Goal: Information Seeking & Learning: Learn about a topic

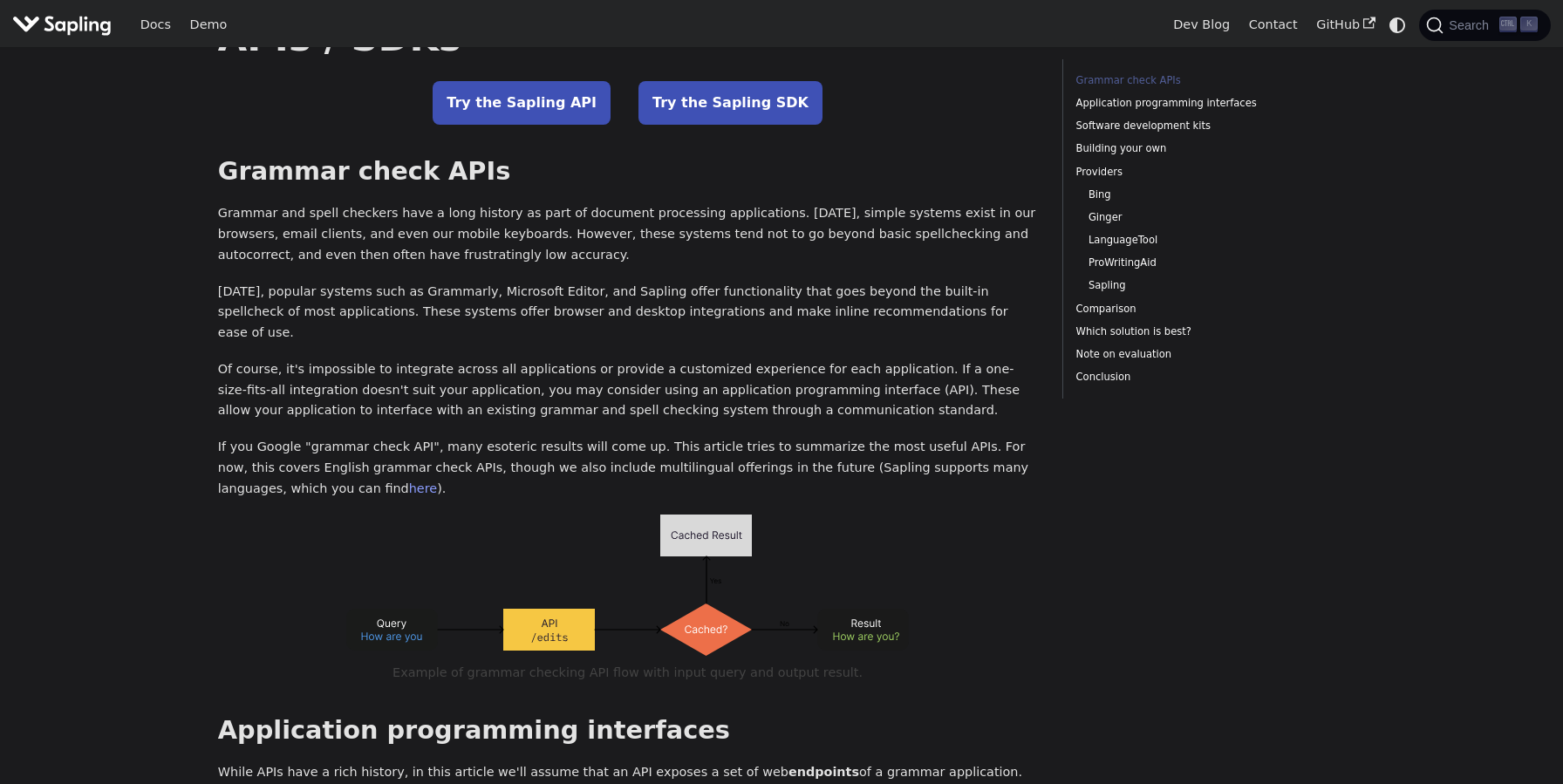
scroll to position [371, 0]
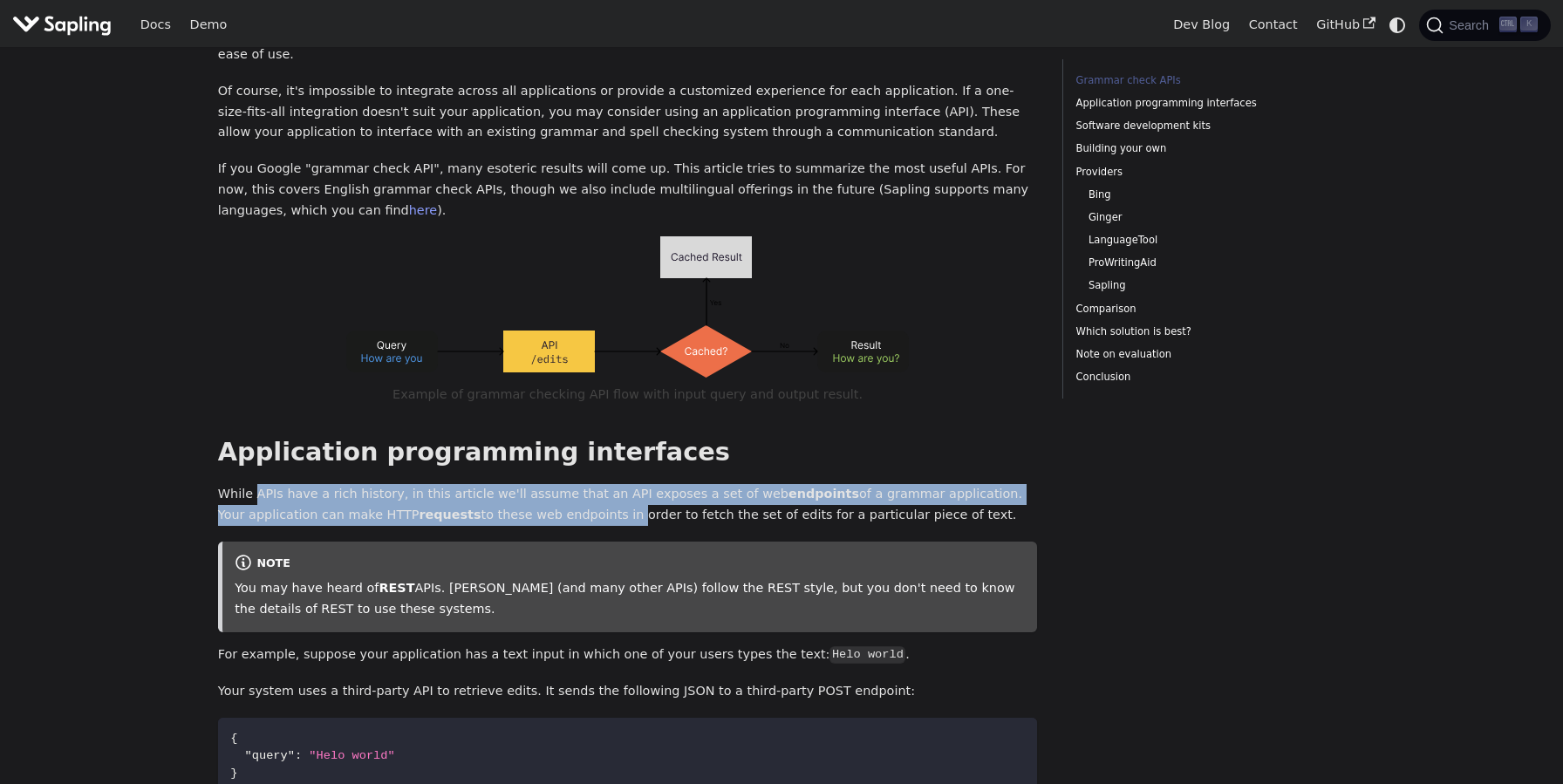
drag, startPoint x: 251, startPoint y: 471, endPoint x: 480, endPoint y: 488, distance: 229.6
click at [480, 488] on p "While APIs have a rich history, in this article we'll assume that an API expose…" at bounding box center [628, 504] width 820 height 42
drag, startPoint x: 461, startPoint y: 473, endPoint x: 585, endPoint y: 494, distance: 125.8
click at [585, 494] on p "While APIs have a rich history, in this article we'll assume that an API expose…" at bounding box center [628, 504] width 820 height 42
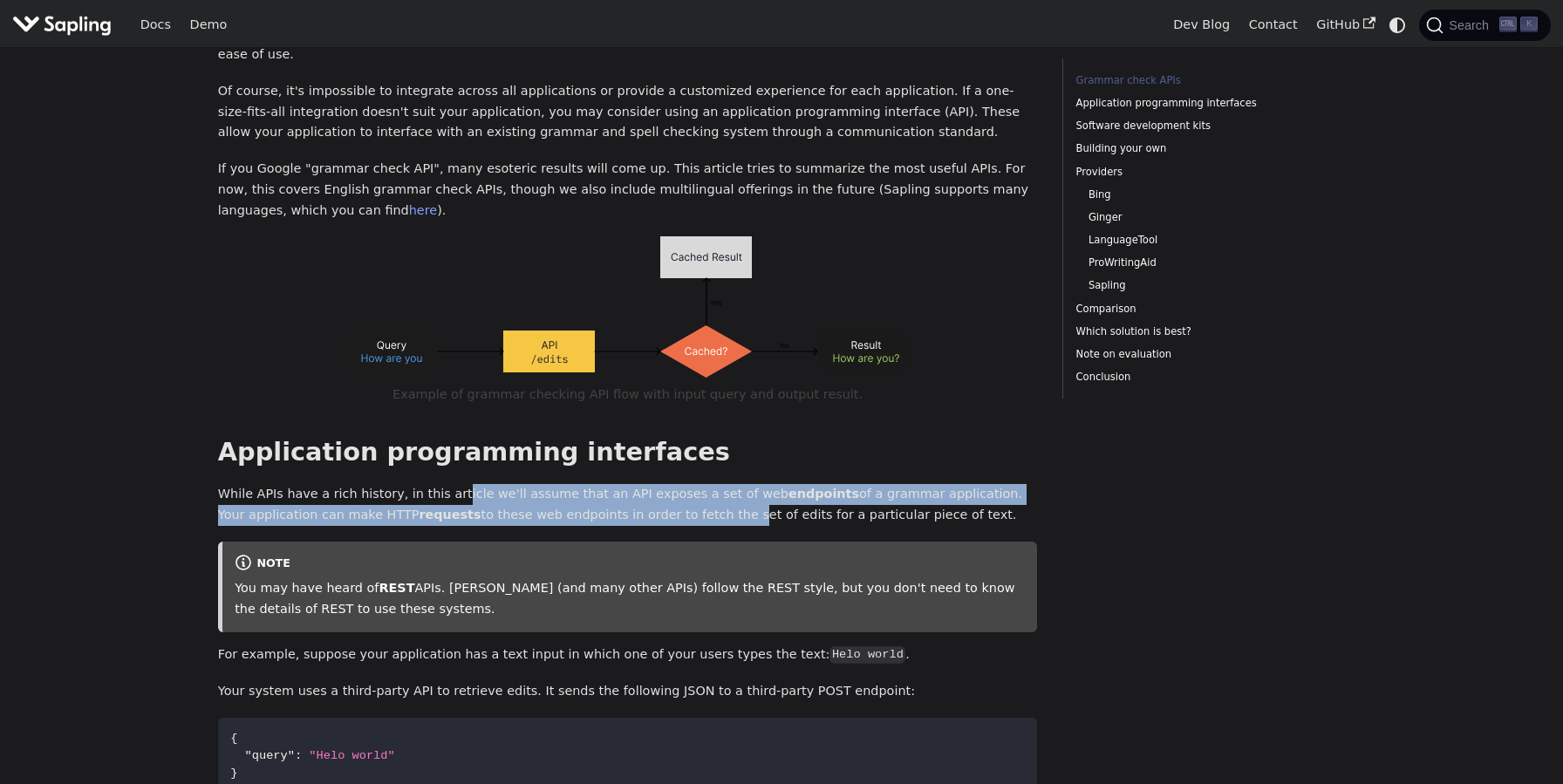
click at [585, 494] on p "While APIs have a rich history, in this article we'll assume that an API expose…" at bounding box center [628, 504] width 820 height 42
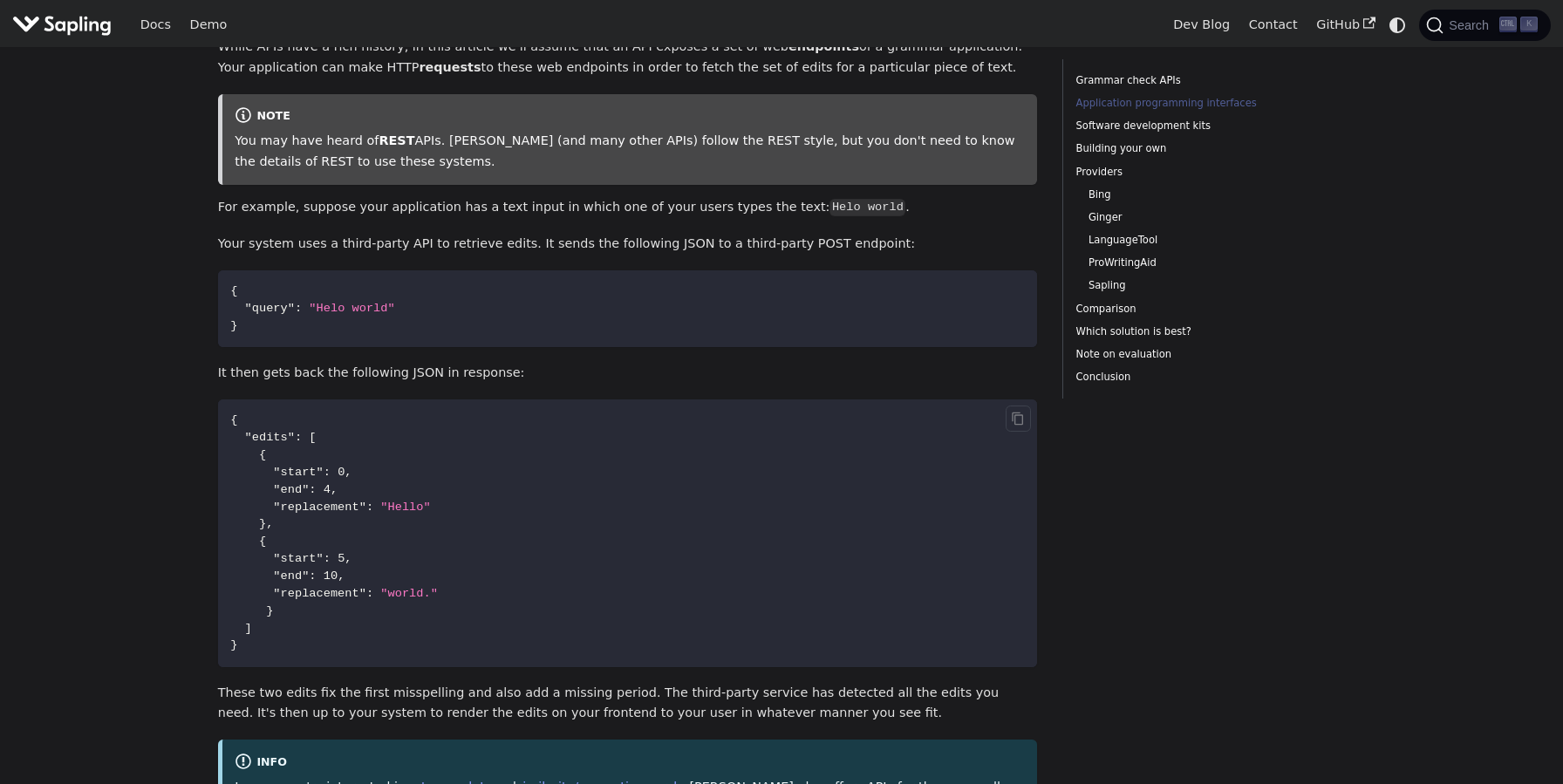
scroll to position [834, 0]
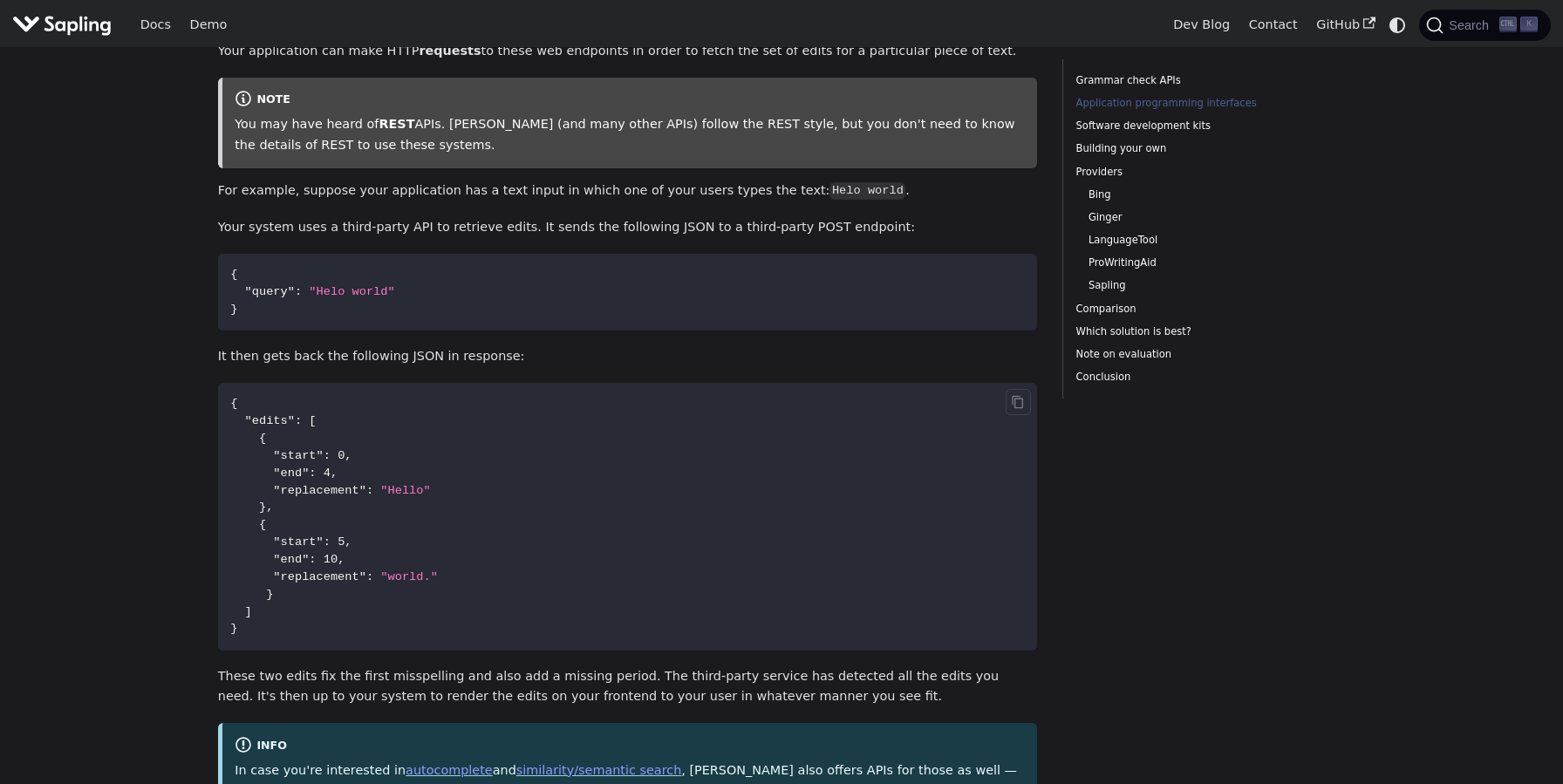
click at [398, 570] on span ""world."" at bounding box center [410, 576] width 58 height 14
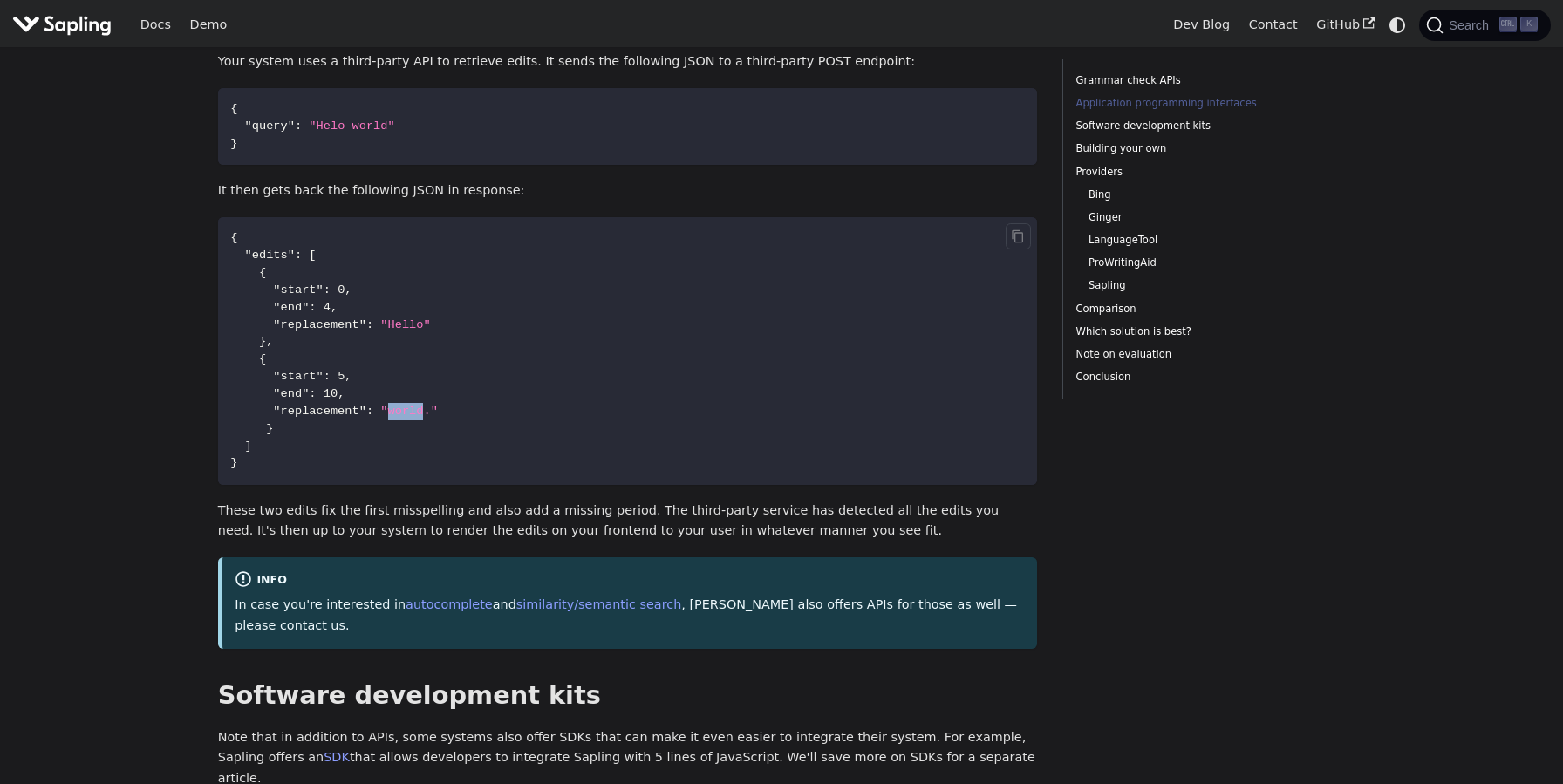
scroll to position [1020, 0]
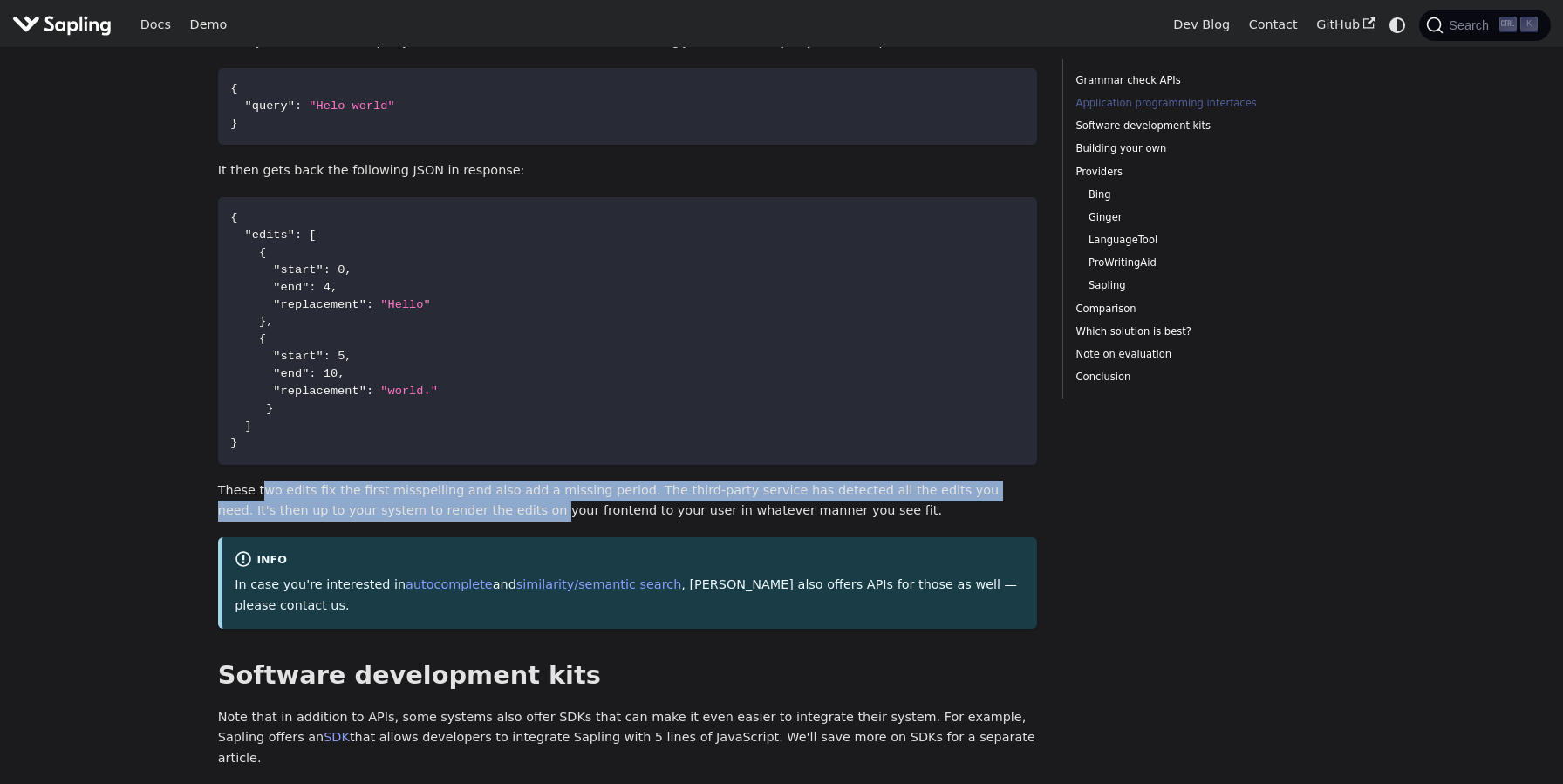
drag, startPoint x: 392, startPoint y: 489, endPoint x: 412, endPoint y: 490, distance: 20.0
click at [412, 490] on p "These two edits fix the first misspelling and also add a missing period. The th…" at bounding box center [628, 500] width 820 height 42
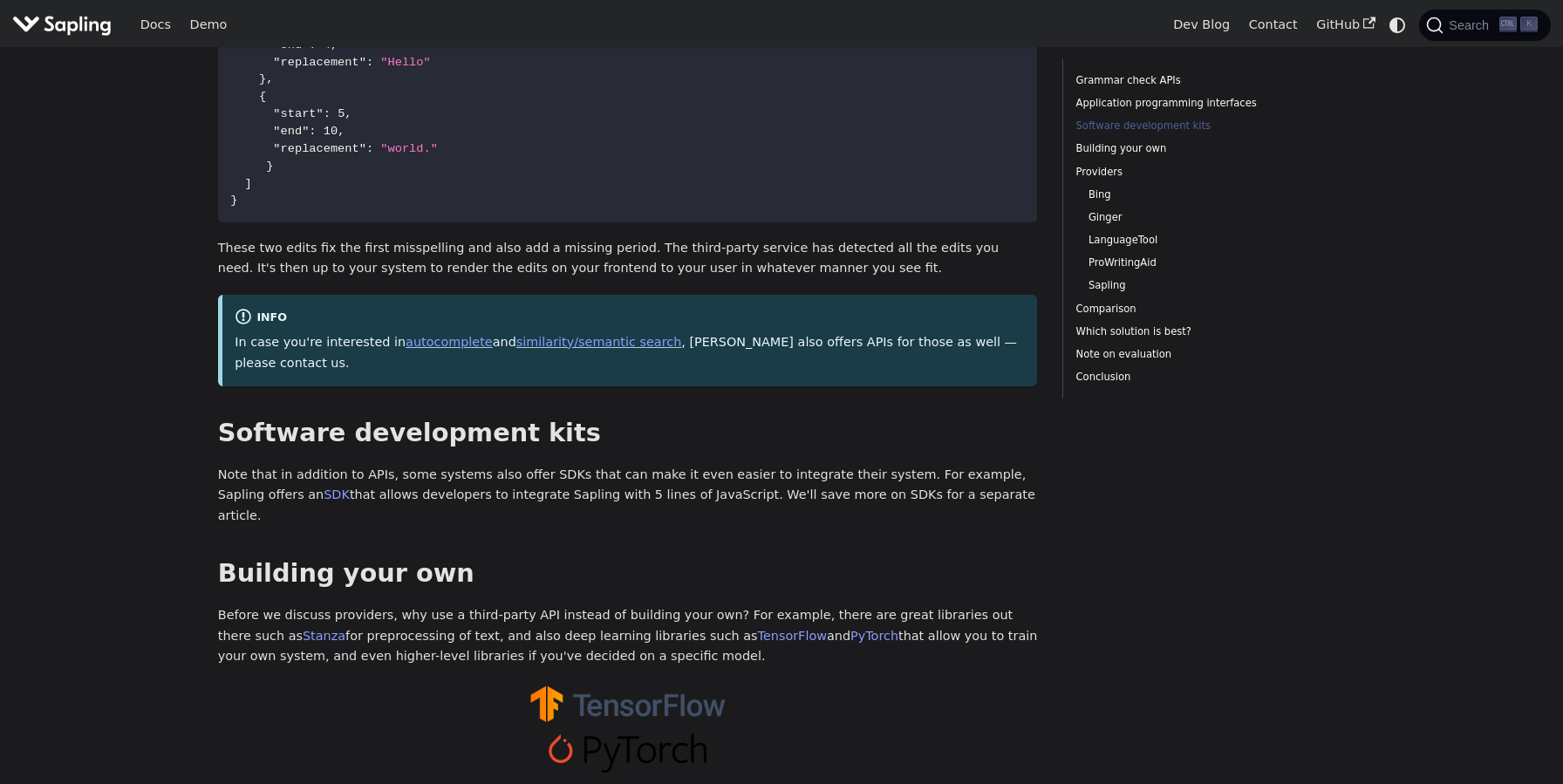
scroll to position [1298, 0]
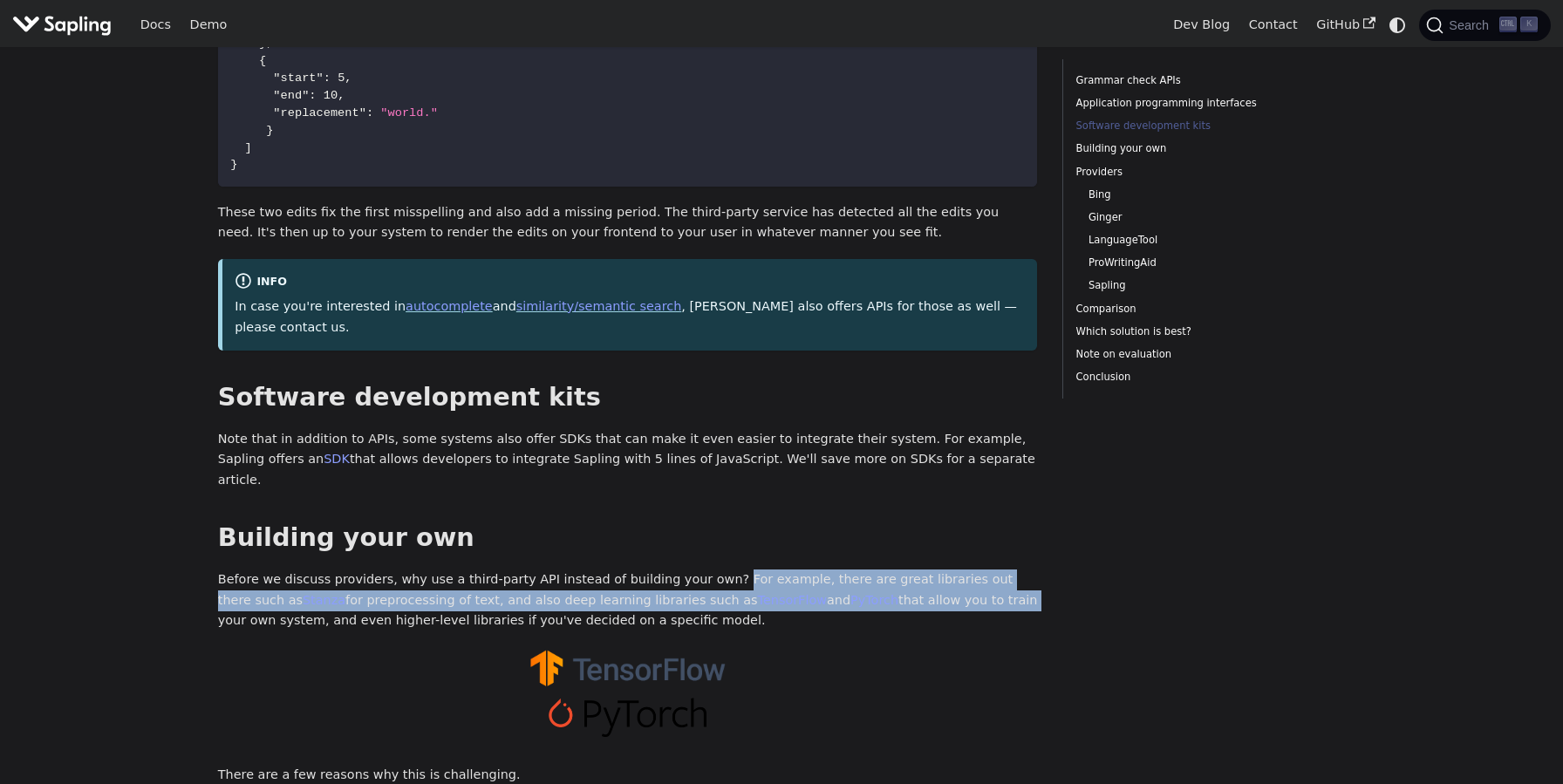
drag, startPoint x: 753, startPoint y: 523, endPoint x: 837, endPoint y: 533, distance: 84.6
click at [837, 569] on p "Before we discuss providers, why use a third-party API instead of building your…" at bounding box center [628, 600] width 820 height 62
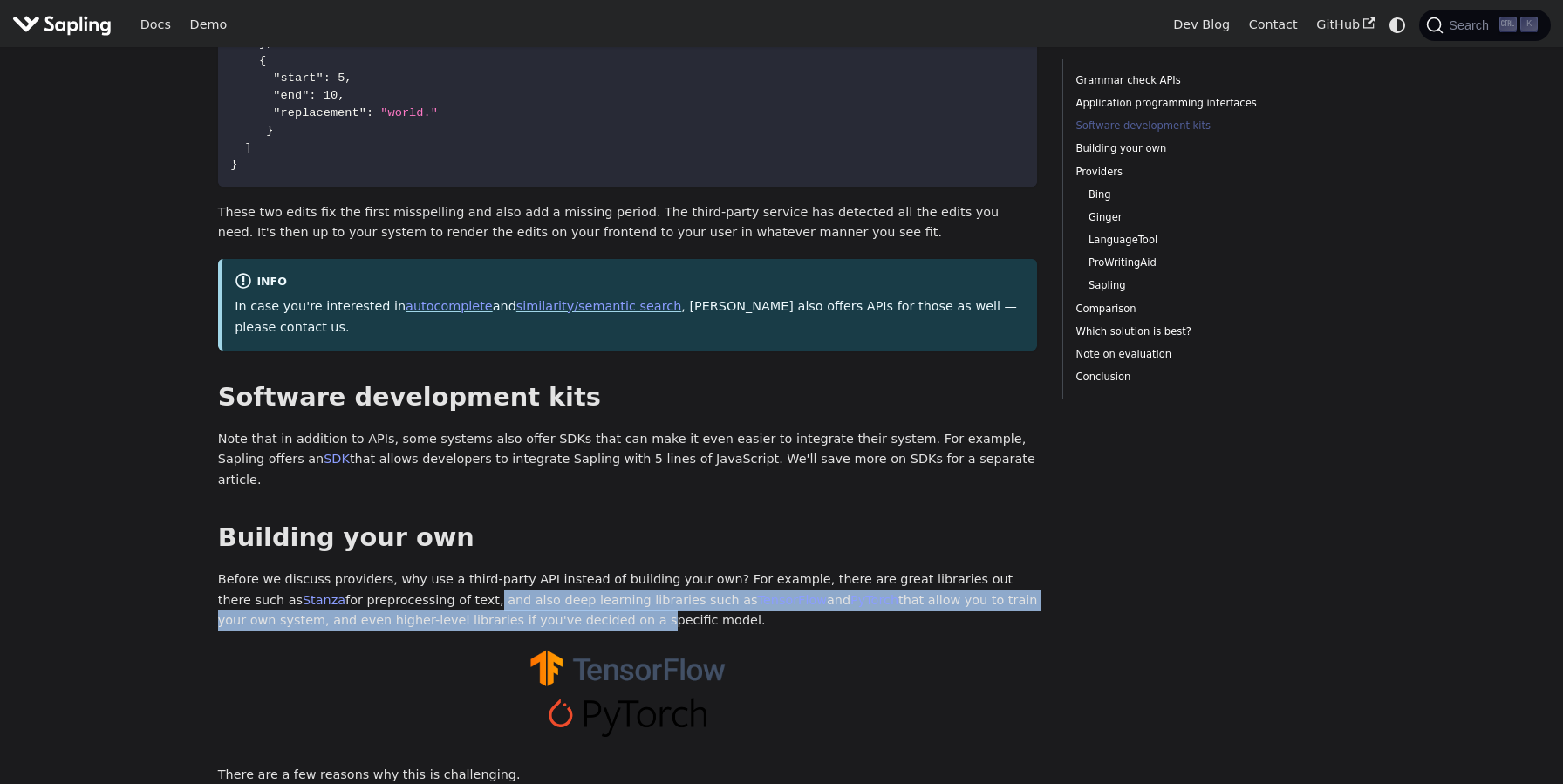
drag, startPoint x: 353, startPoint y: 537, endPoint x: 426, endPoint y: 555, distance: 75.2
click at [426, 569] on p "Before we discuss providers, why use a third-party API instead of building your…" at bounding box center [628, 600] width 820 height 62
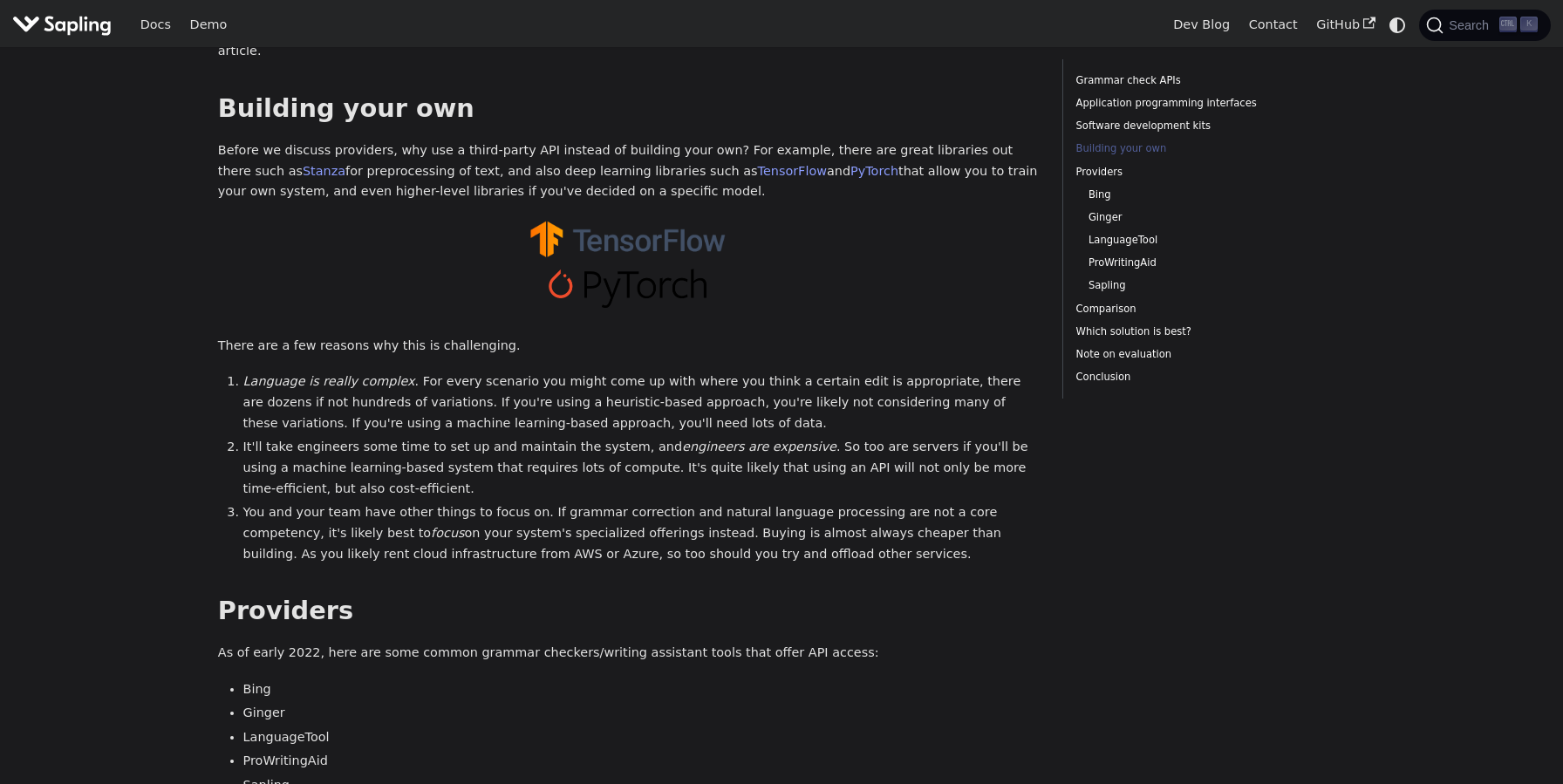
scroll to position [1761, 0]
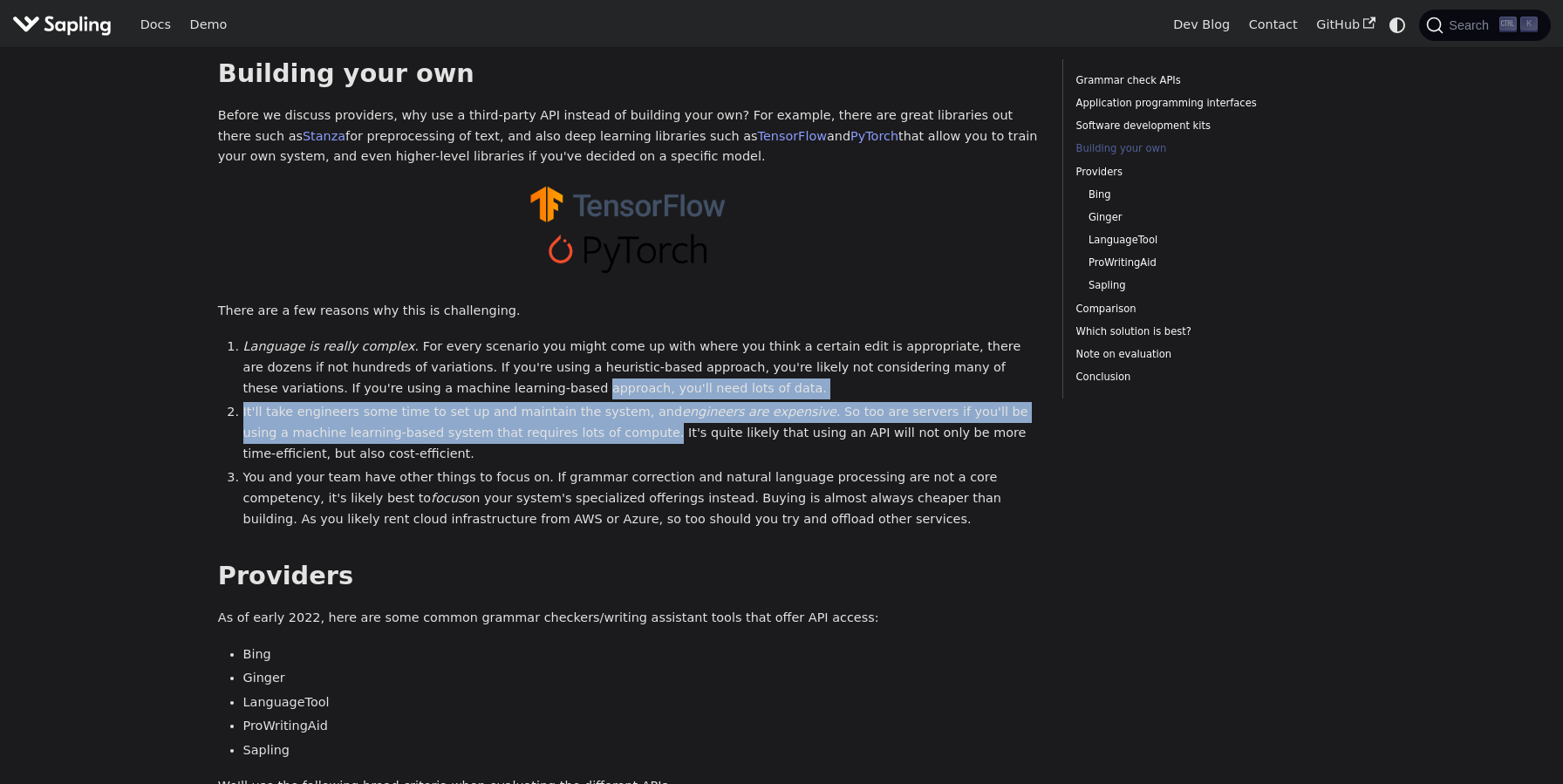
drag, startPoint x: 382, startPoint y: 333, endPoint x: 536, endPoint y: 368, distance: 157.9
click at [536, 368] on ol "Language is really complex . For every scenario you might come up with where yo…" at bounding box center [628, 433] width 820 height 193
click at [536, 402] on li "It'll take engineers some time to set up and maintain the system, and engineers…" at bounding box center [640, 433] width 794 height 62
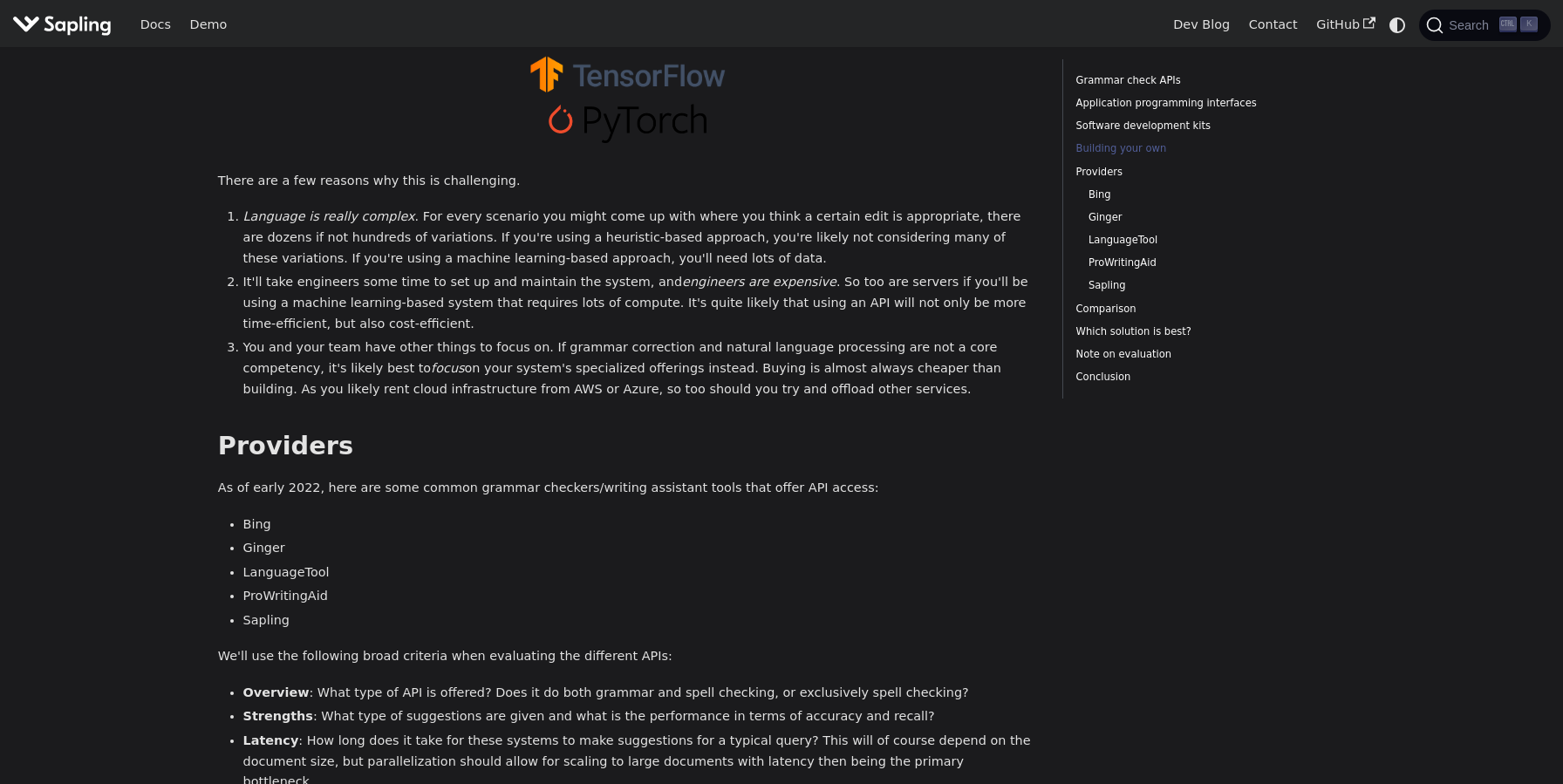
scroll to position [1947, 0]
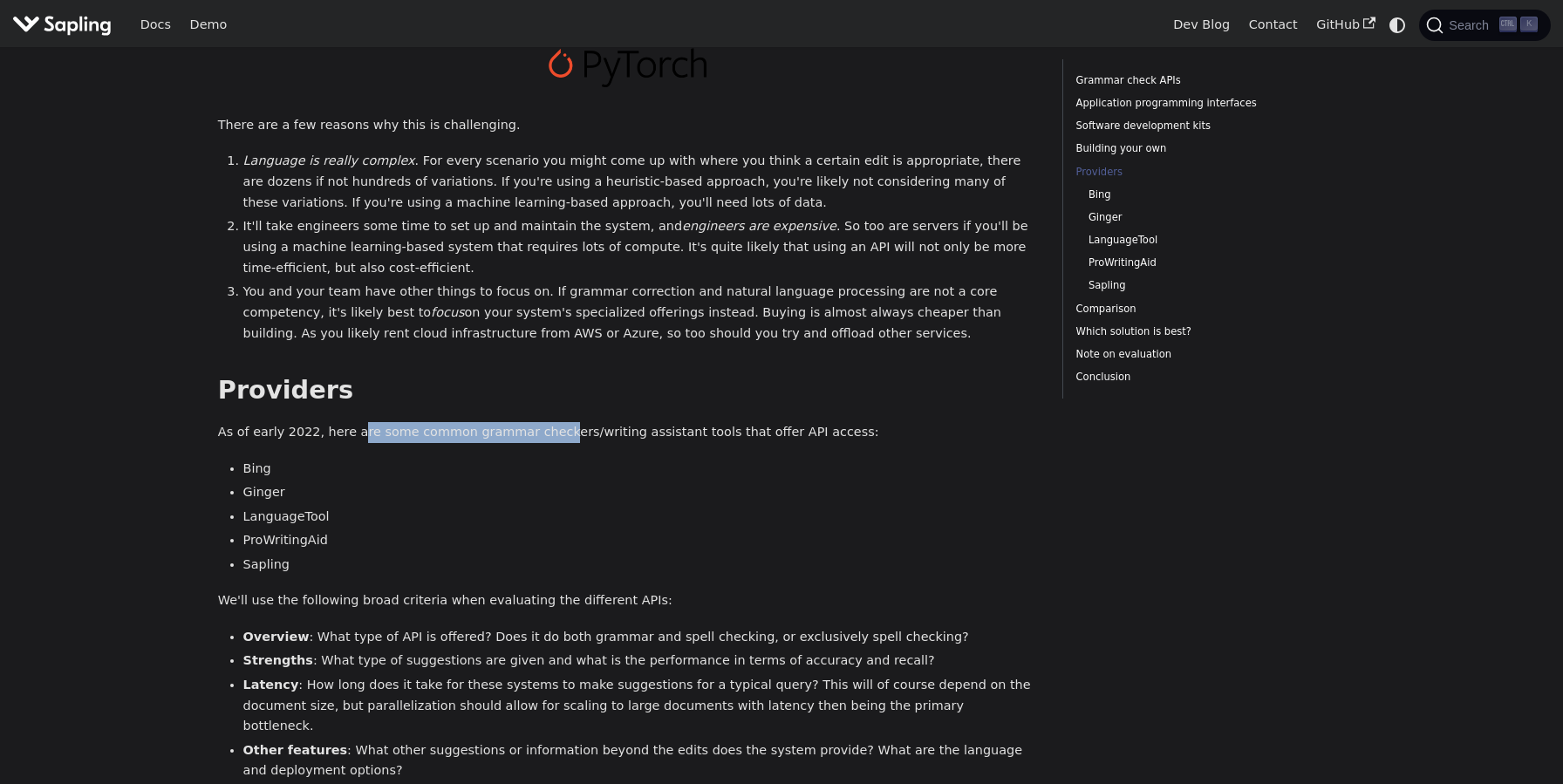
drag, startPoint x: 357, startPoint y: 372, endPoint x: 551, endPoint y: 363, distance: 194.2
click at [548, 422] on p "As of early 2022, here are some common grammar checkers/writing assistant tools…" at bounding box center [628, 433] width 820 height 21
click at [551, 422] on p "As of early 2022, here are some common grammar checkers/writing assistant tools…" at bounding box center [628, 433] width 820 height 21
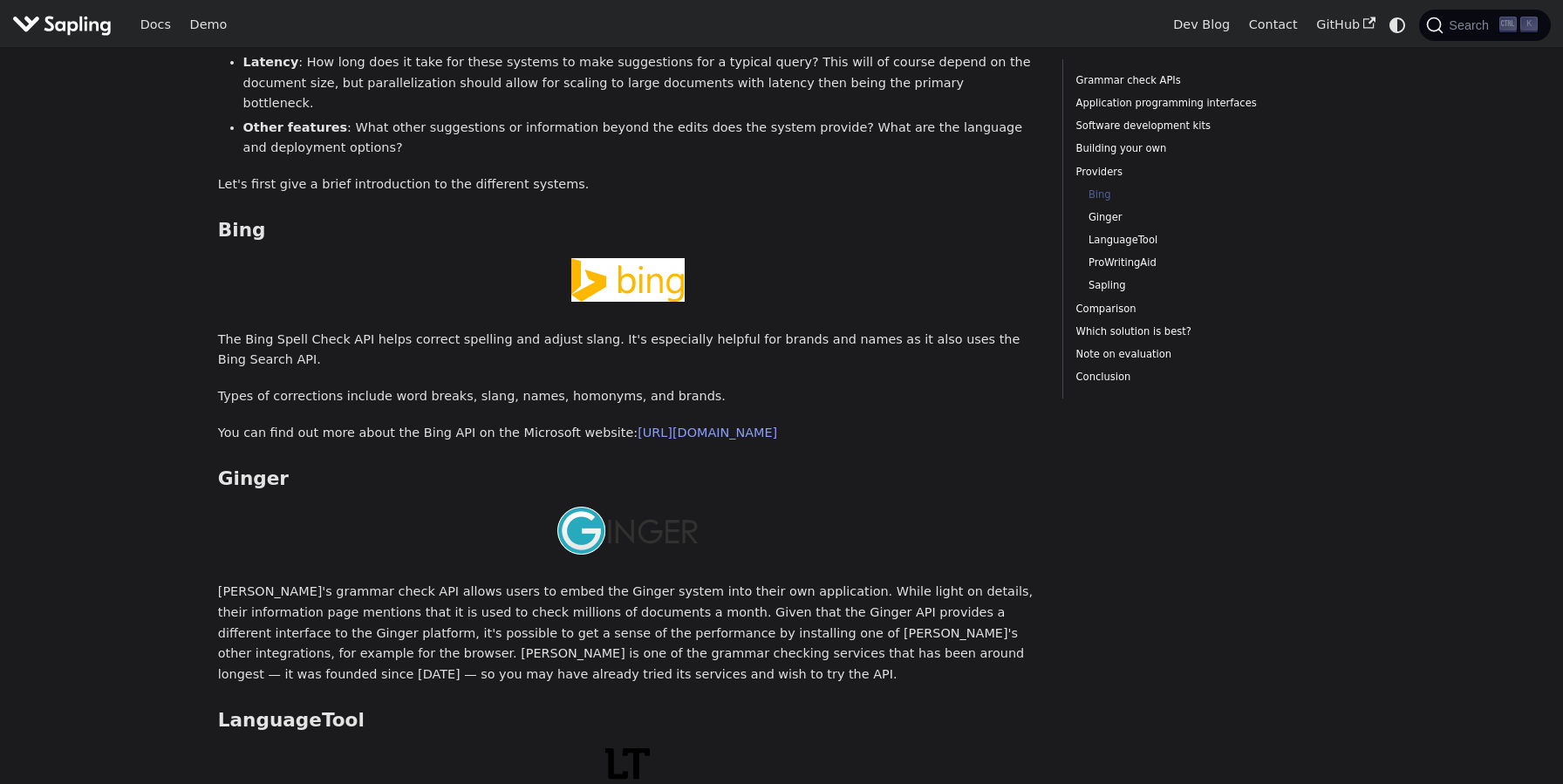
scroll to position [2596, 0]
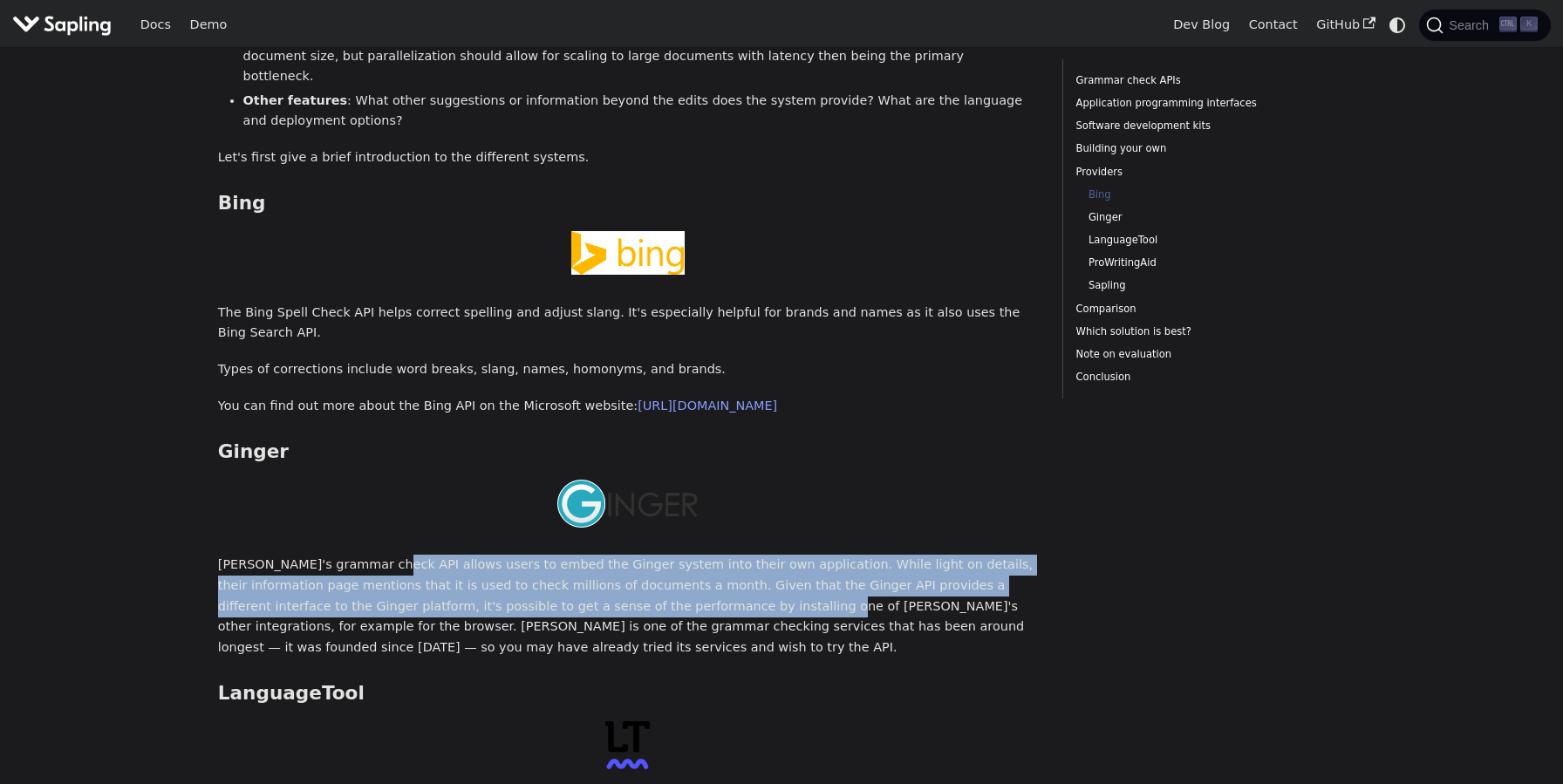
drag, startPoint x: 443, startPoint y: 474, endPoint x: 579, endPoint y: 497, distance: 137.9
click at [579, 554] on p "Ginger's grammar check API allows users to embed the Ginger system into their o…" at bounding box center [628, 605] width 820 height 103
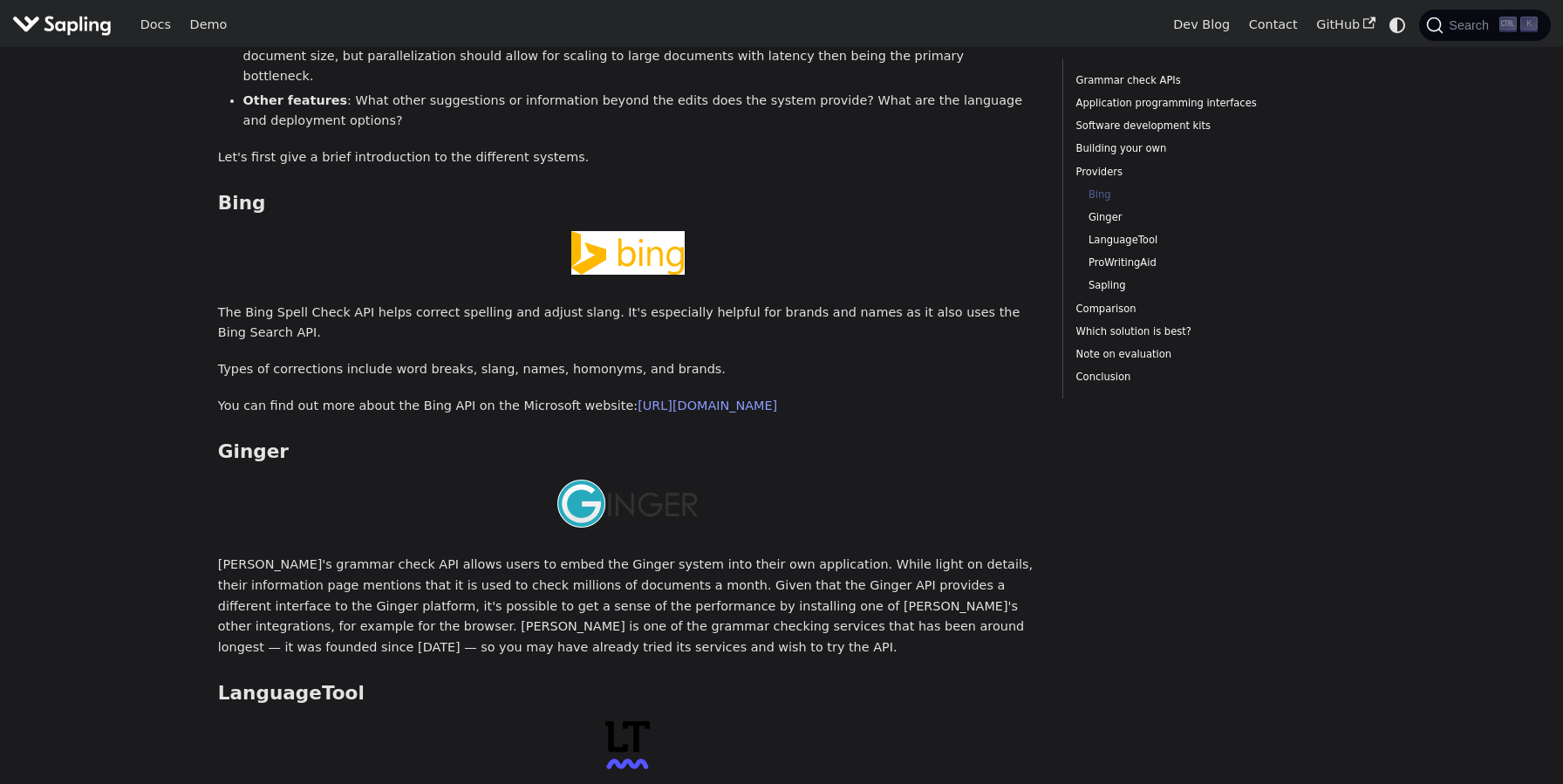
click at [583, 554] on p "Ginger's grammar check API allows users to embed the Ginger system into their o…" at bounding box center [628, 605] width 820 height 103
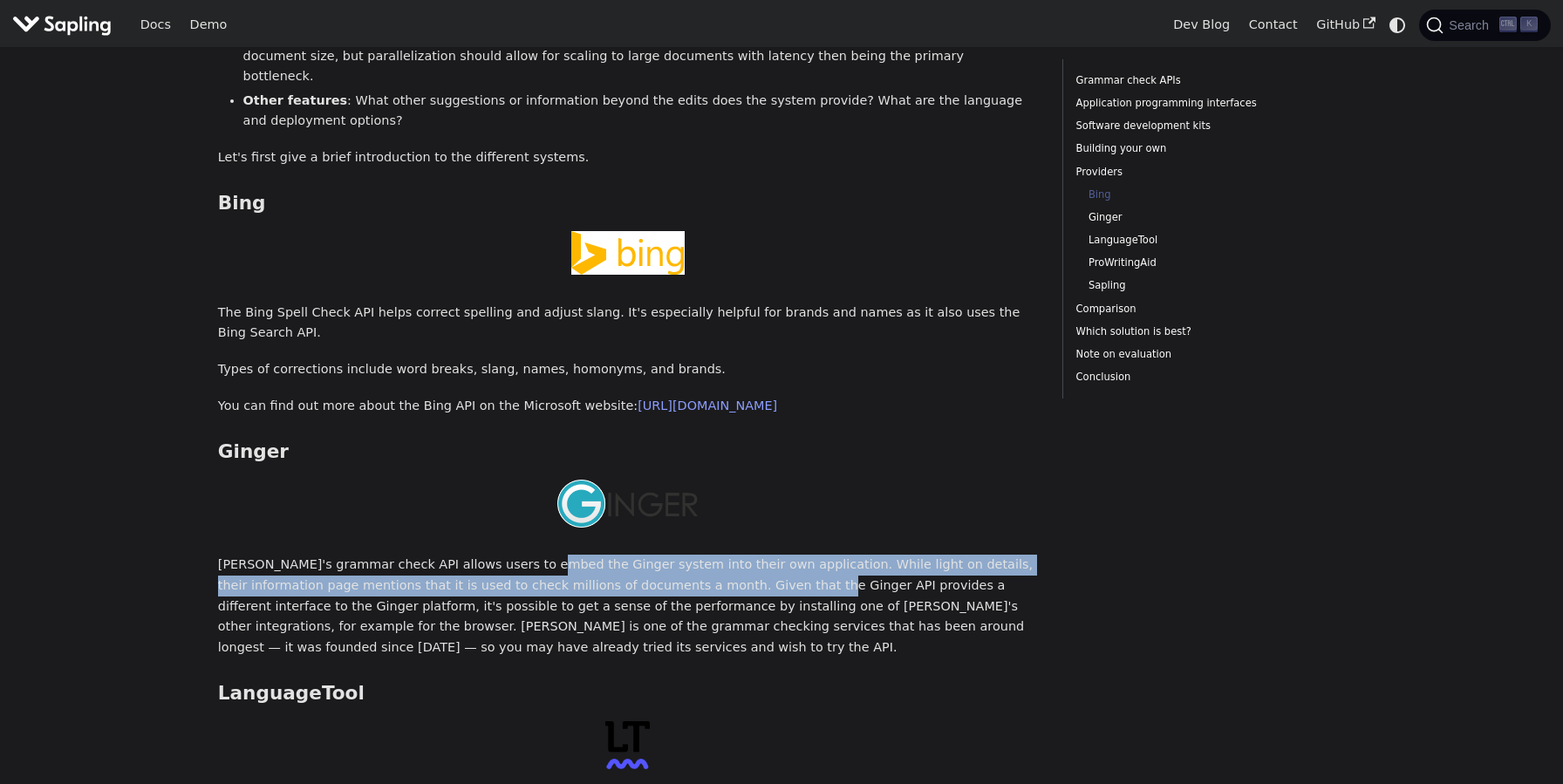
drag, startPoint x: 572, startPoint y: 462, endPoint x: 721, endPoint y: 482, distance: 150.3
click at [707, 554] on p "Ginger's grammar check API allows users to embed the Ginger system into their o…" at bounding box center [628, 605] width 820 height 103
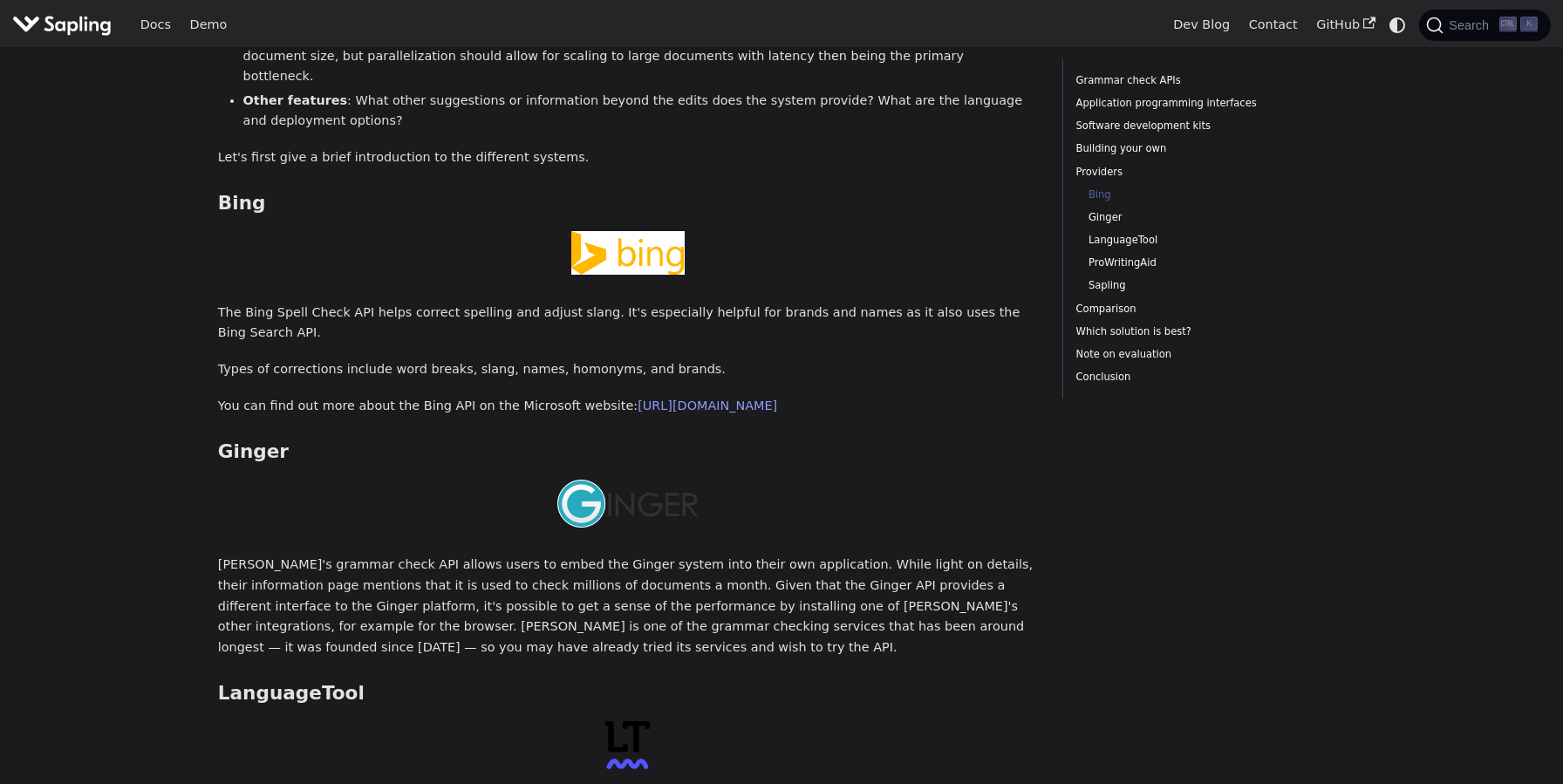
click at [721, 554] on p "Ginger's grammar check API allows users to embed the Ginger system into their o…" at bounding box center [628, 605] width 820 height 103
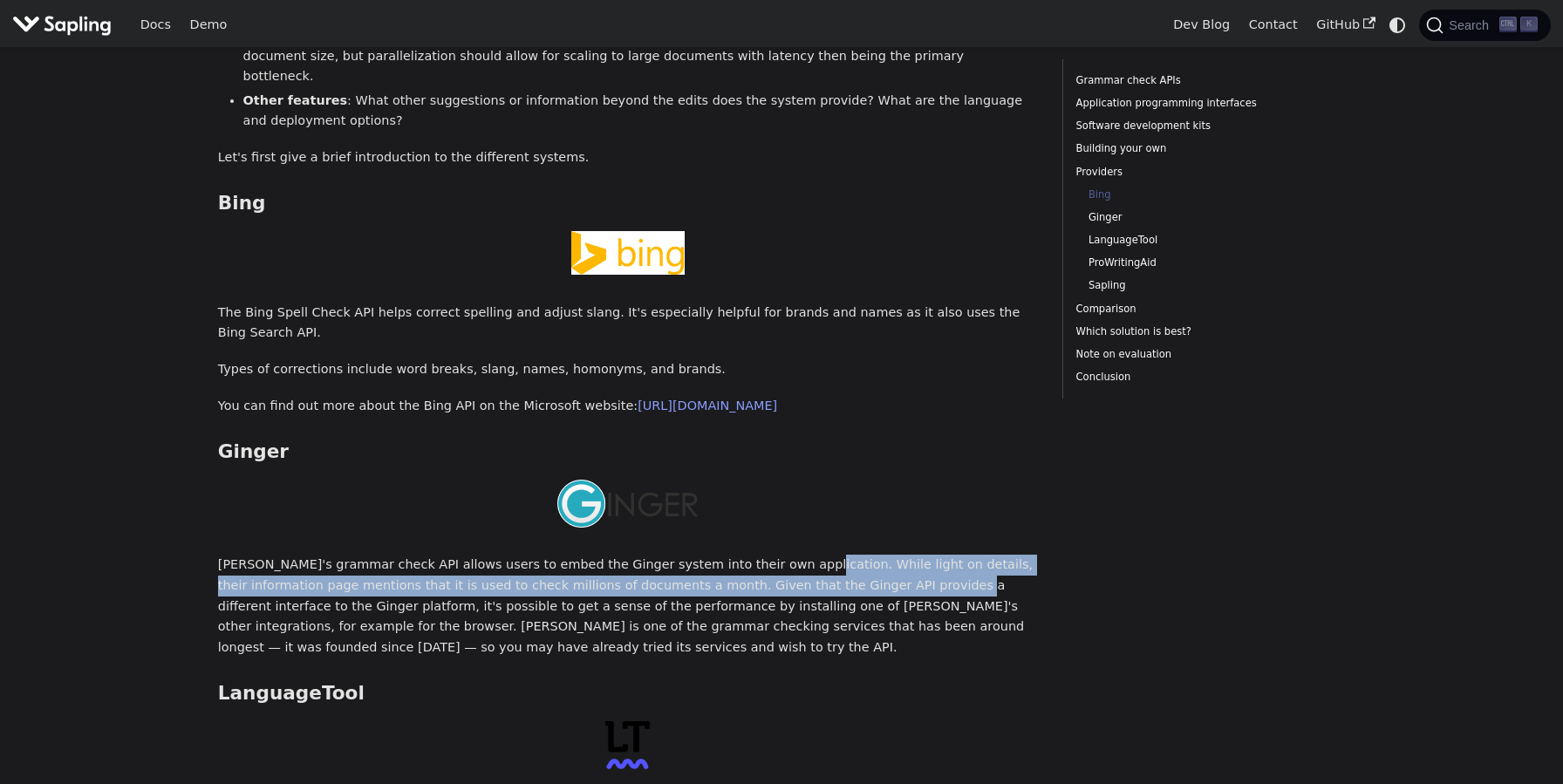
drag, startPoint x: 772, startPoint y: 466, endPoint x: 808, endPoint y: 483, distance: 39.8
click at [808, 554] on p "Ginger's grammar check API allows users to embed the Ginger system into their o…" at bounding box center [628, 605] width 820 height 103
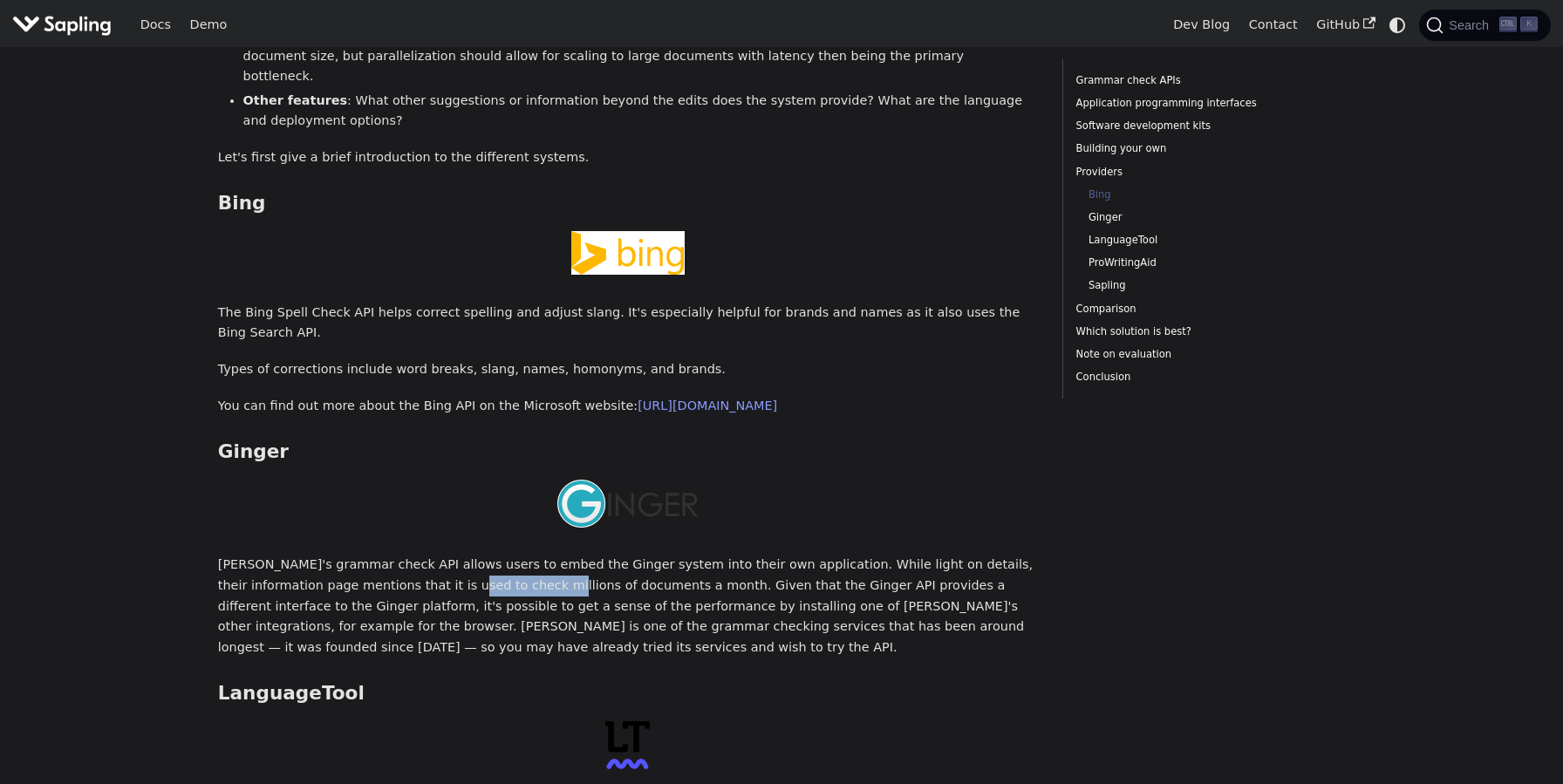
drag, startPoint x: 365, startPoint y: 478, endPoint x: 452, endPoint y: 478, distance: 87.0
click at [452, 554] on p "Ginger's grammar check API allows users to embed the Ginger system into their o…" at bounding box center [628, 605] width 820 height 103
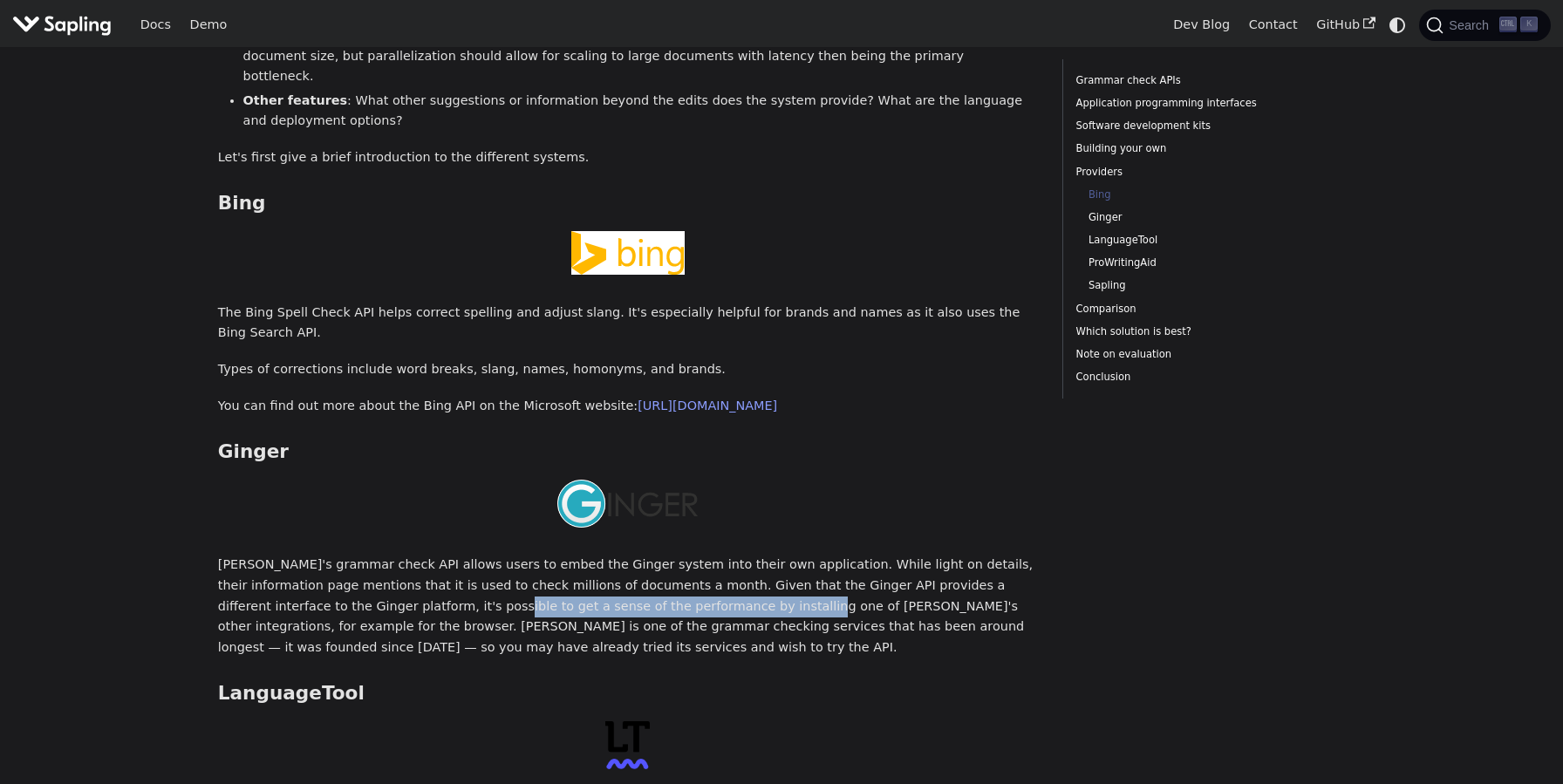
drag, startPoint x: 277, startPoint y: 497, endPoint x: 556, endPoint y: 497, distance: 279.0
click at [556, 554] on p "Ginger's grammar check API allows users to embed the Ginger system into their o…" at bounding box center [628, 605] width 820 height 103
drag, startPoint x: 540, startPoint y: 498, endPoint x: 468, endPoint y: 501, distance: 72.1
click at [468, 554] on p "Ginger's grammar check API allows users to embed the Ginger system into their o…" at bounding box center [628, 605] width 820 height 103
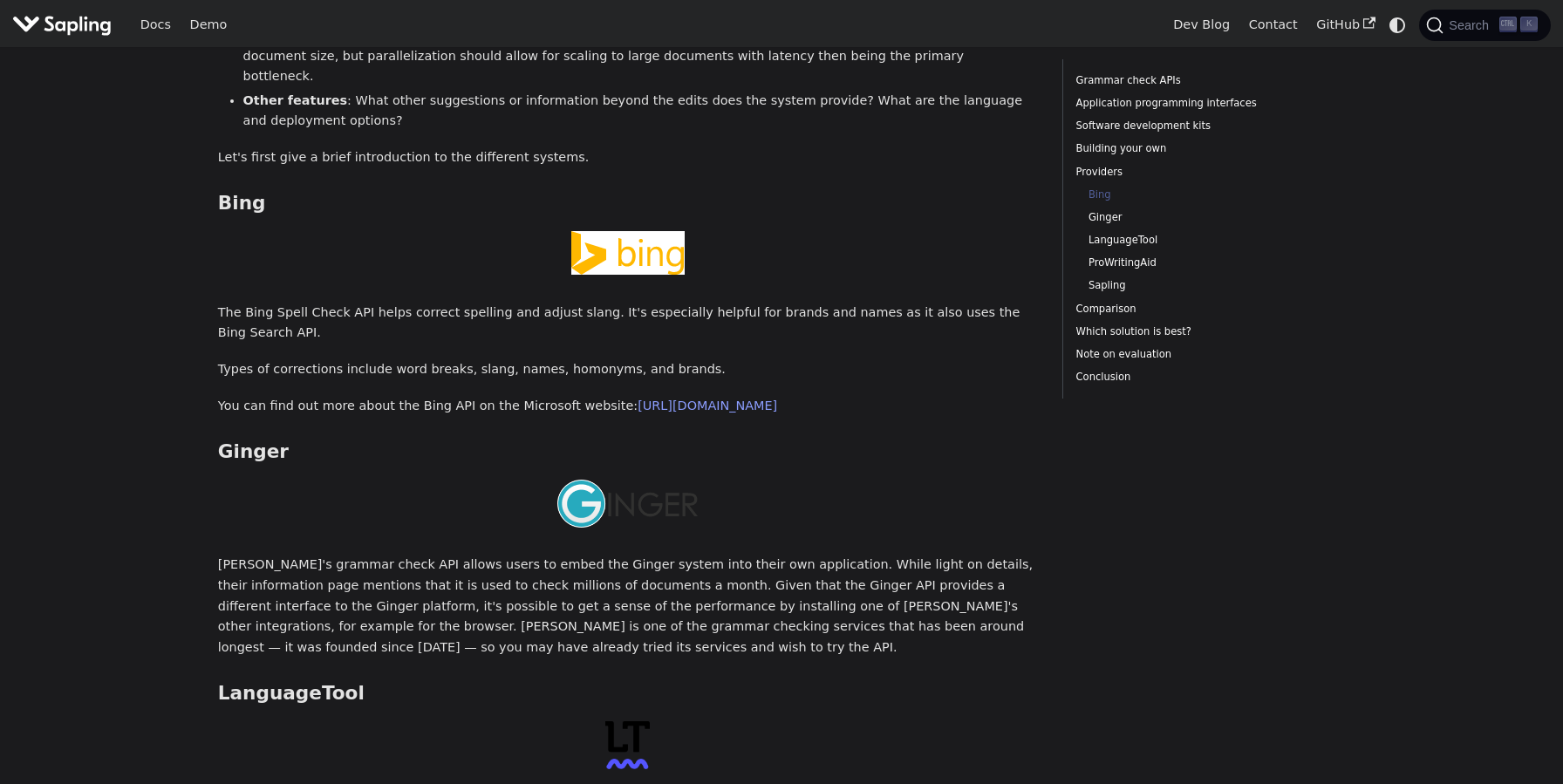
click at [468, 554] on p "Ginger's grammar check API allows users to embed the Ginger system into their o…" at bounding box center [628, 605] width 820 height 103
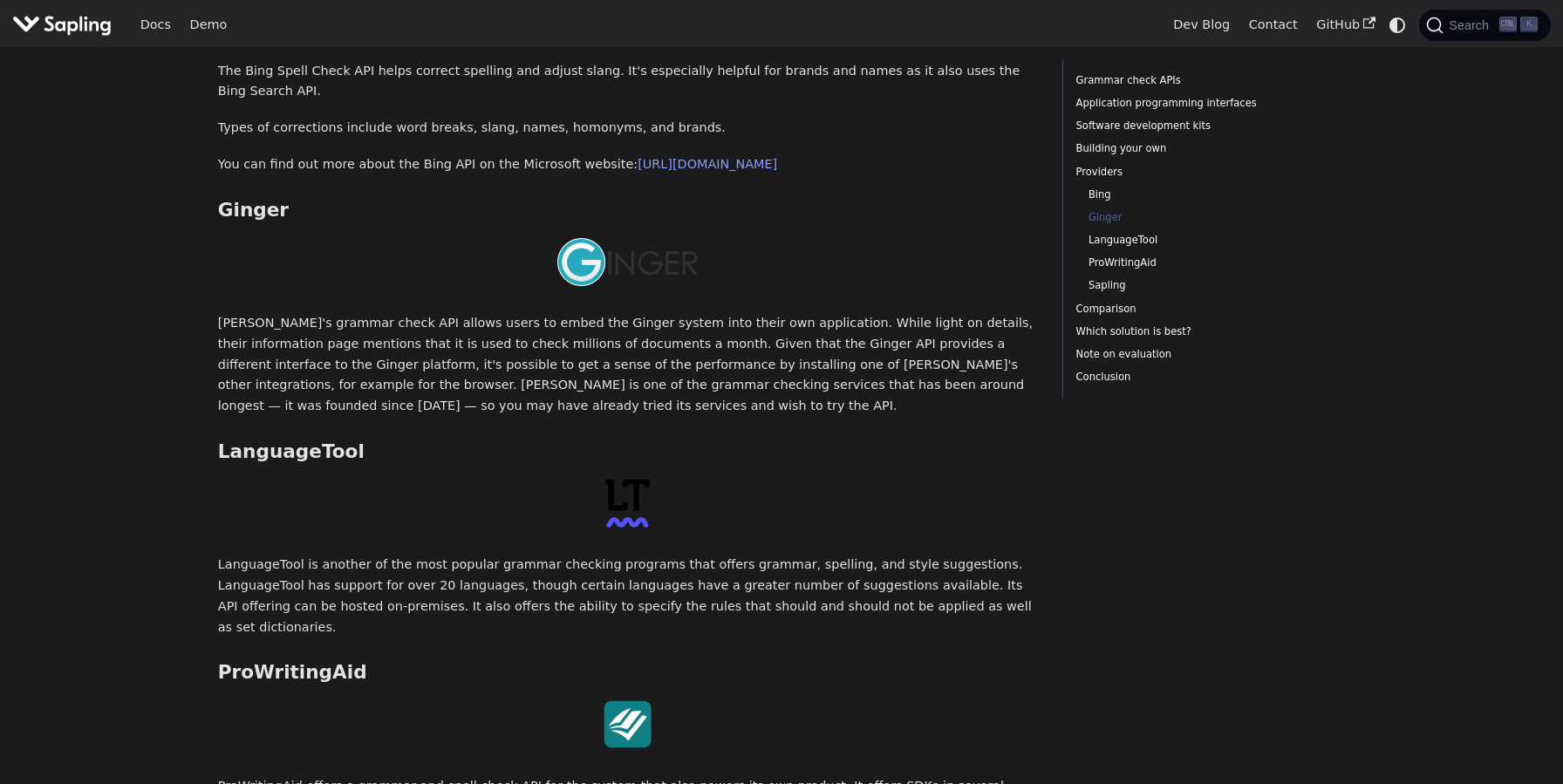
scroll to position [2874, 0]
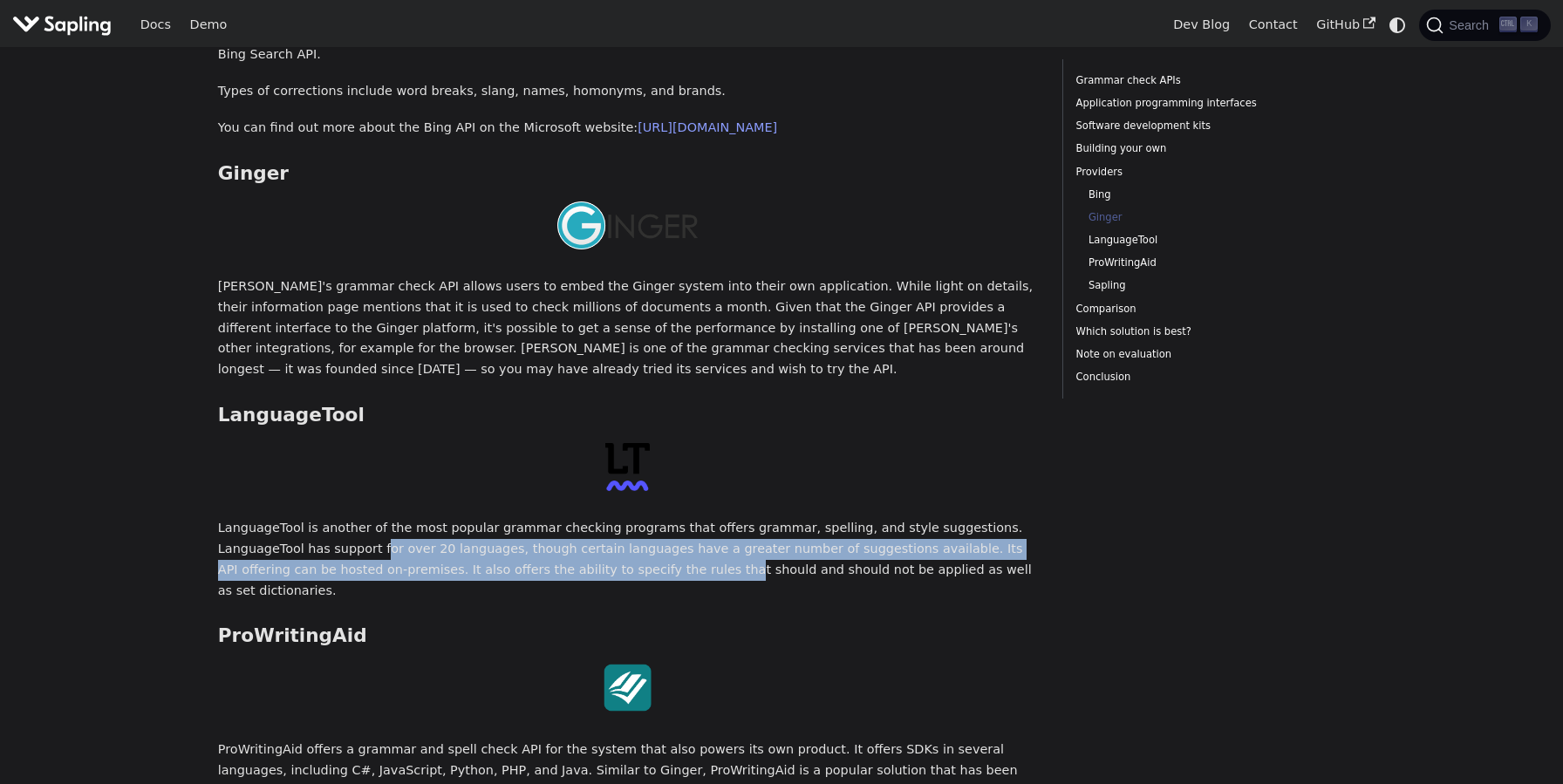
drag, startPoint x: 268, startPoint y: 445, endPoint x: 529, endPoint y: 457, distance: 261.3
click at [529, 518] on p "LanguageTool is another of the most popular grammar checking programs that offe…" at bounding box center [628, 559] width 820 height 83
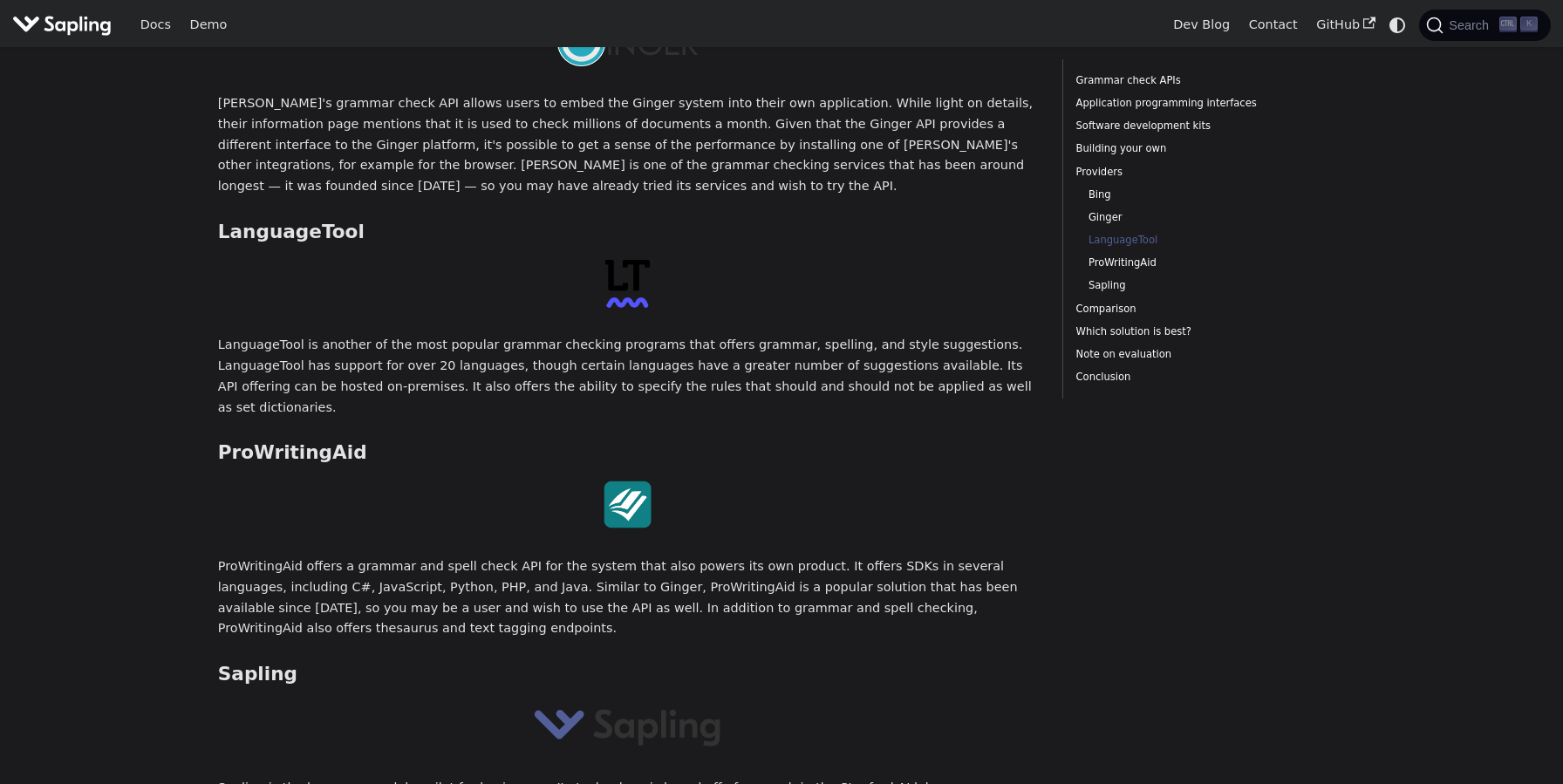
scroll to position [3060, 0]
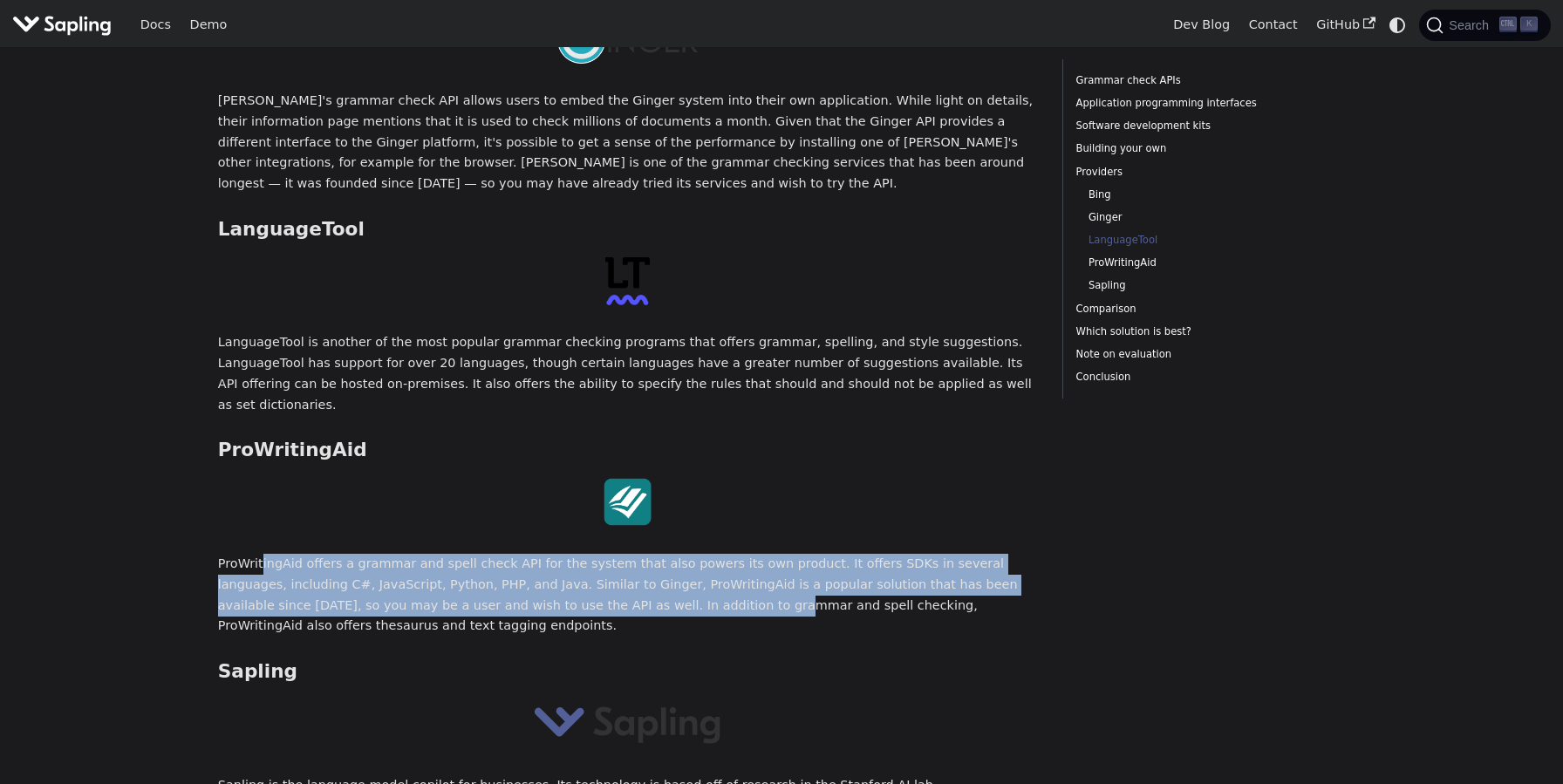
drag, startPoint x: 275, startPoint y: 432, endPoint x: 542, endPoint y: 472, distance: 270.0
click at [542, 553] on p "ProWritingAid offers a grammar and spell check API for the system that also pow…" at bounding box center [628, 595] width 820 height 83
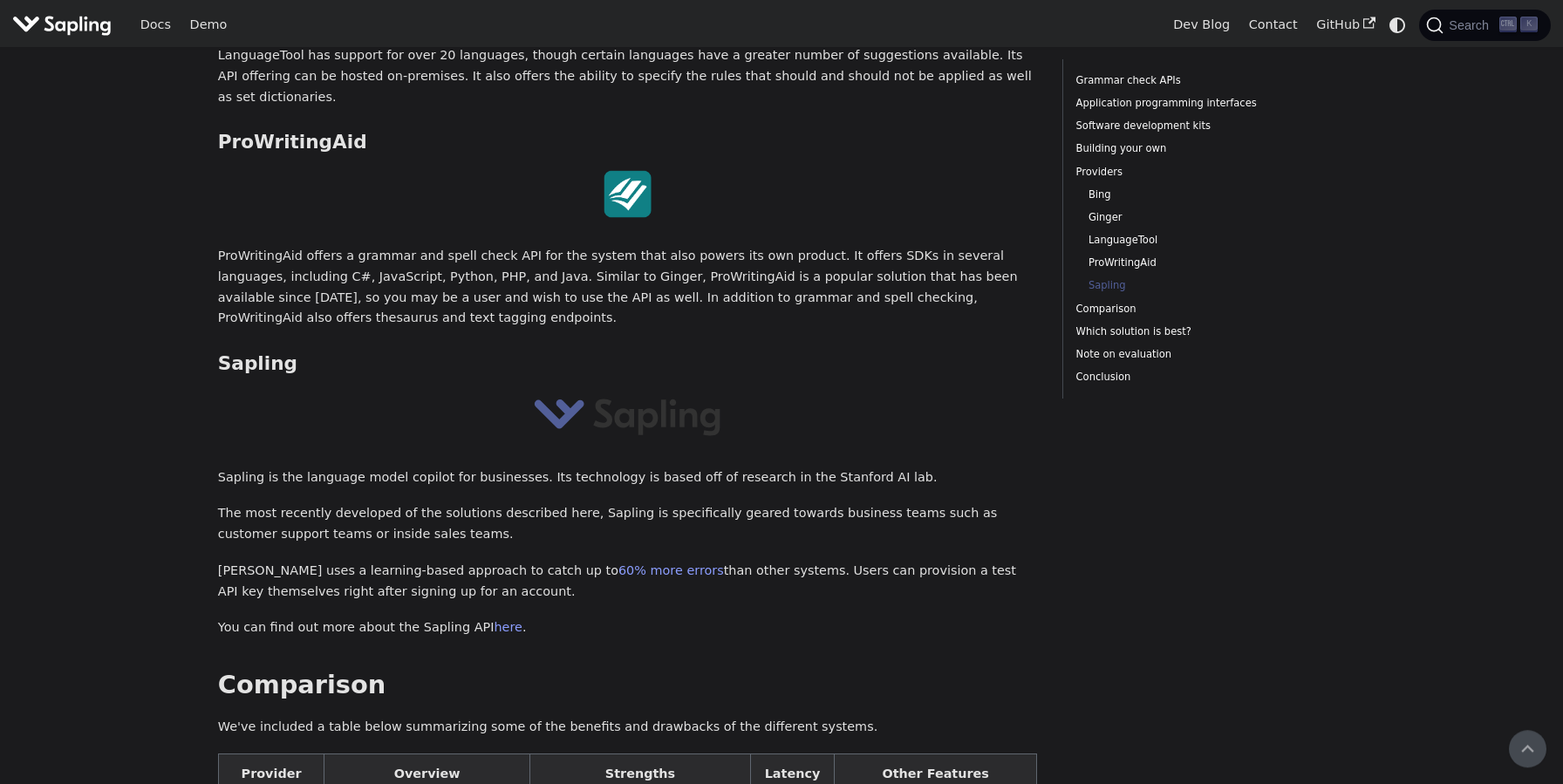
scroll to position [3338, 0]
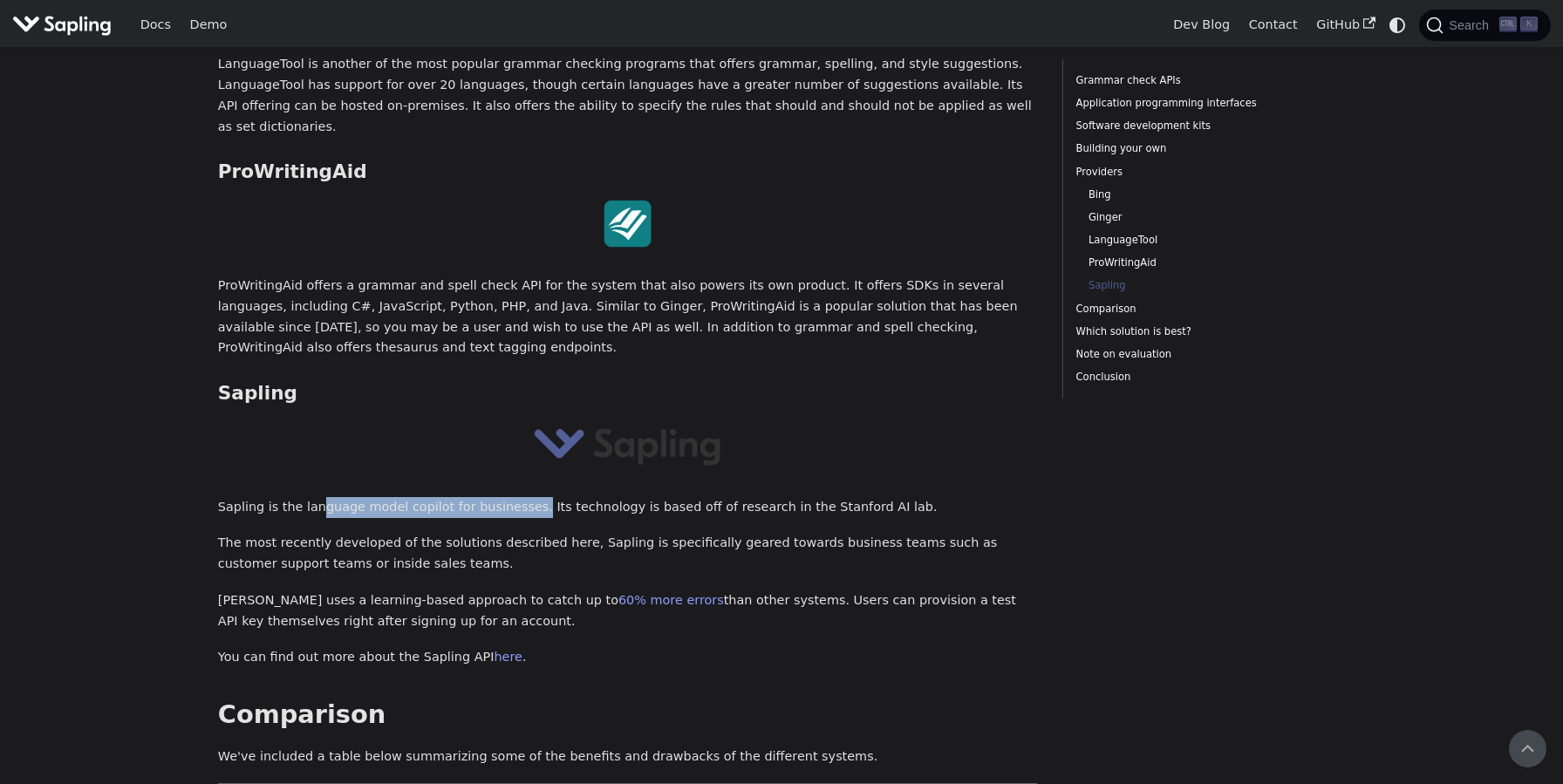
drag, startPoint x: 331, startPoint y: 350, endPoint x: 510, endPoint y: 356, distance: 179.1
click at [510, 497] on p "Sapling is the language model copilot for businesses. Its technology is based o…" at bounding box center [628, 508] width 820 height 21
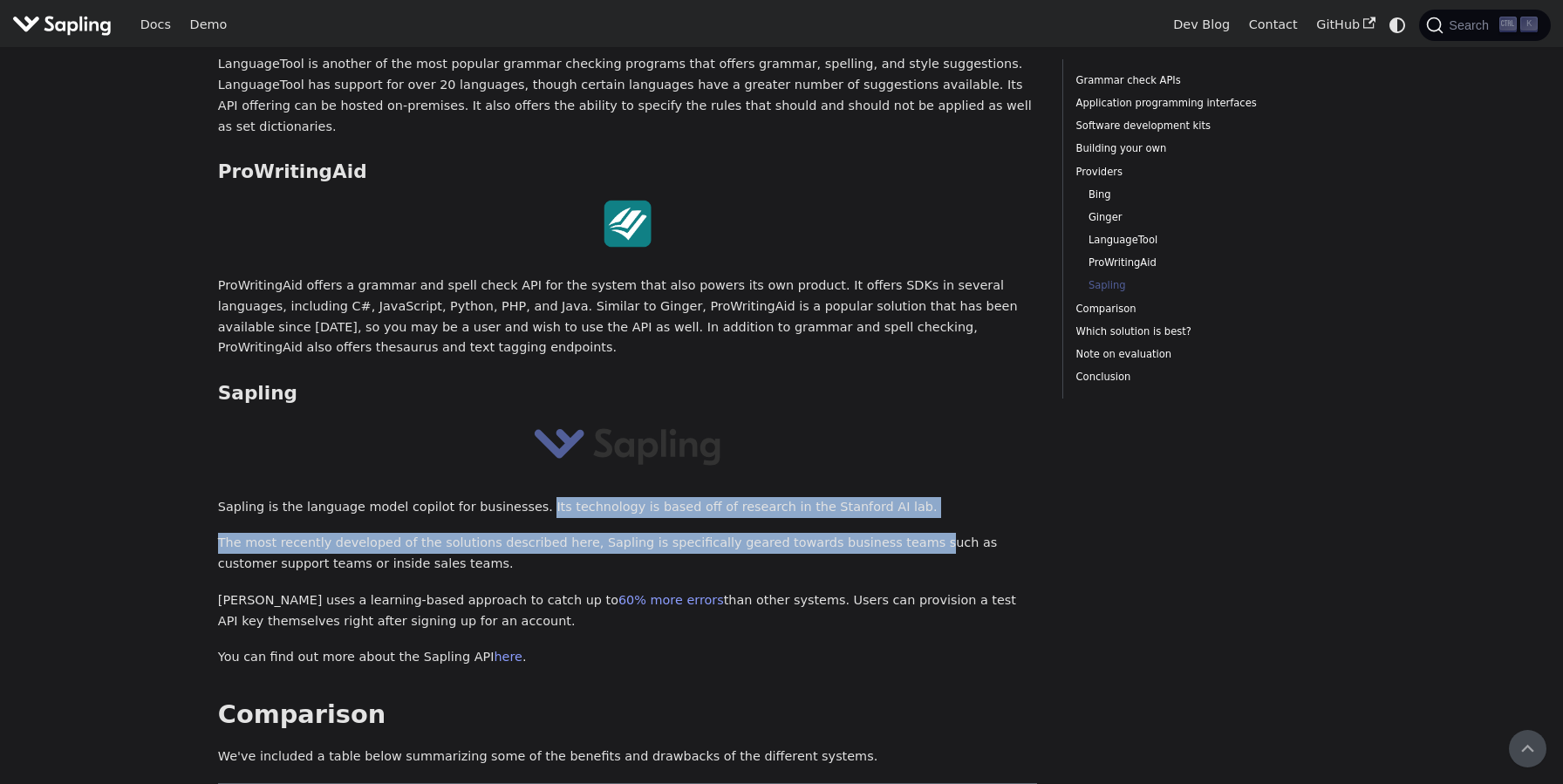
drag, startPoint x: 514, startPoint y: 351, endPoint x: 861, endPoint y: 374, distance: 347.8
click at [851, 533] on p "The most recently developed of the solutions described here, Sapling is specifi…" at bounding box center [628, 553] width 820 height 42
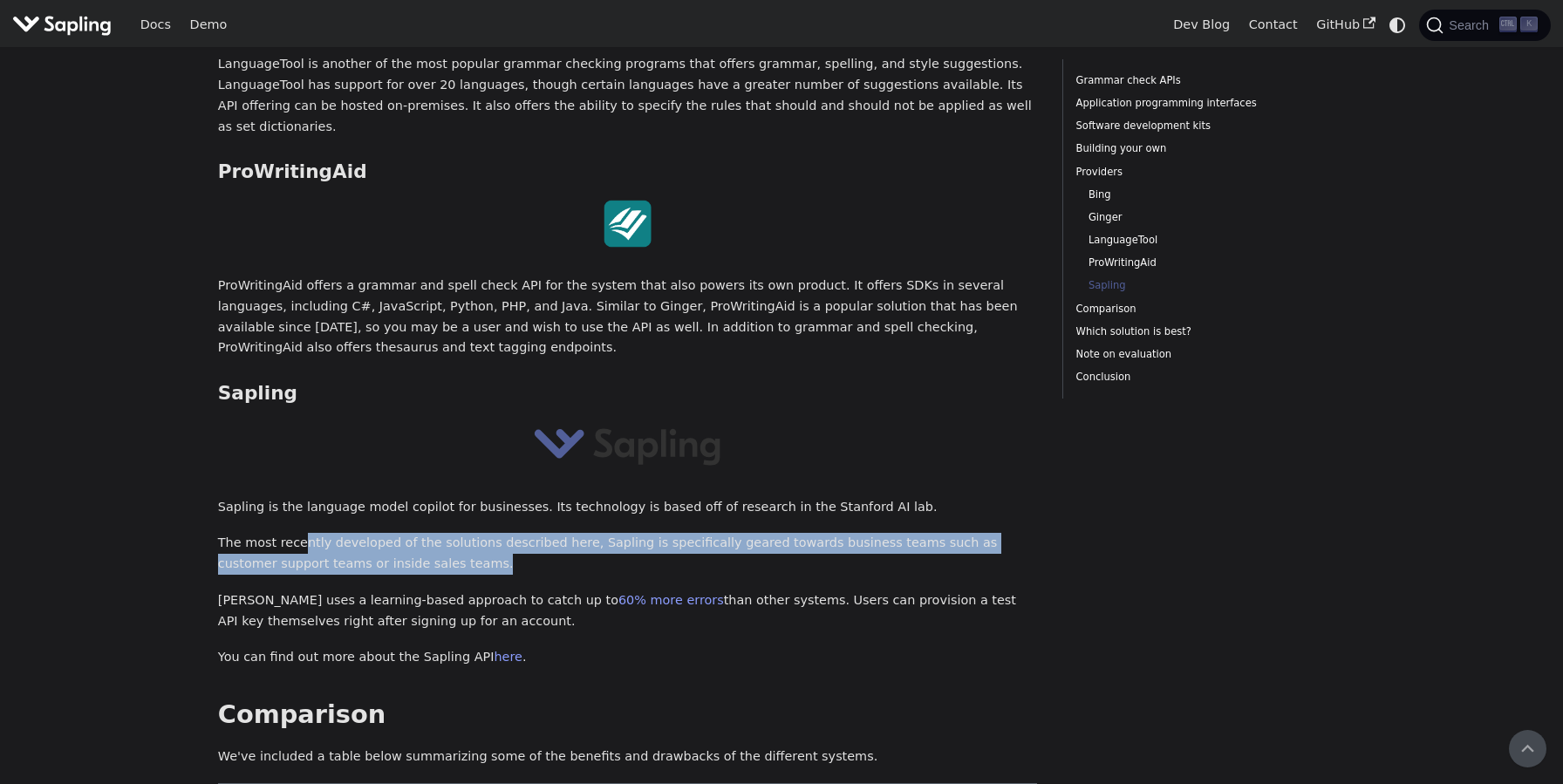
drag, startPoint x: 294, startPoint y: 391, endPoint x: 354, endPoint y: 420, distance: 66.6
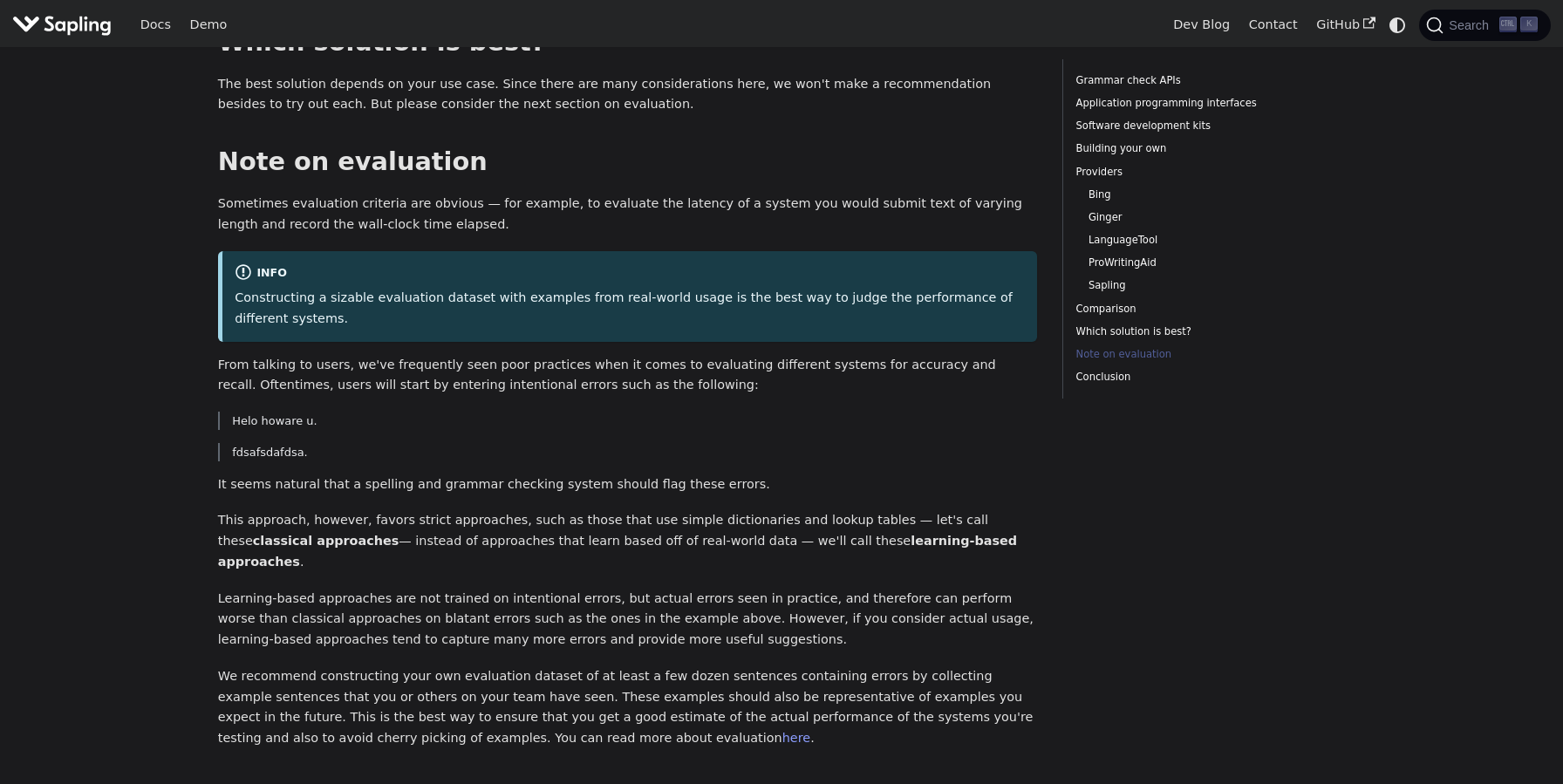
scroll to position [4637, 0]
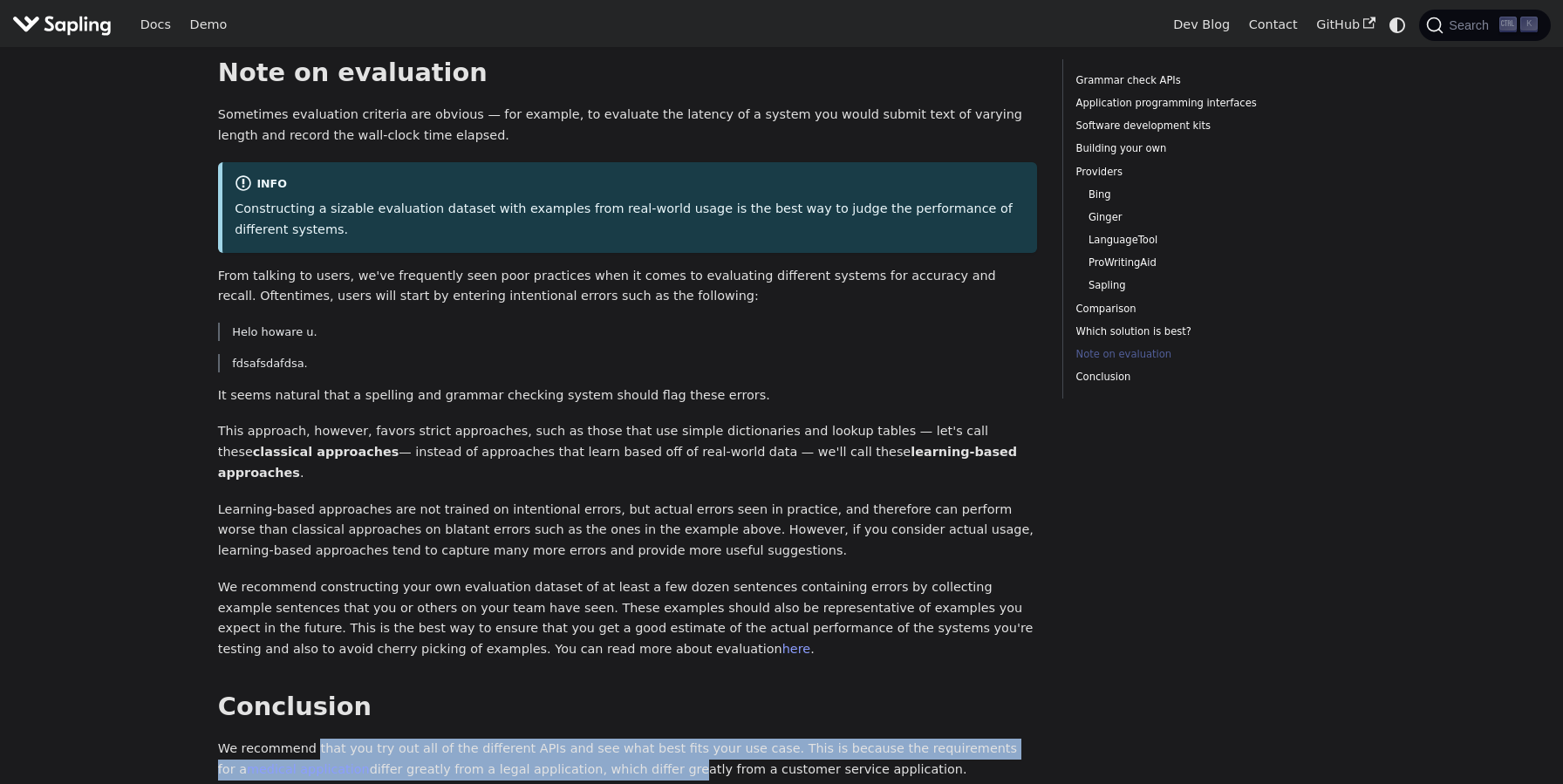
drag, startPoint x: 311, startPoint y: 520, endPoint x: 574, endPoint y: 560, distance: 266.0
click at [575, 739] on p "We recommend that you try out all of the different APIs and see what best fits …" at bounding box center [628, 759] width 820 height 42
click at [574, 739] on p "We recommend that you try out all of the different APIs and see what best fits …" at bounding box center [628, 759] width 820 height 42
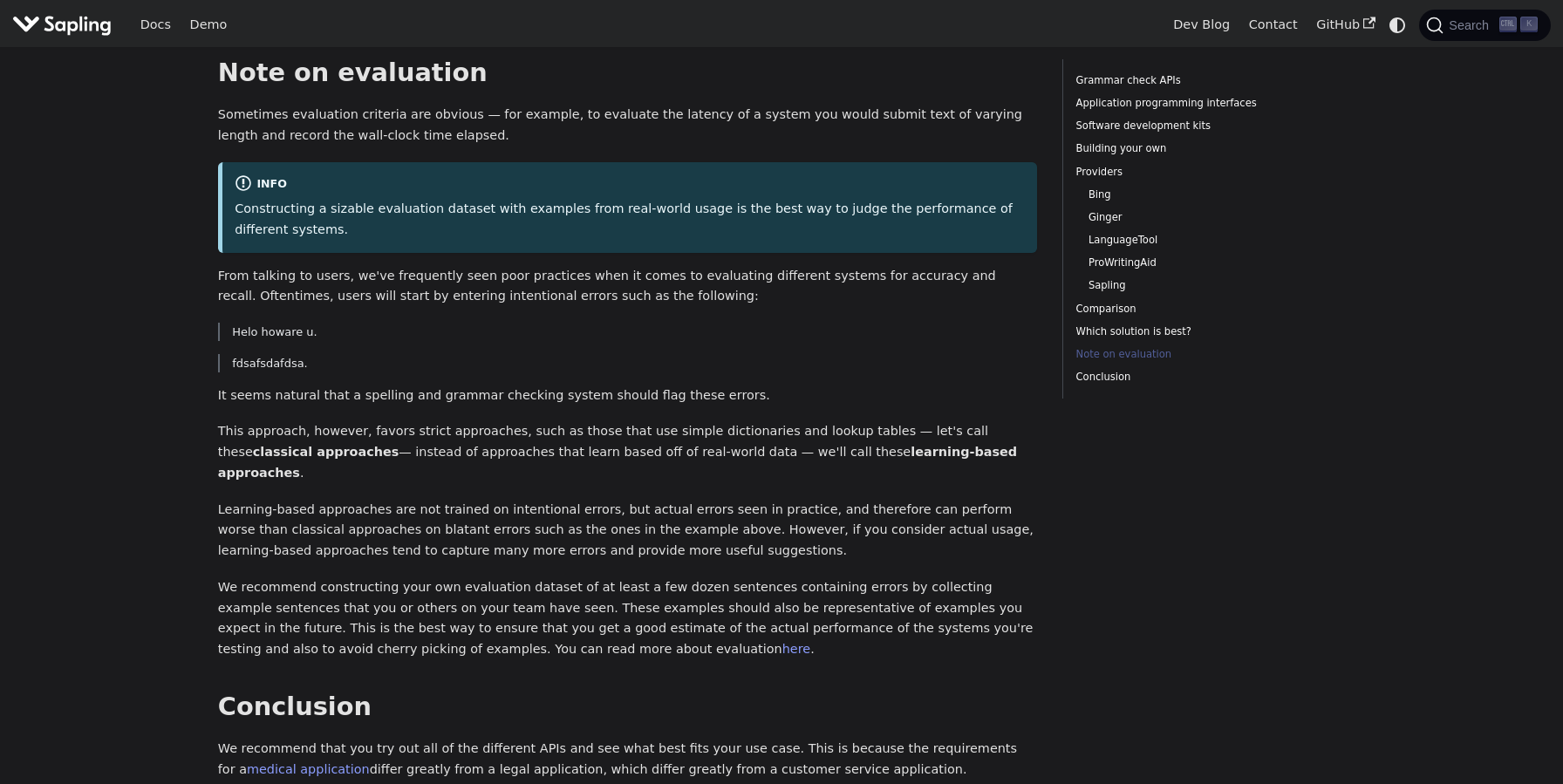
scroll to position [4729, 0]
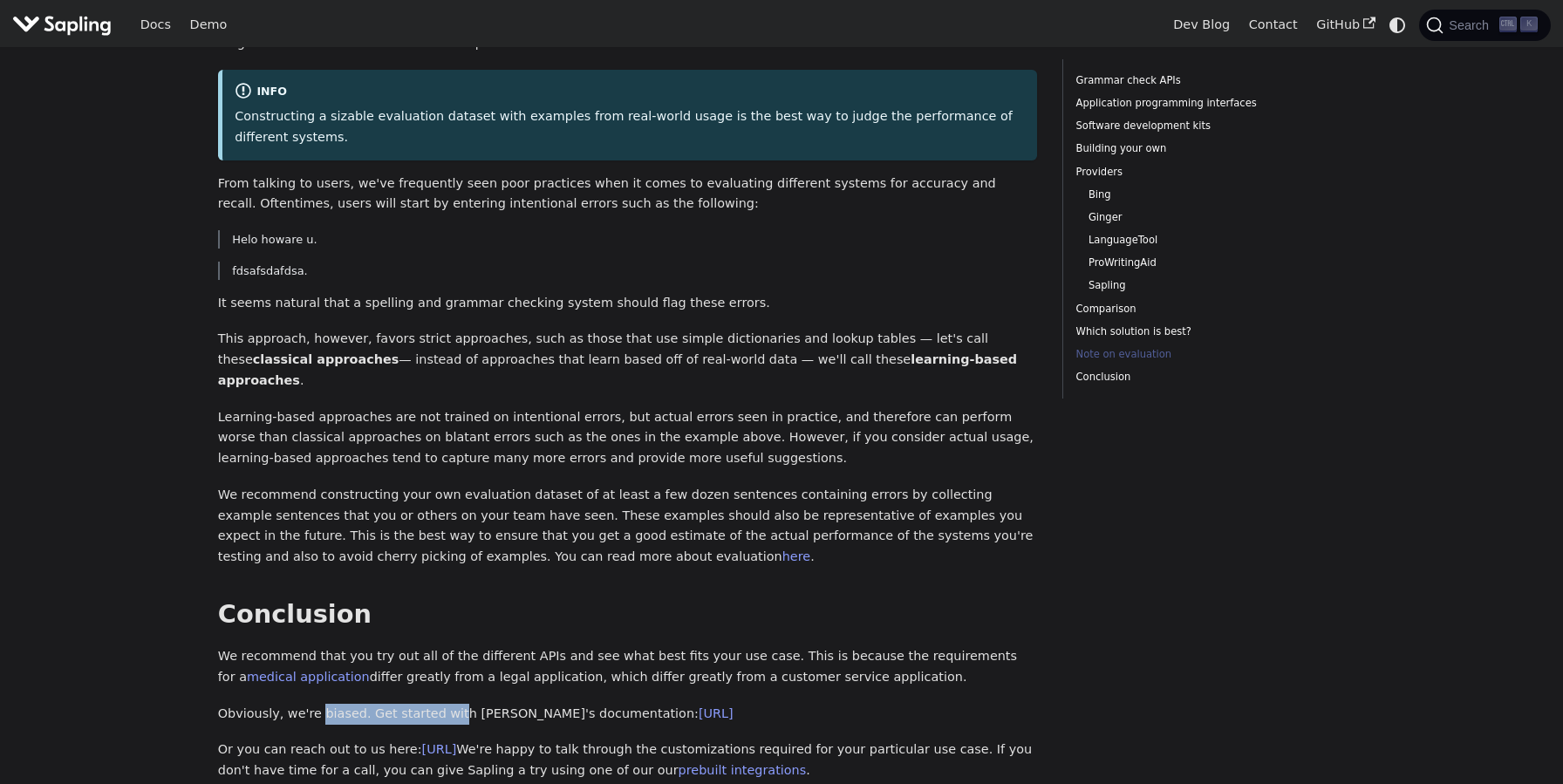
drag, startPoint x: 315, startPoint y: 494, endPoint x: 435, endPoint y: 497, distance: 120.0
click at [435, 704] on p "Obviously, we're biased. Get started with Sapling's documentation: https://sapl…" at bounding box center [628, 714] width 820 height 21
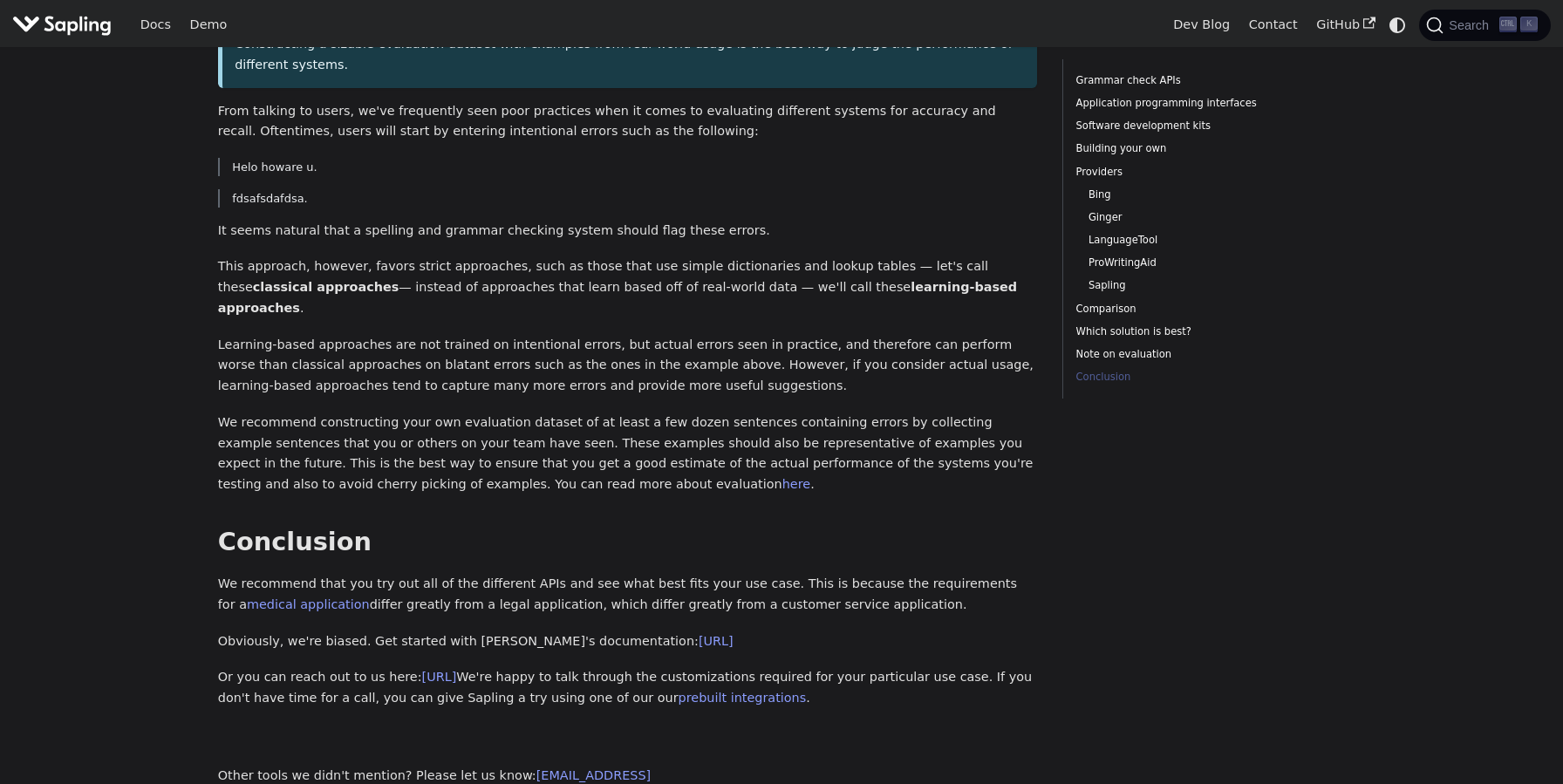
scroll to position [4822, 0]
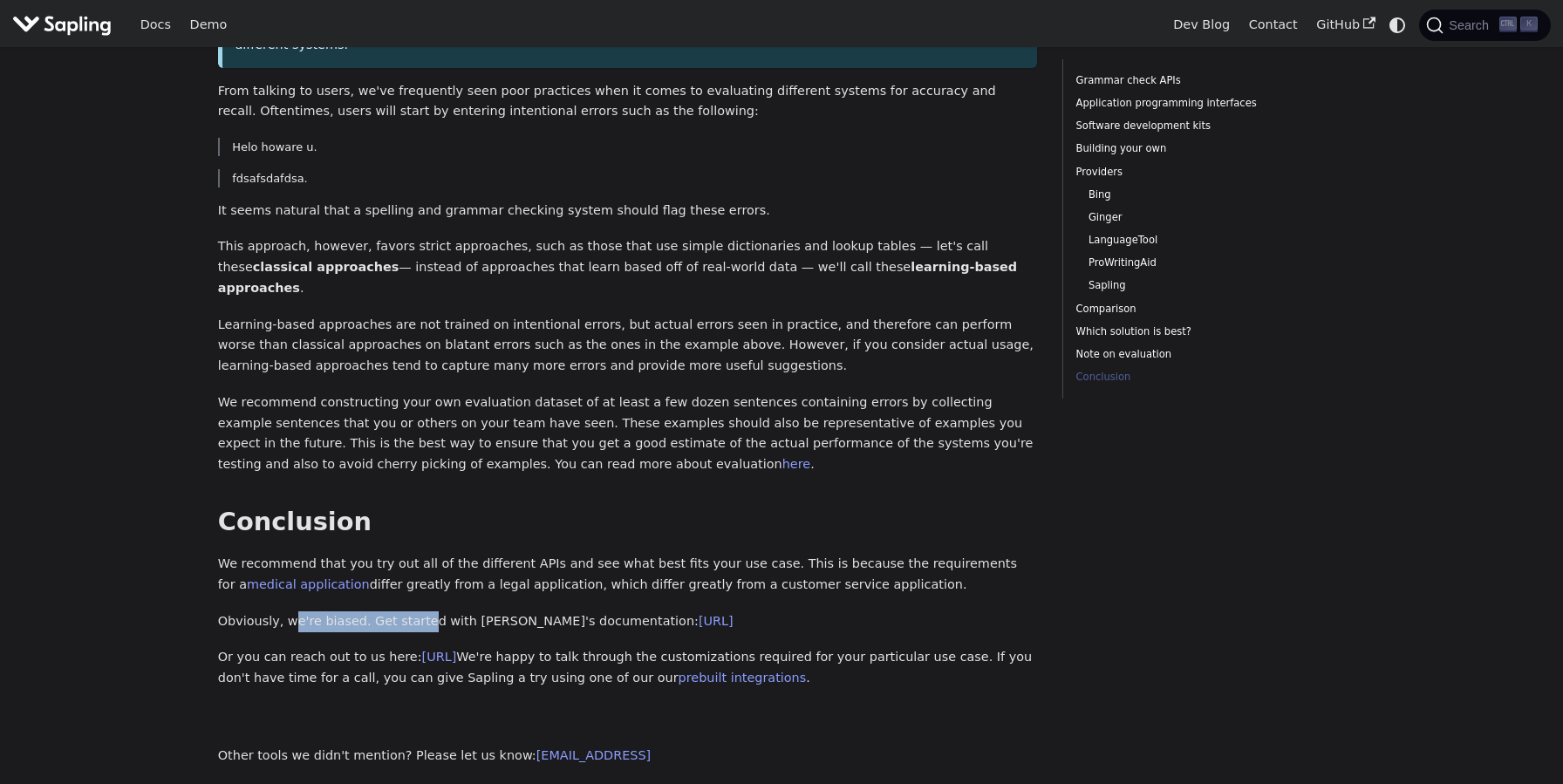
drag, startPoint x: 290, startPoint y: 403, endPoint x: 412, endPoint y: 399, distance: 122.1
click at [412, 611] on p "Obviously, we're biased. Get started with Sapling's documentation: https://sapl…" at bounding box center [628, 622] width 820 height 21
drag, startPoint x: 412, startPoint y: 399, endPoint x: 426, endPoint y: 401, distance: 14.1
click at [412, 611] on p "Obviously, we're biased. Get started with Sapling's documentation: https://sapl…" at bounding box center [628, 622] width 820 height 21
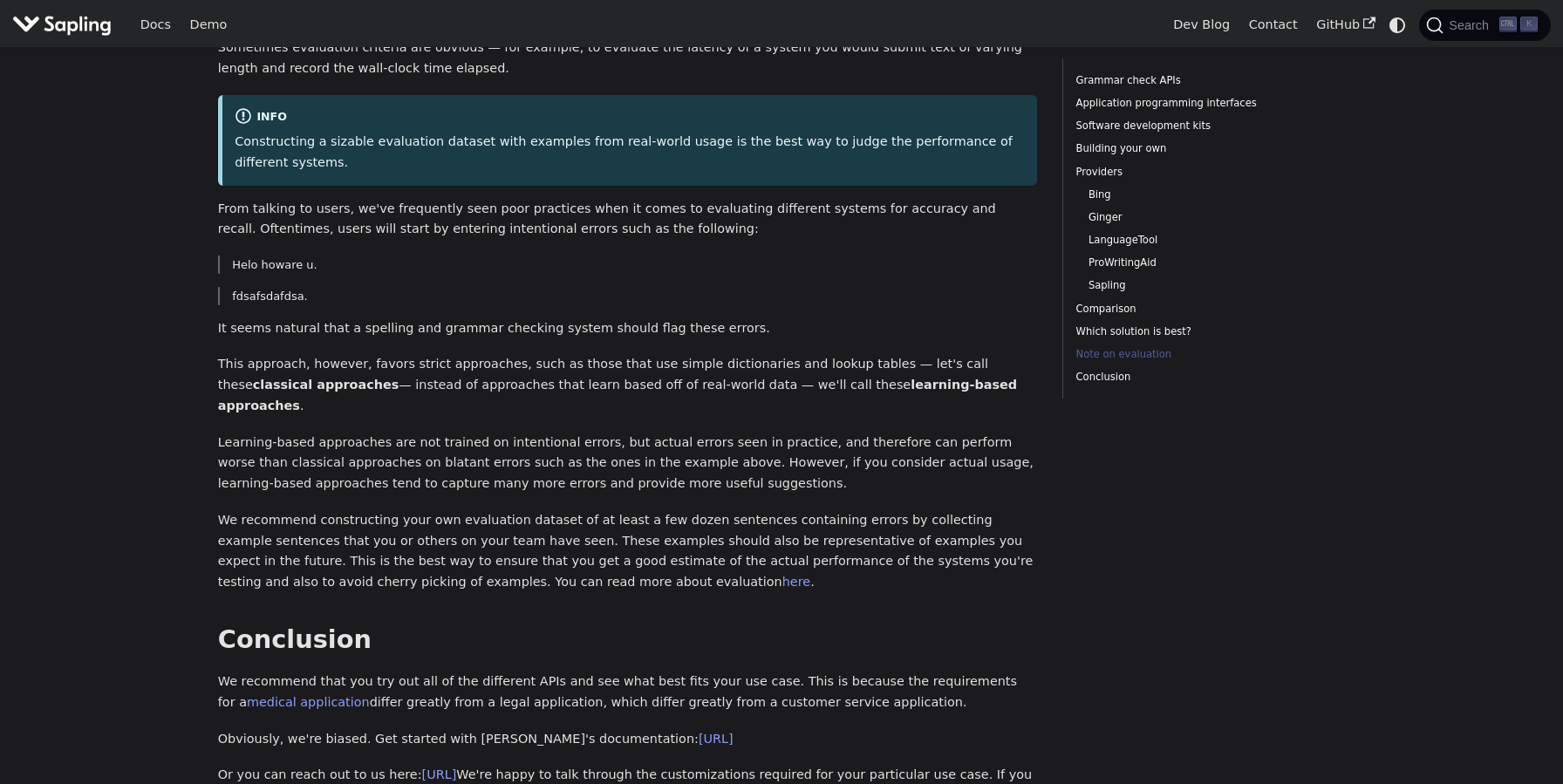
scroll to position [4729, 0]
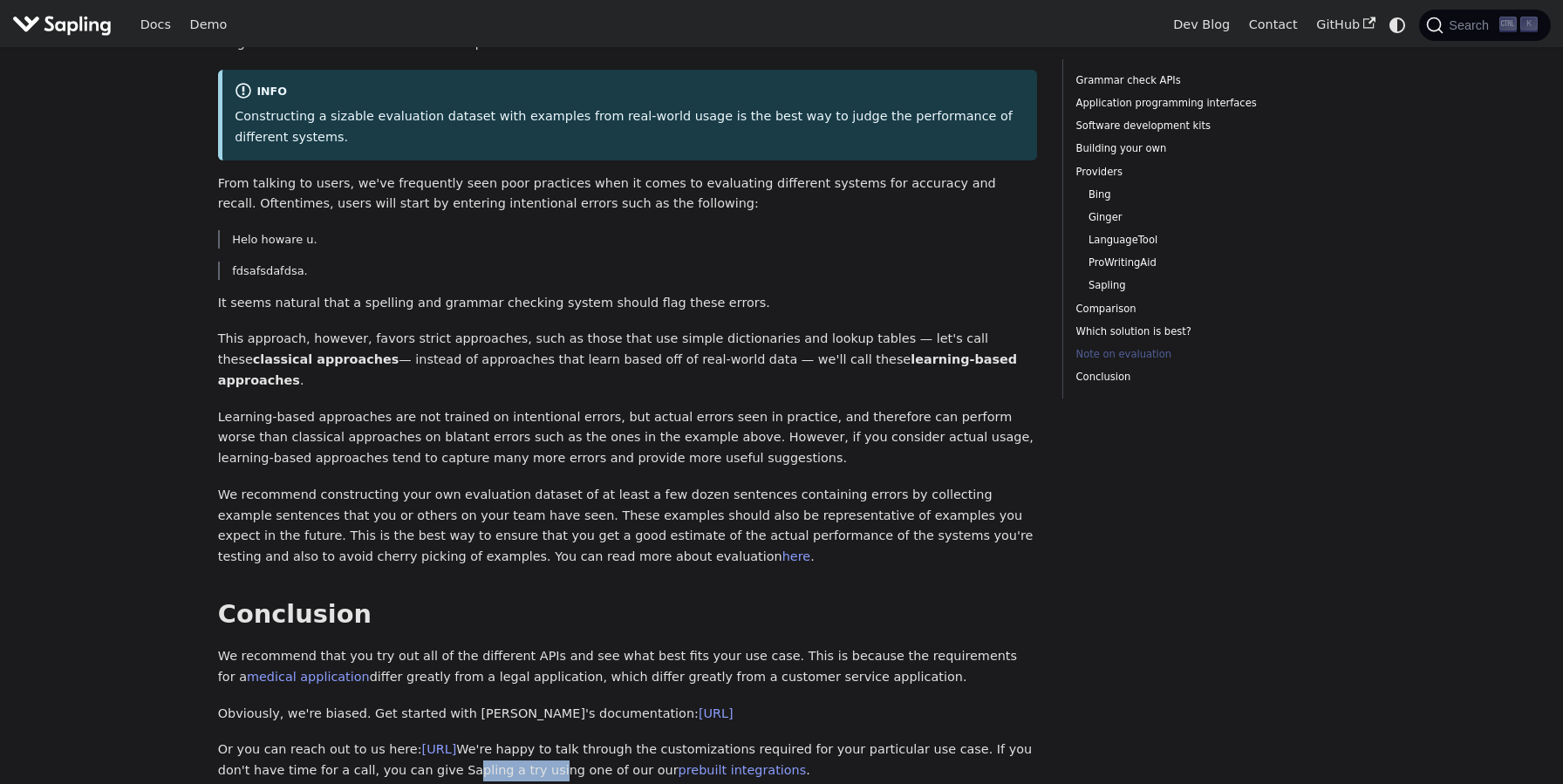
drag, startPoint x: 480, startPoint y: 555, endPoint x: 551, endPoint y: 554, distance: 71.0
click at [550, 740] on p "Or you can reach out to us here: https://sapling.ai/contact We're happy to talk…" at bounding box center [628, 760] width 820 height 42
click at [552, 740] on p "Or you can reach out to us here: https://sapling.ai/contact We're happy to talk…" at bounding box center [628, 760] width 820 height 42
drag, startPoint x: 392, startPoint y: 556, endPoint x: 531, endPoint y: 561, distance: 139.1
click at [530, 740] on p "Or you can reach out to us here: https://sapling.ai/contact We're happy to talk…" at bounding box center [628, 760] width 820 height 42
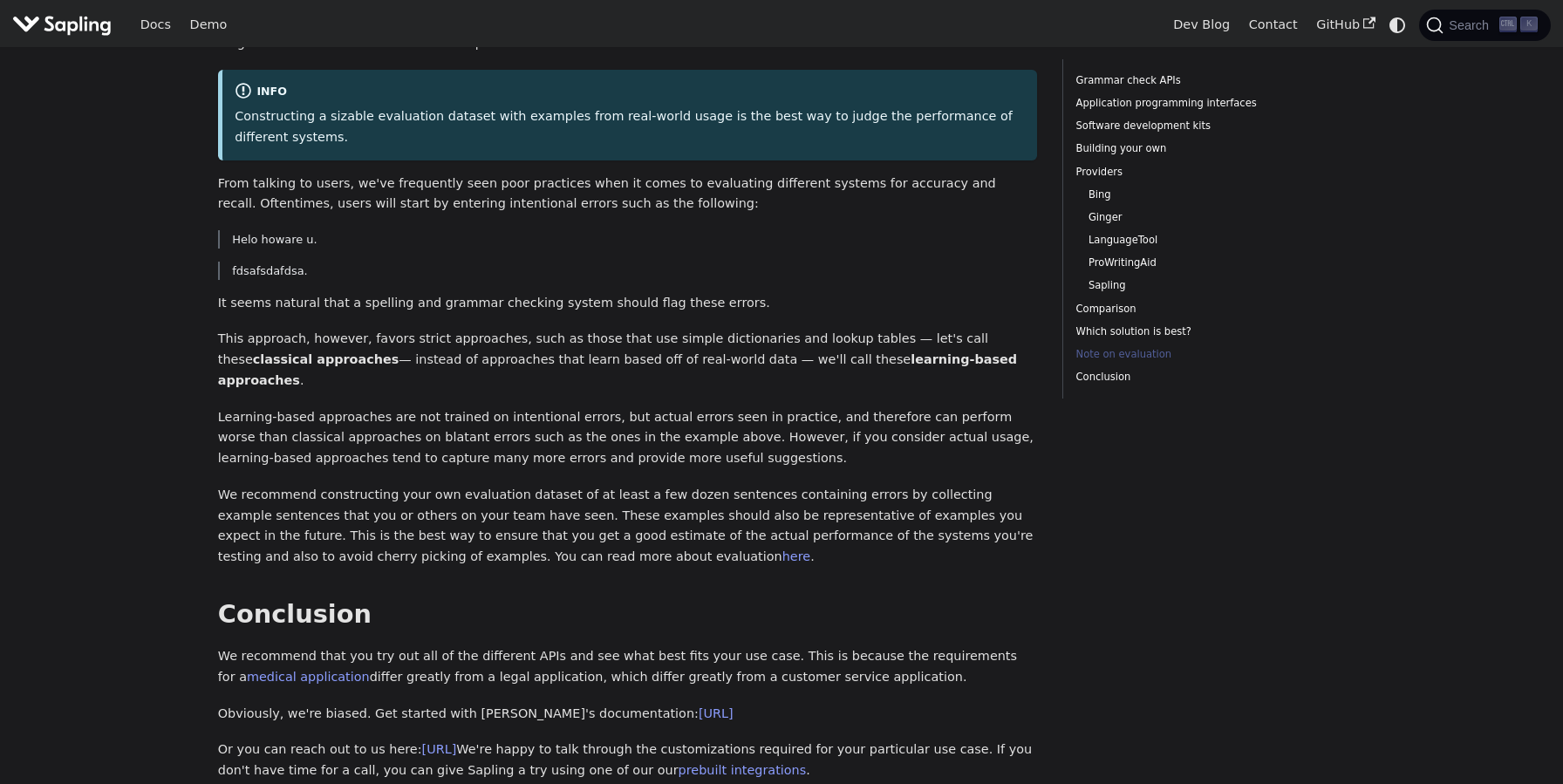
click at [542, 740] on p "Or you can reach out to us here: https://sapling.ai/contact We're happy to talk…" at bounding box center [628, 760] width 820 height 42
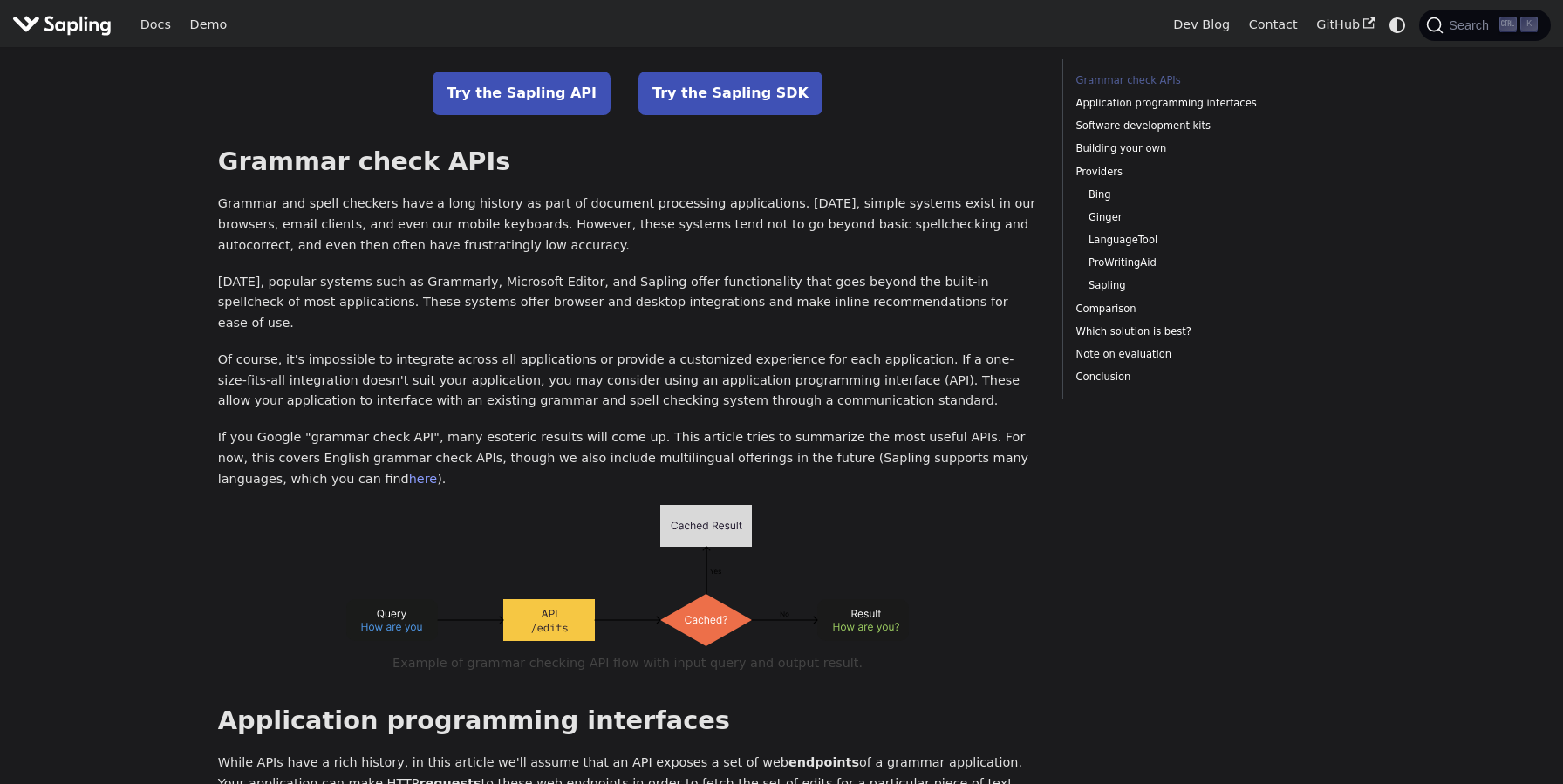
scroll to position [0, 0]
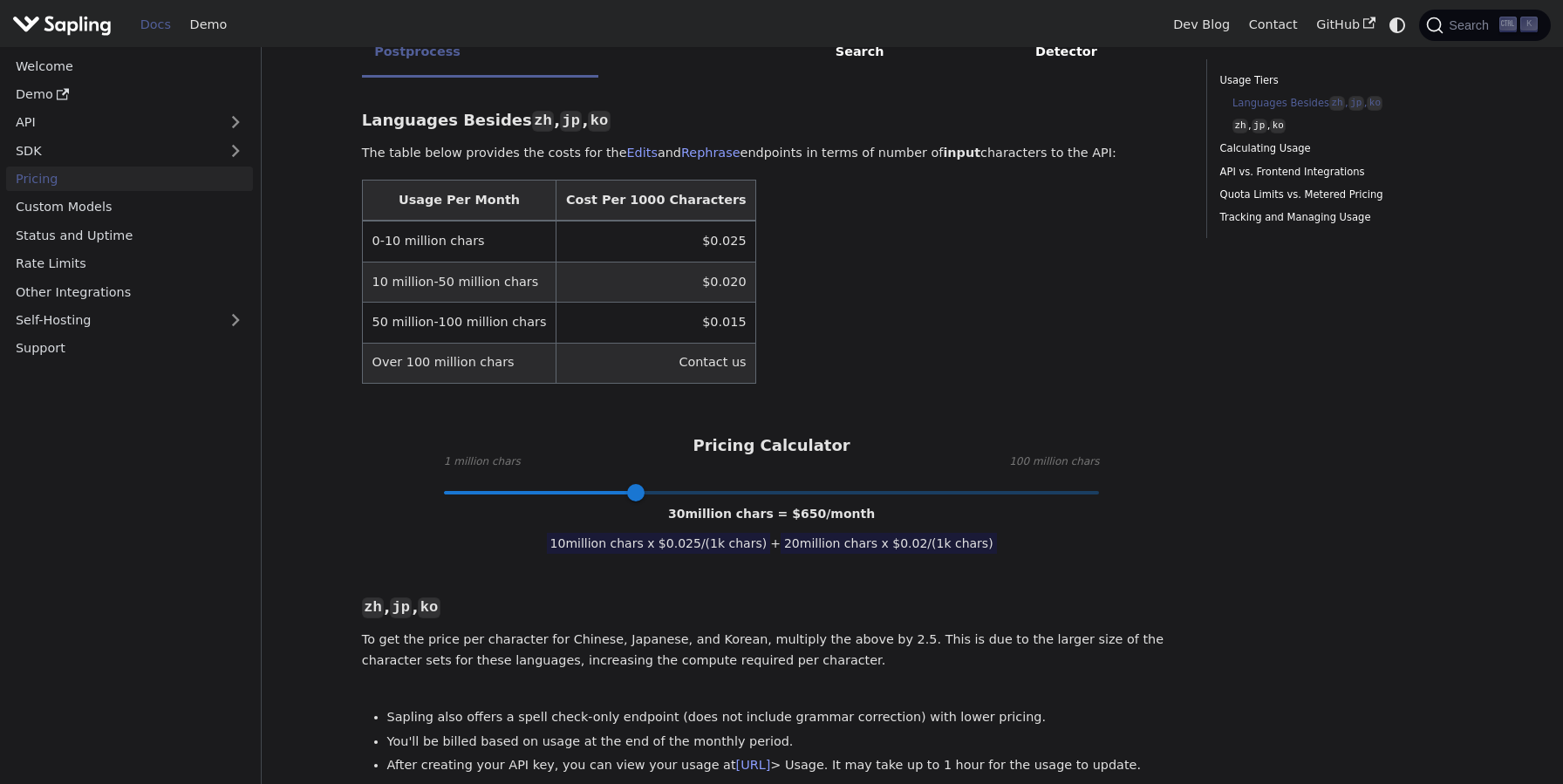
scroll to position [556, 0]
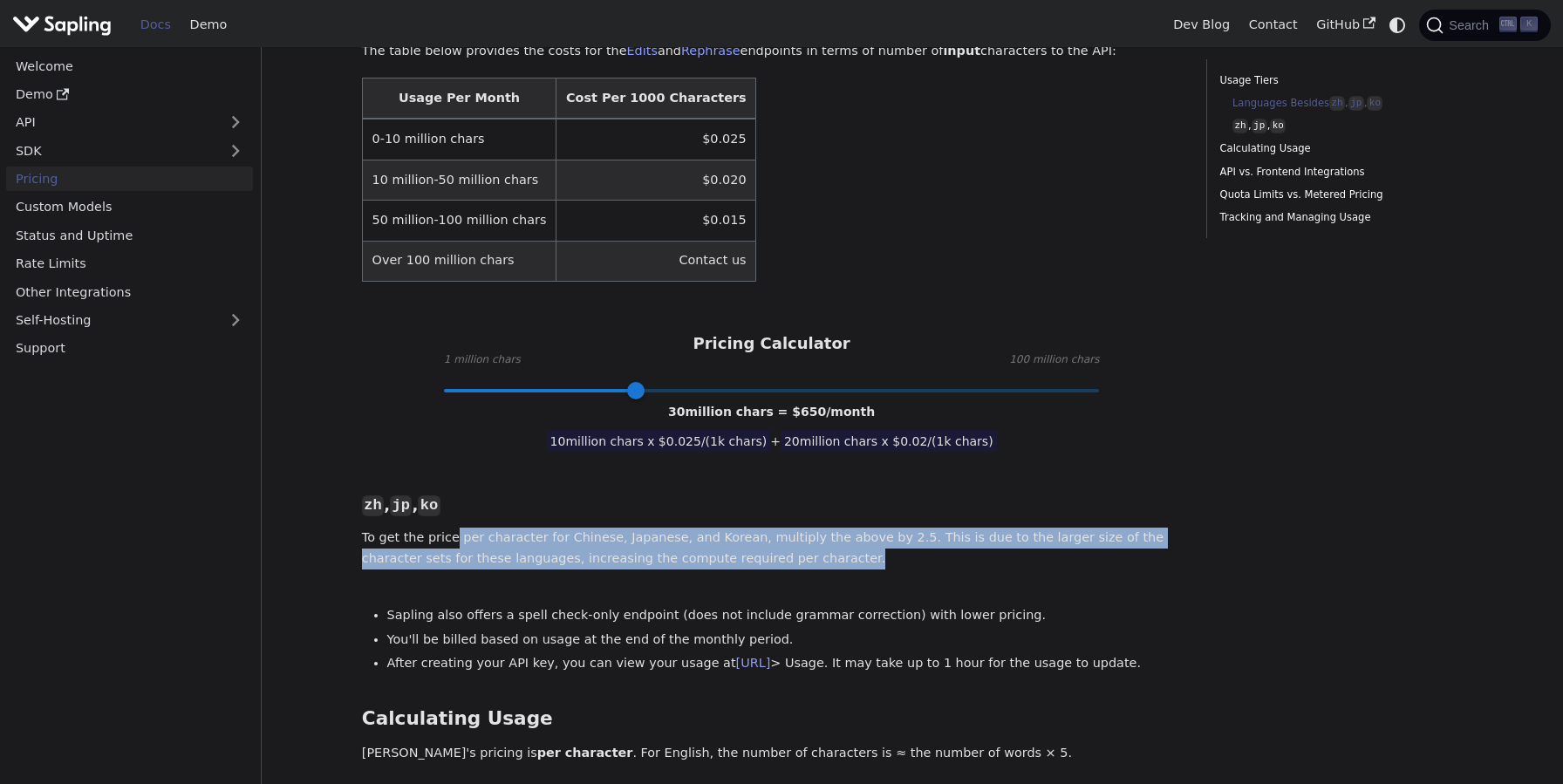
drag, startPoint x: 449, startPoint y: 498, endPoint x: 784, endPoint y: 527, distance: 336.3
click at [784, 527] on p "To get the price per character for Chinese, Japanese, and Korean, multiply the …" at bounding box center [772, 547] width 820 height 42
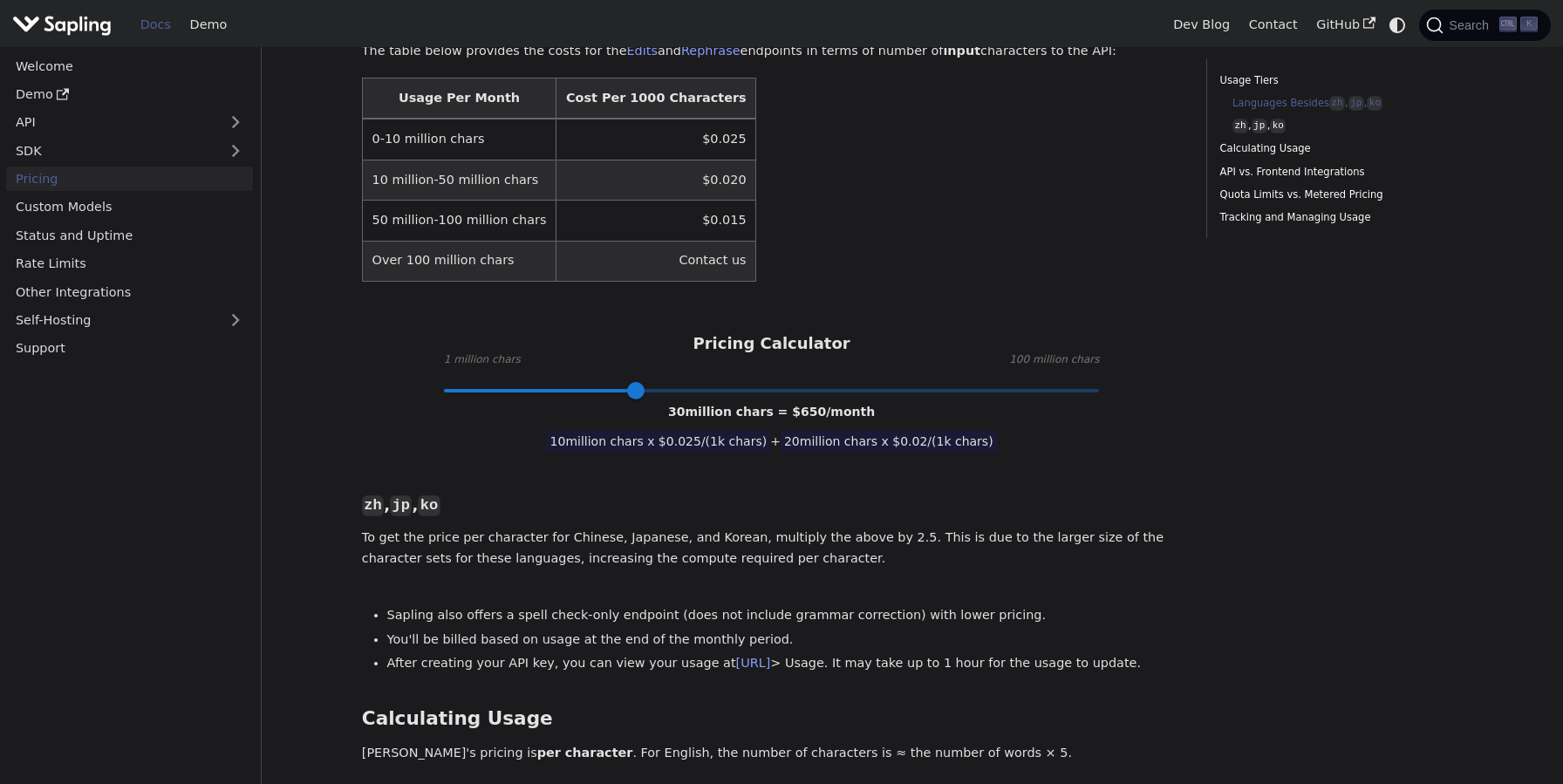
click at [784, 527] on p "To get the price per character for Chinese, Japanese, and Korean, multiply the …" at bounding box center [772, 547] width 820 height 42
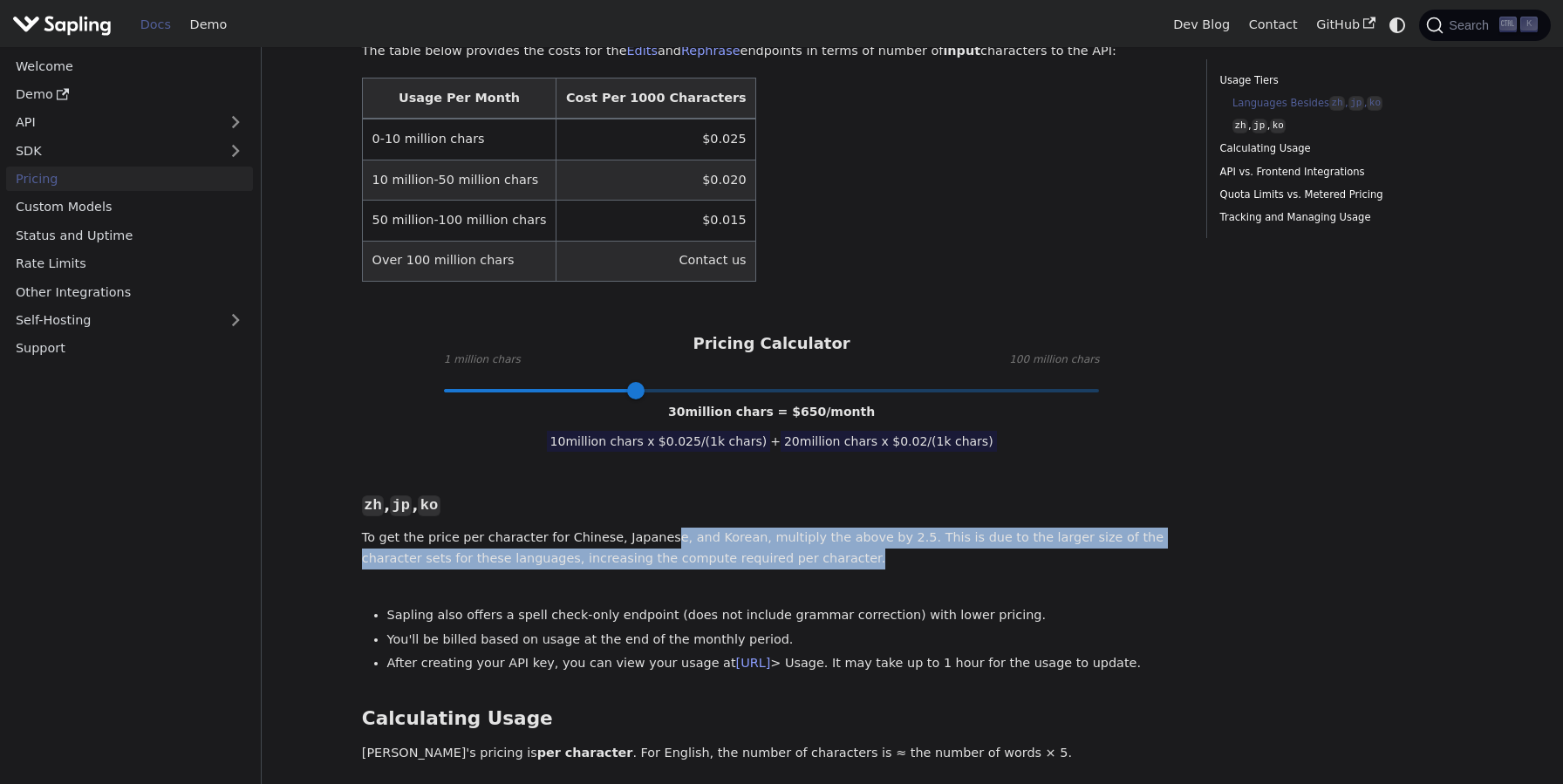
drag, startPoint x: 759, startPoint y: 523, endPoint x: 640, endPoint y: 499, distance: 121.4
click at [641, 527] on p "To get the price per character for Chinese, Japanese, and Korean, multiply the …" at bounding box center [772, 547] width 820 height 42
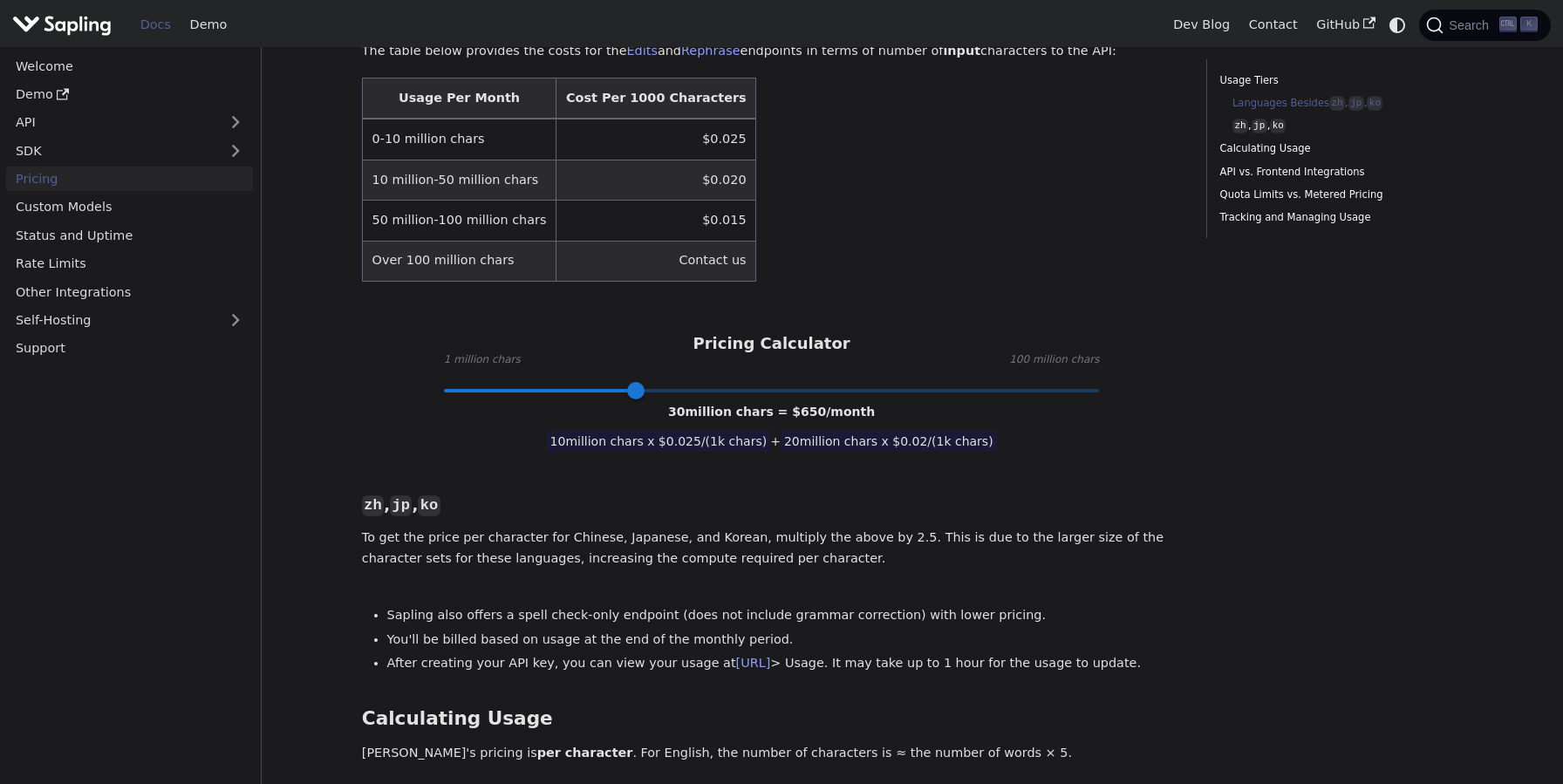
click at [606, 527] on p "To get the price per character for Chinese, Japanese, and Korean, multiply the …" at bounding box center [772, 547] width 820 height 42
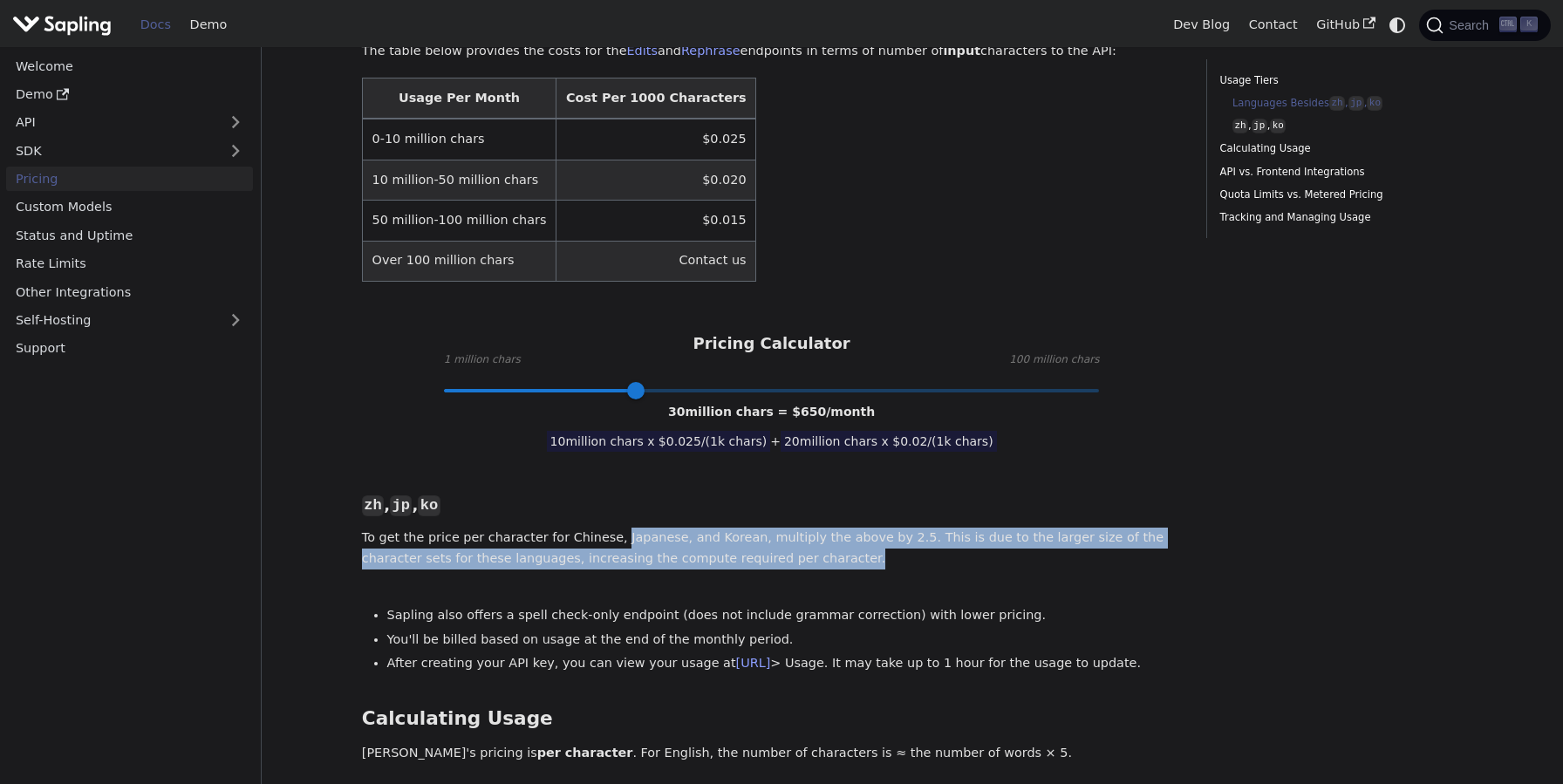
drag, startPoint x: 648, startPoint y: 504, endPoint x: 763, endPoint y: 526, distance: 117.1
click at [763, 527] on p "To get the price per character for Chinese, Japanese, and Korean, multiply the …" at bounding box center [772, 547] width 820 height 42
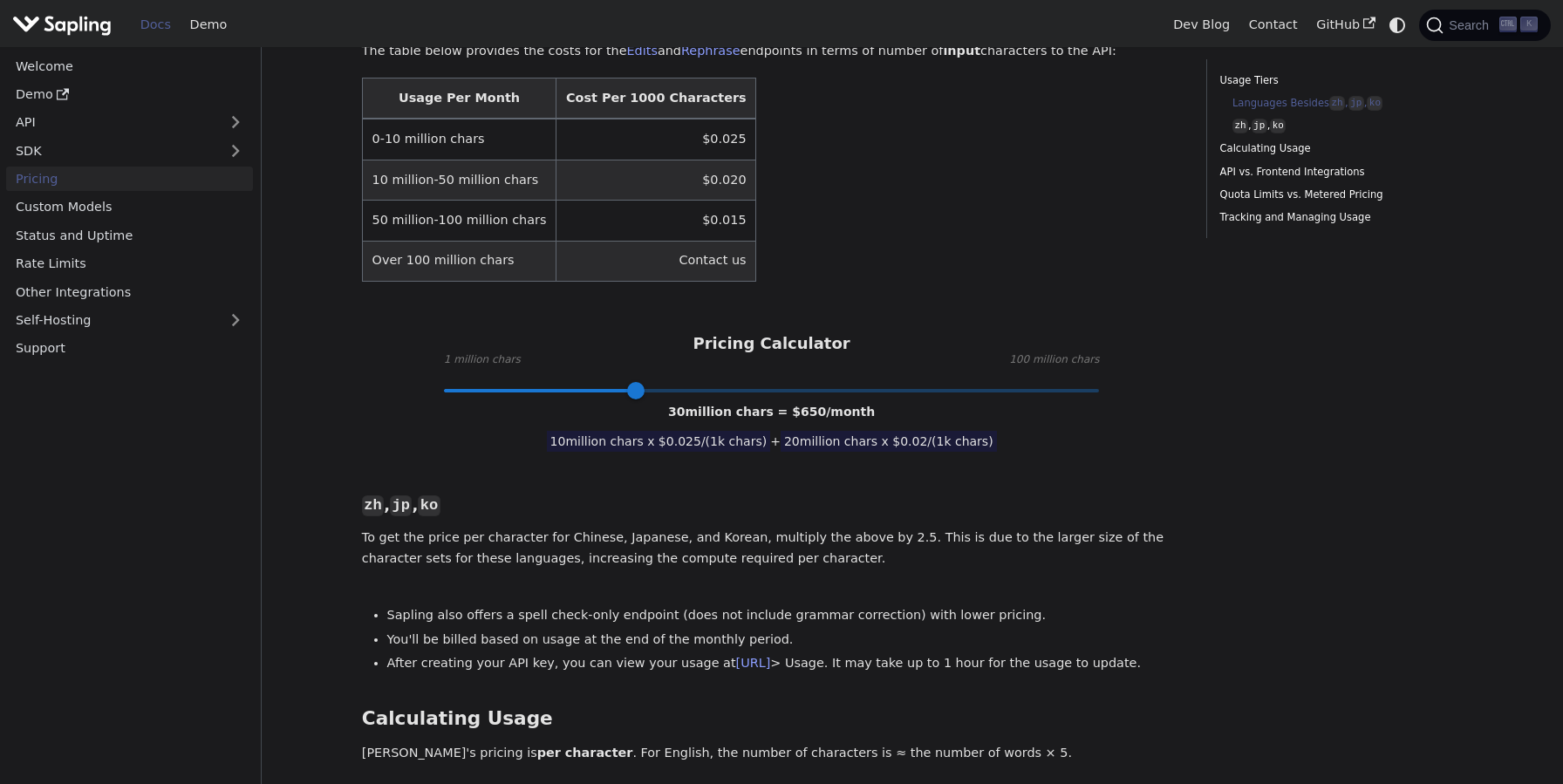
click at [763, 527] on p "To get the price per character for Chinese, Japanese, and Korean, multiply the …" at bounding box center [772, 547] width 820 height 42
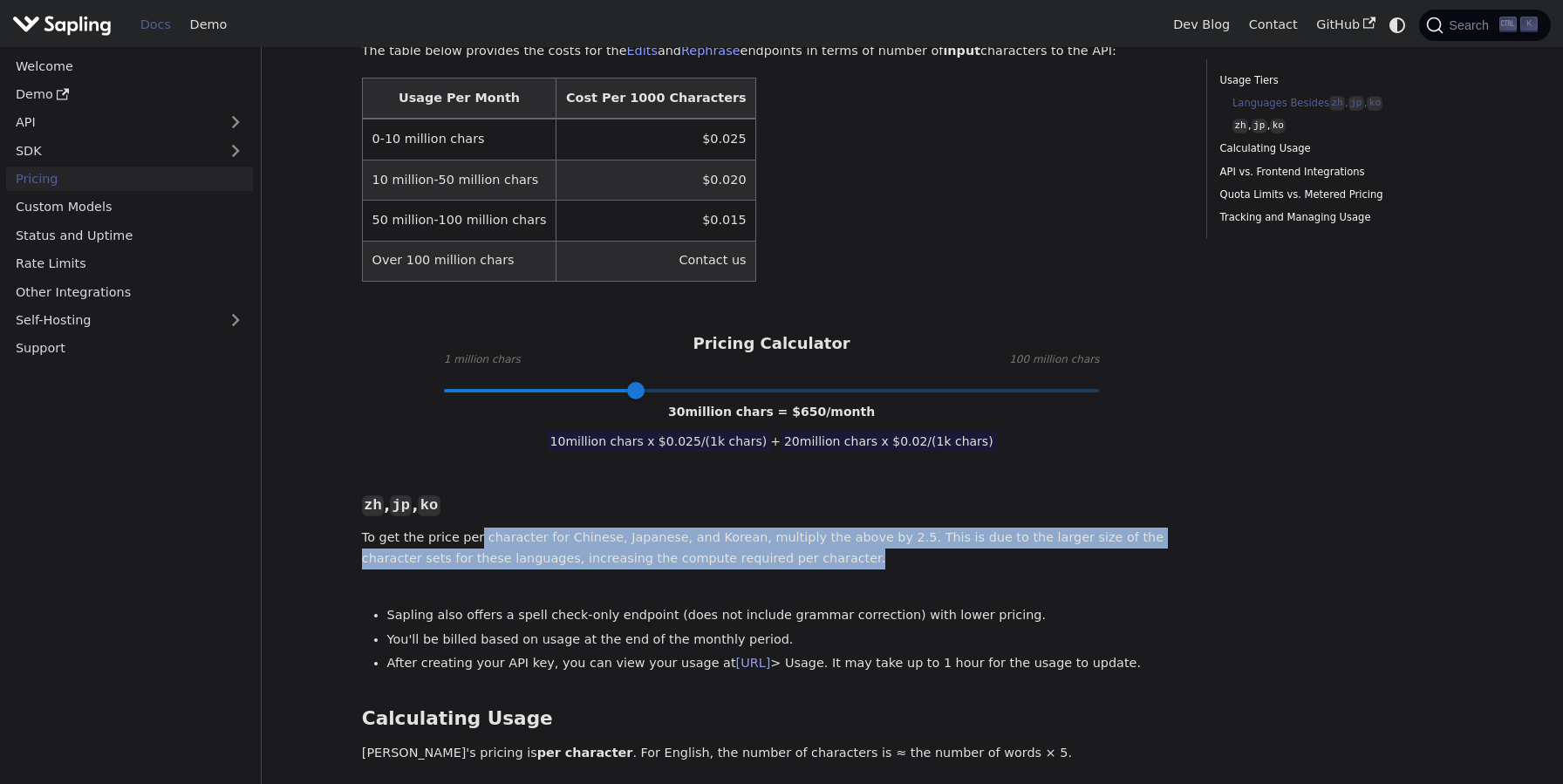
drag, startPoint x: 734, startPoint y: 526, endPoint x: 469, endPoint y: 494, distance: 266.9
click at [469, 527] on p "To get the price per character for Chinese, Japanese, and Korean, multiply the …" at bounding box center [772, 547] width 820 height 42
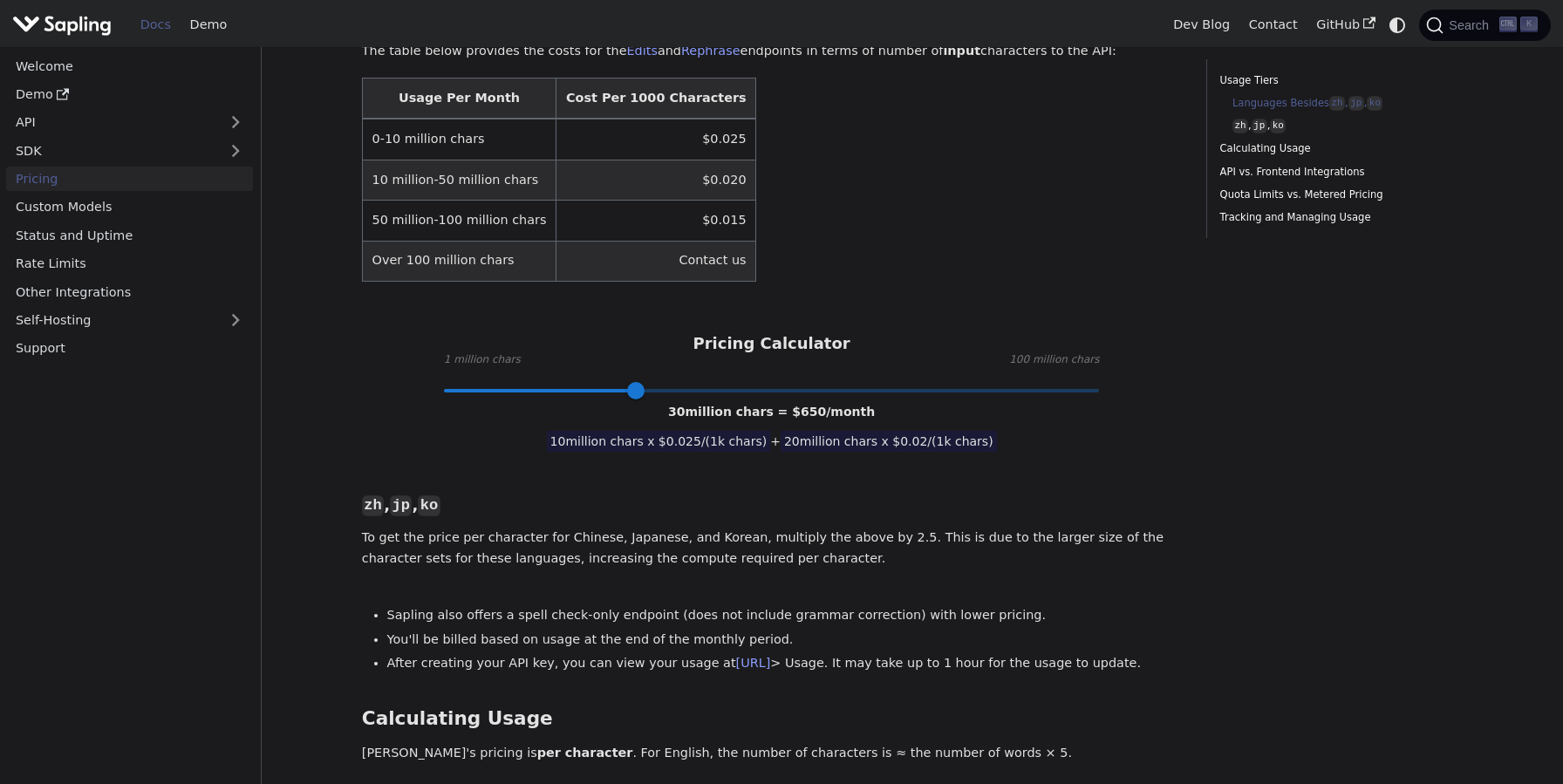
click at [469, 527] on p "To get the price per character for Chinese, Japanese, and Korean, multiply the …" at bounding box center [772, 547] width 820 height 42
drag, startPoint x: 641, startPoint y: 532, endPoint x: 731, endPoint y: 535, distance: 90.0
click at [731, 538] on div "Languages Besides zh , jp , ko ​ The table below provides the costs for the Edi…" at bounding box center [772, 700] width 820 height 1426
click at [731, 535] on div "Languages Besides zh , jp , ko ​ The table below provides the costs for the Edi…" at bounding box center [772, 700] width 820 height 1426
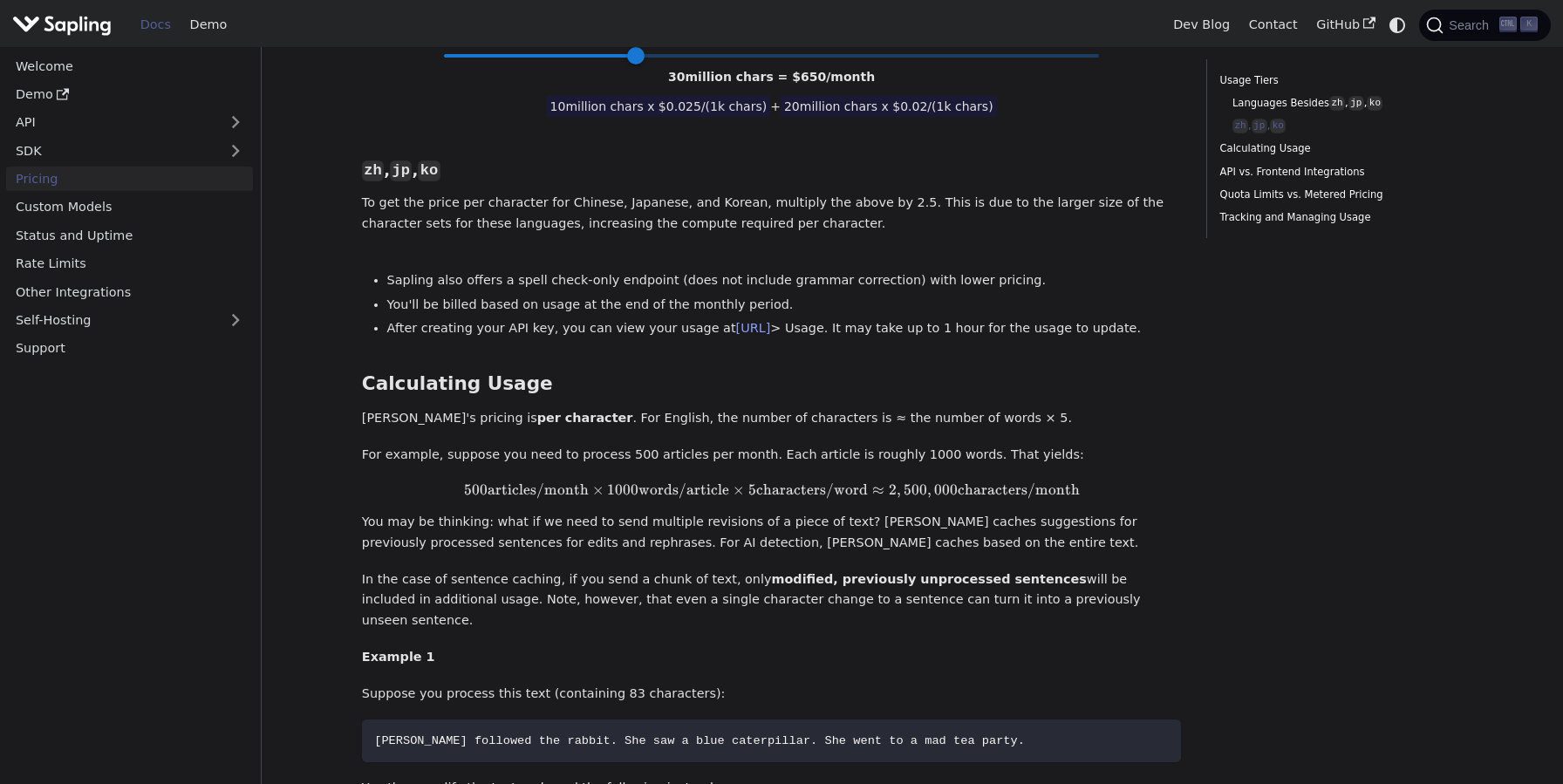
scroll to position [928, 0]
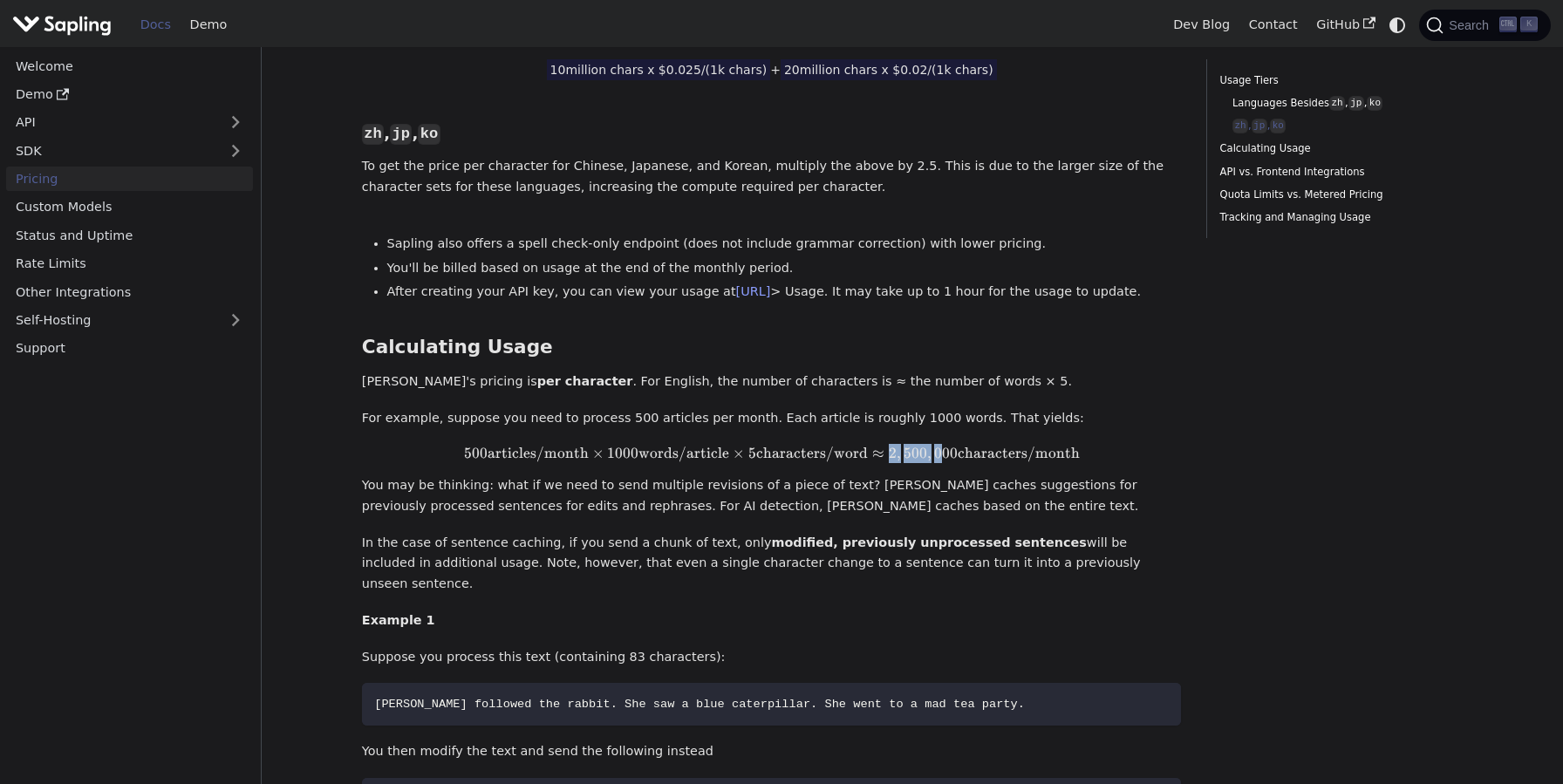
drag, startPoint x: 889, startPoint y: 435, endPoint x: 939, endPoint y: 436, distance: 50.0
click at [939, 444] on span "500 articles/month × 1000 words/article × 5 characters/word ≈ 2 , 500 , 000 cha…" at bounding box center [772, 453] width 820 height 18
click at [909, 490] on p "You may be thinking: what if we need to send multiple revisions of a piece of t…" at bounding box center [772, 495] width 820 height 42
drag, startPoint x: 487, startPoint y: 403, endPoint x: 724, endPoint y: 405, distance: 237.0
click at [724, 407] on p "For example, suppose you need to process 500 articles per month. Each article i…" at bounding box center [772, 418] width 820 height 21
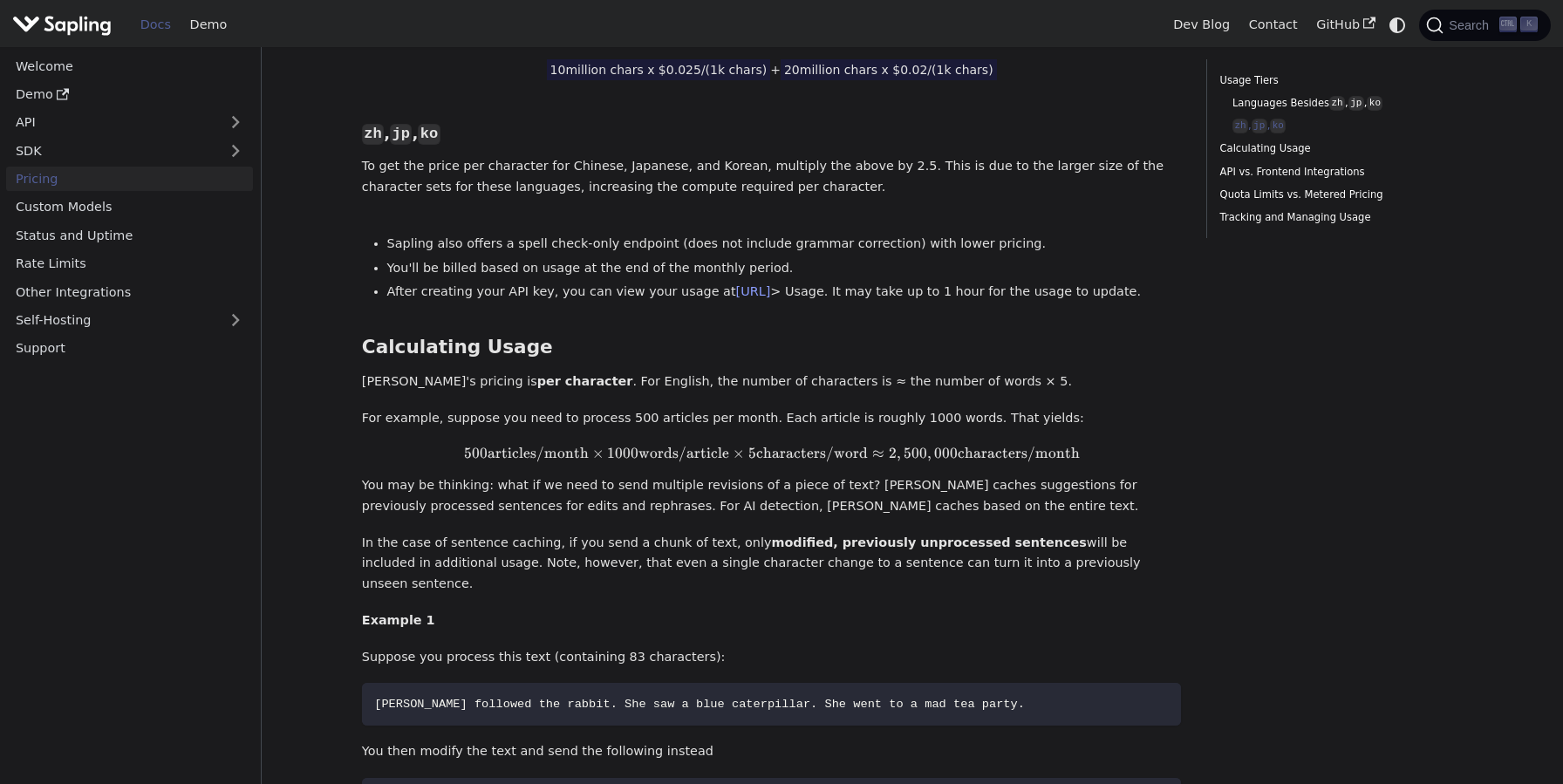
click at [730, 407] on p "For example, suppose you need to process 500 articles per month. Each article i…" at bounding box center [772, 418] width 820 height 21
drag, startPoint x: 730, startPoint y: 401, endPoint x: 910, endPoint y: 405, distance: 180.0
click at [910, 407] on p "For example, suppose you need to process 500 articles per month. Each article i…" at bounding box center [772, 418] width 820 height 21
click at [909, 407] on p "For example, suppose you need to process 500 articles per month. Each article i…" at bounding box center [772, 418] width 820 height 21
drag, startPoint x: 897, startPoint y: 434, endPoint x: 1090, endPoint y: 441, distance: 193.1
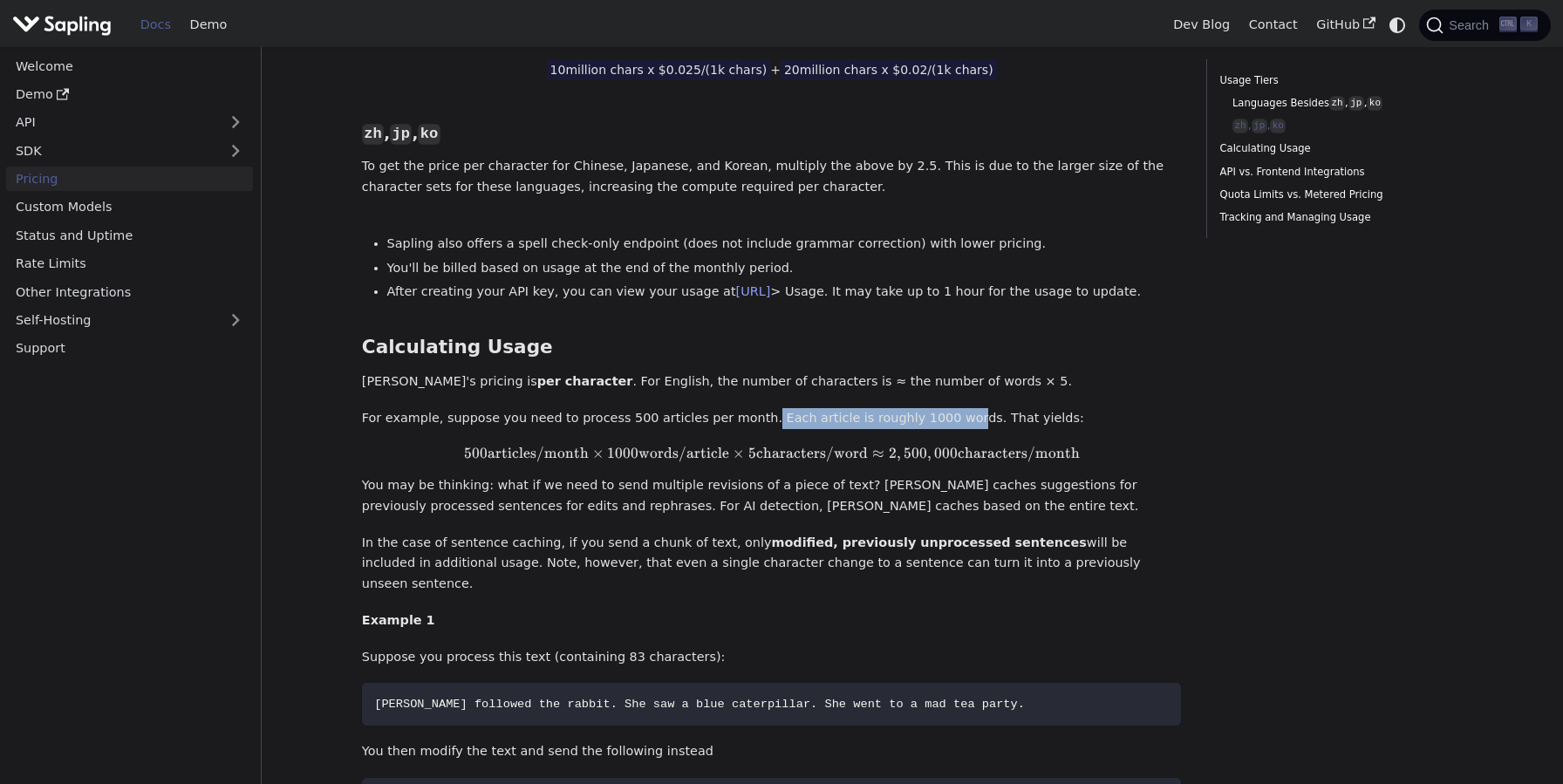
click at [1093, 444] on span "500 articles/month × 1000 words/article × 5 characters/word ≈ 2 , 500 , 000 cha…" at bounding box center [772, 453] width 820 height 18
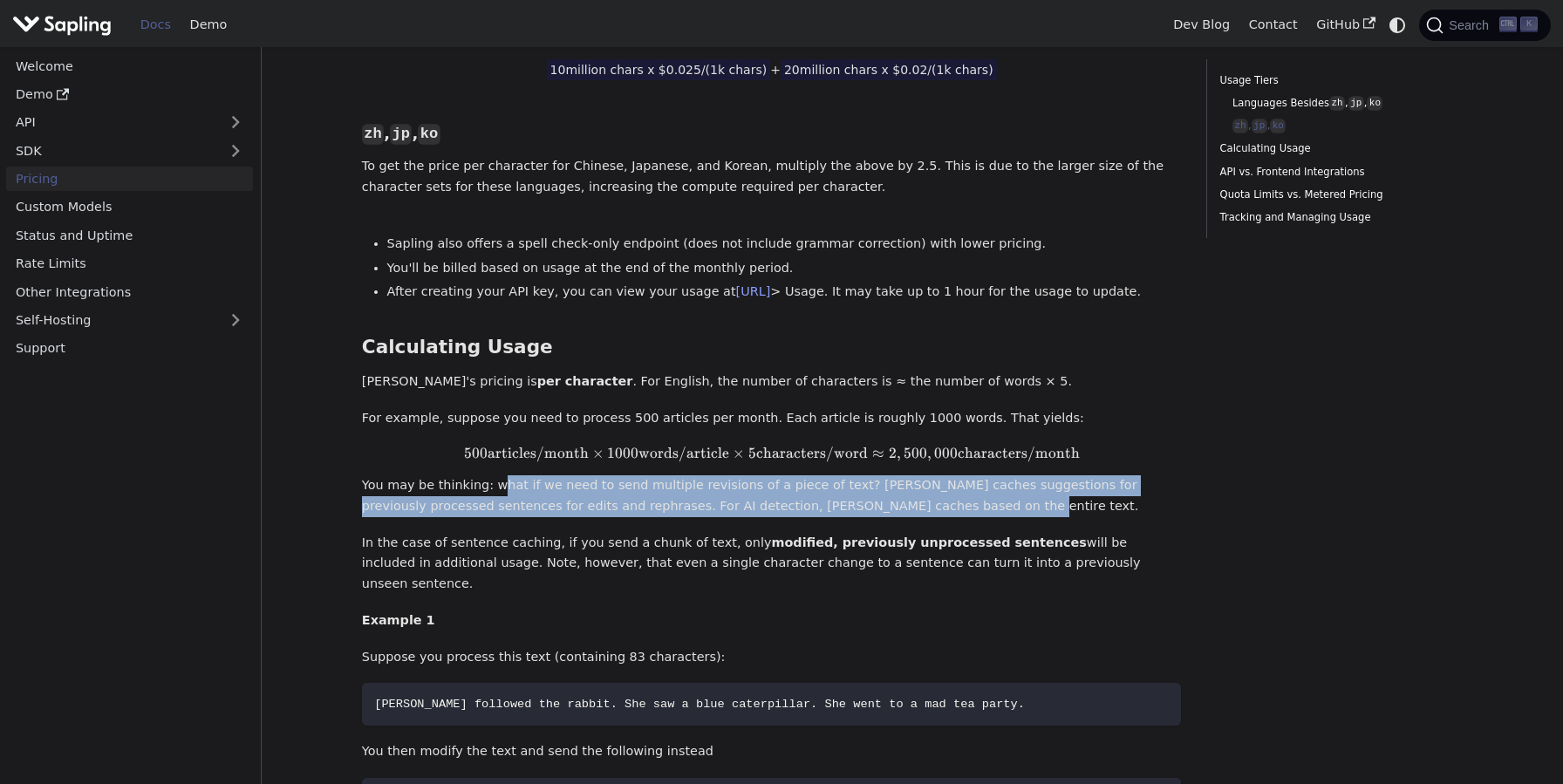
drag, startPoint x: 494, startPoint y: 471, endPoint x: 835, endPoint y: 488, distance: 341.4
click at [835, 487] on p "You may be thinking: what if we need to send multiple revisions of a piece of t…" at bounding box center [772, 495] width 820 height 42
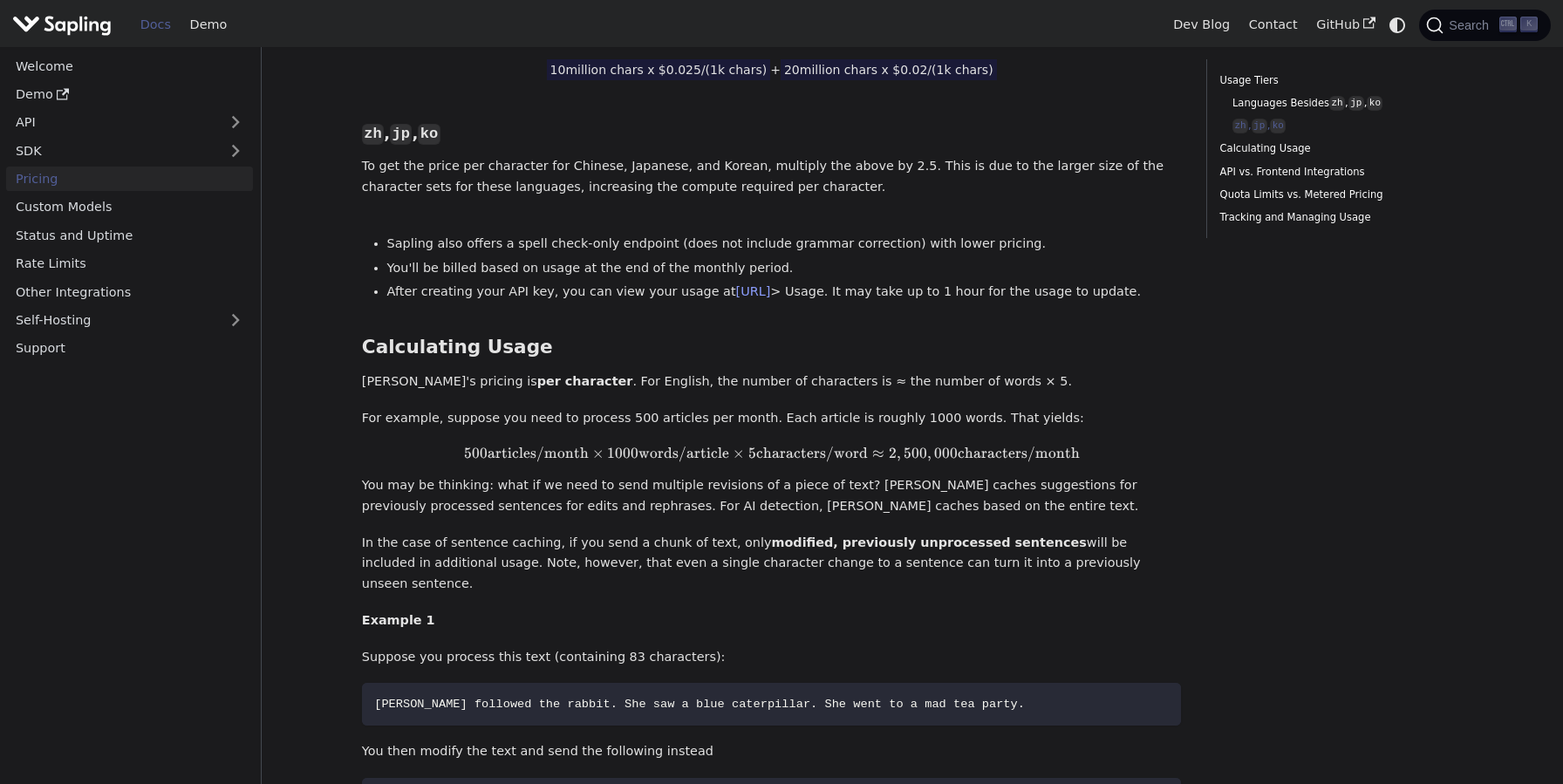
click at [842, 489] on p "You may be thinking: what if we need to send multiple revisions of a piece of t…" at bounding box center [772, 495] width 820 height 42
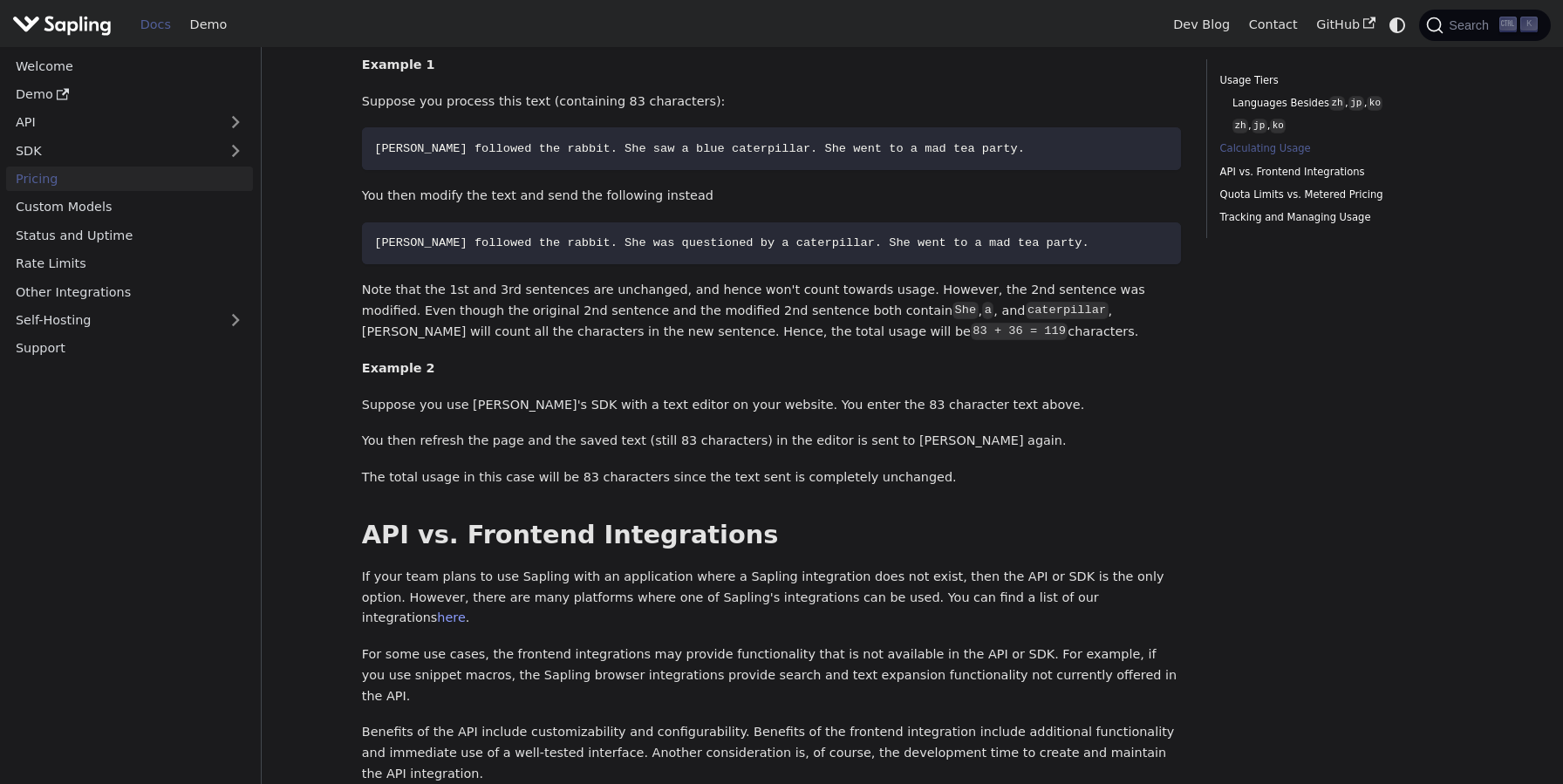
scroll to position [1483, 0]
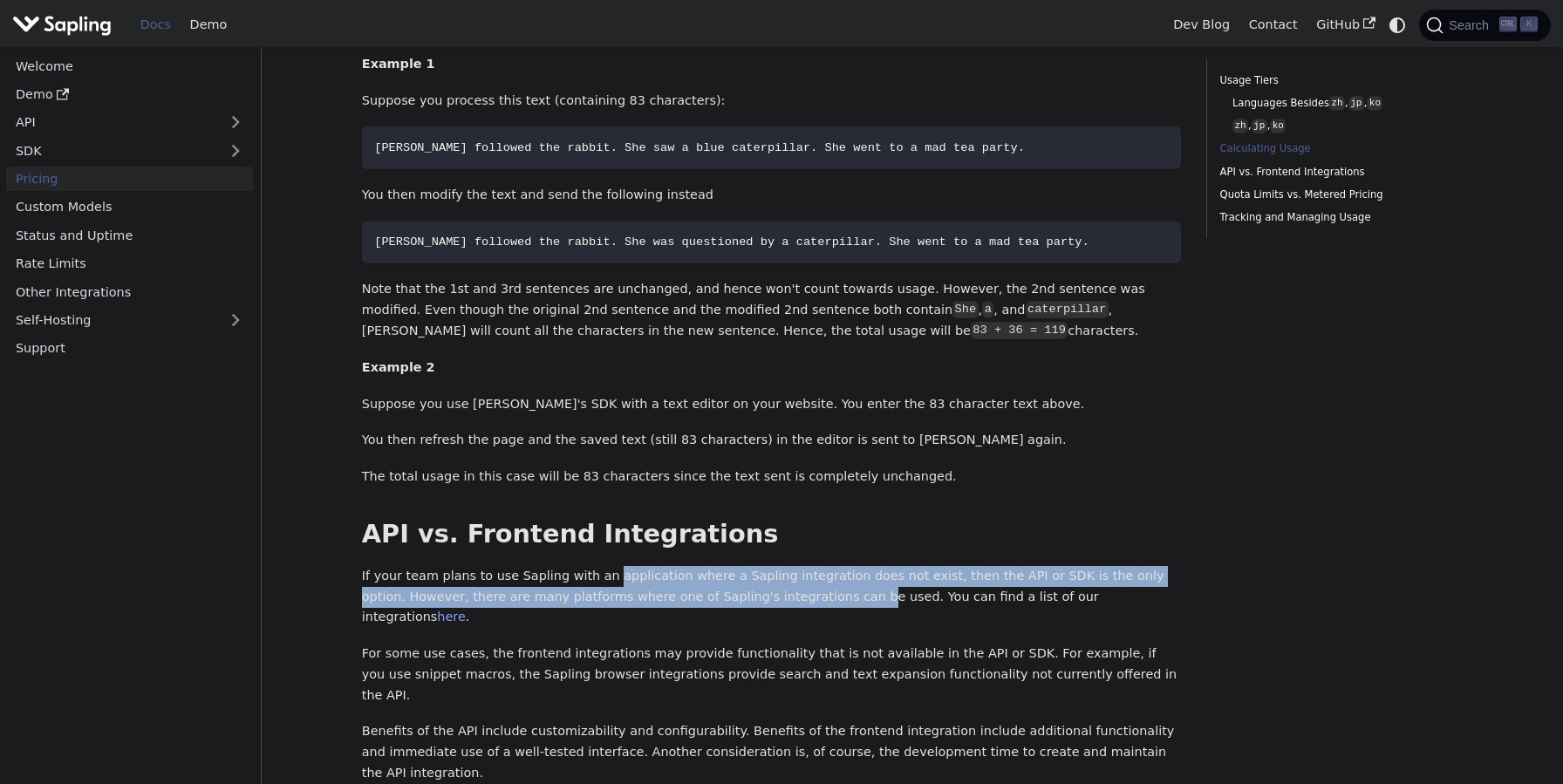
drag, startPoint x: 590, startPoint y: 542, endPoint x: 732, endPoint y: 564, distance: 143.7
click at [732, 566] on p "If your team plans to use Sapling with an application where a Sapling integrati…" at bounding box center [772, 597] width 820 height 62
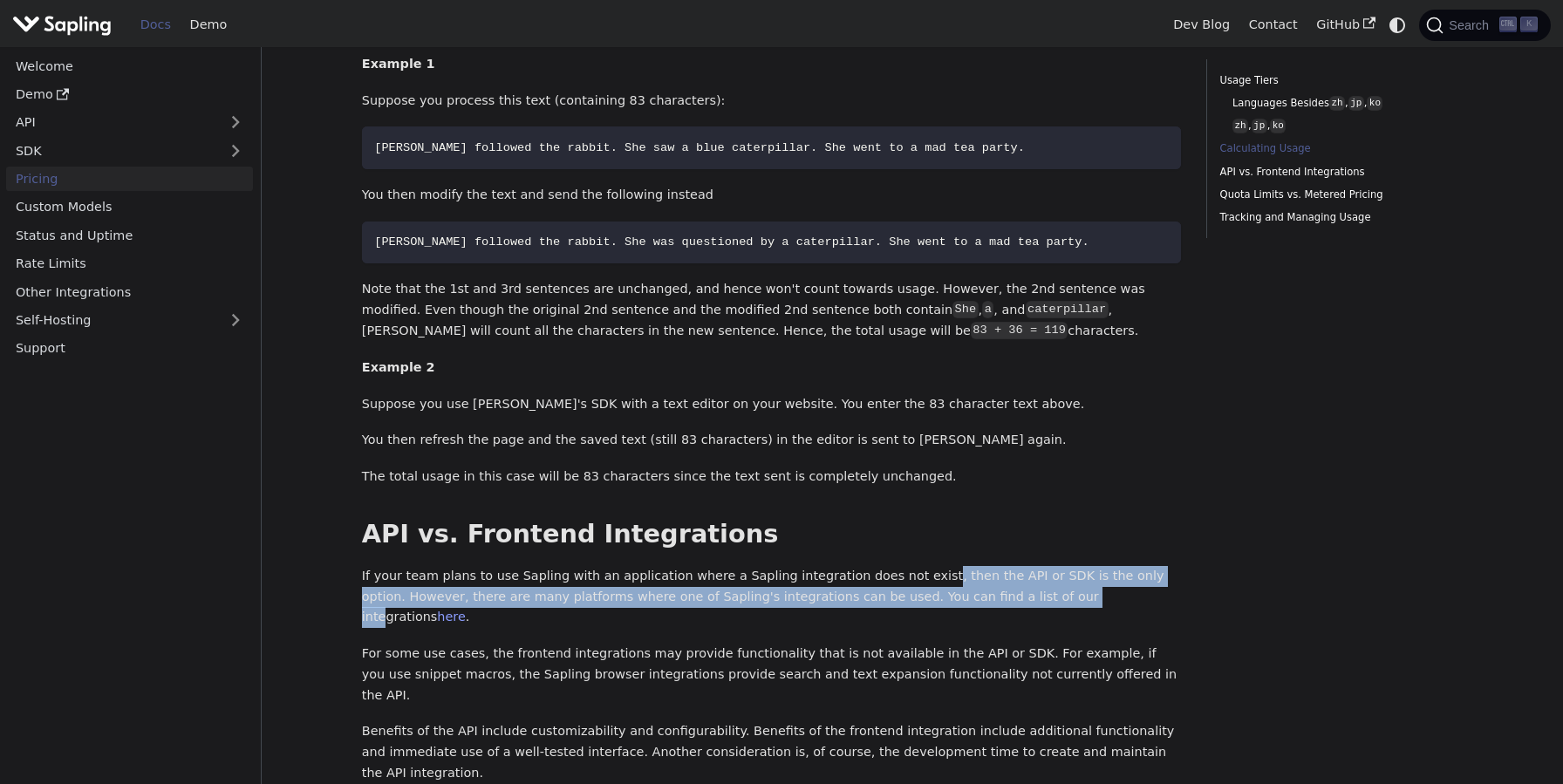
drag, startPoint x: 887, startPoint y: 547, endPoint x: 909, endPoint y: 565, distance: 28.4
click at [937, 568] on p "If your team plans to use Sapling with an application where a Sapling integrati…" at bounding box center [772, 597] width 820 height 62
click at [865, 566] on p "If your team plans to use Sapling with an application where a Sapling integrati…" at bounding box center [772, 597] width 820 height 62
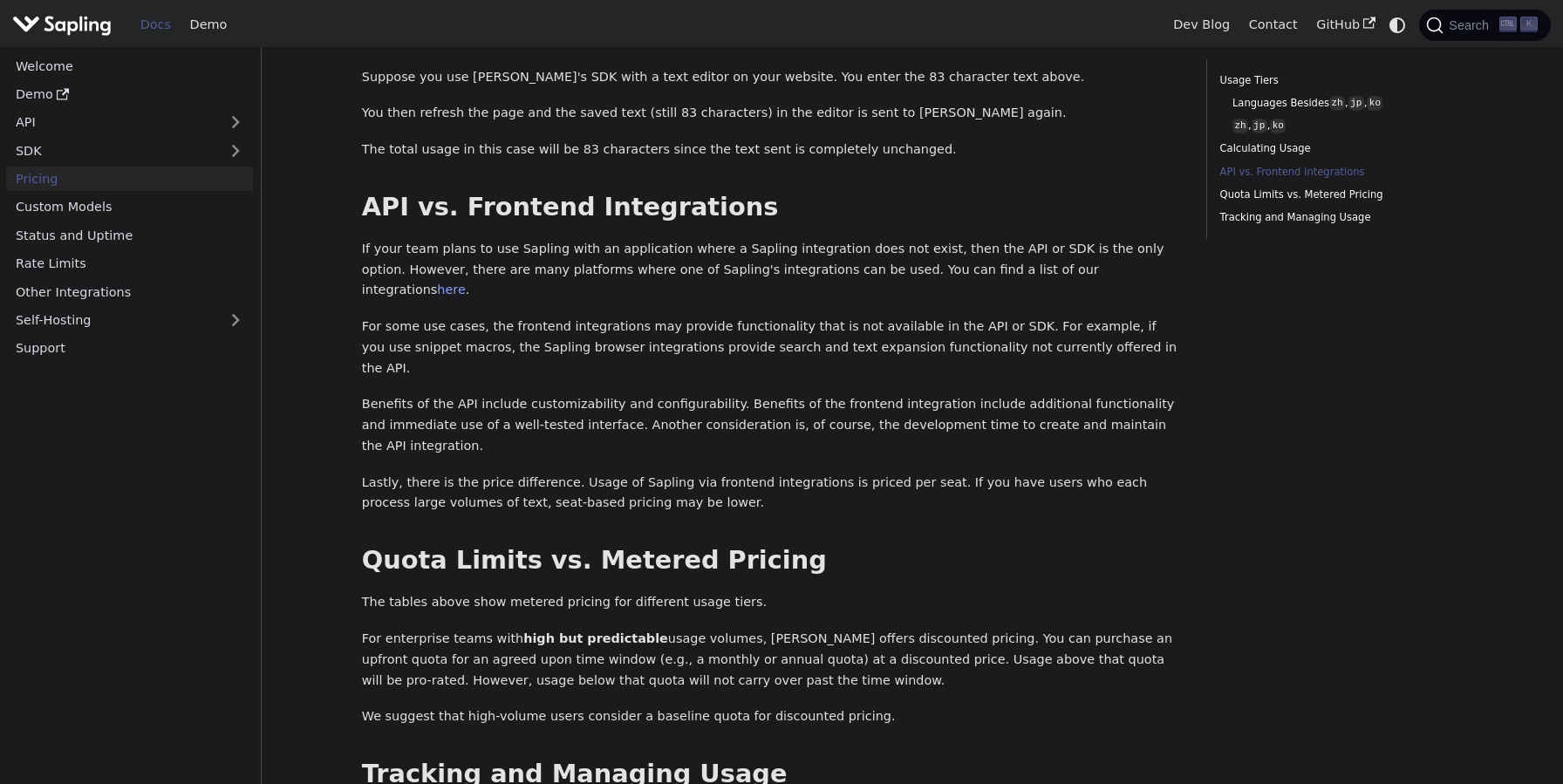
scroll to position [1855, 0]
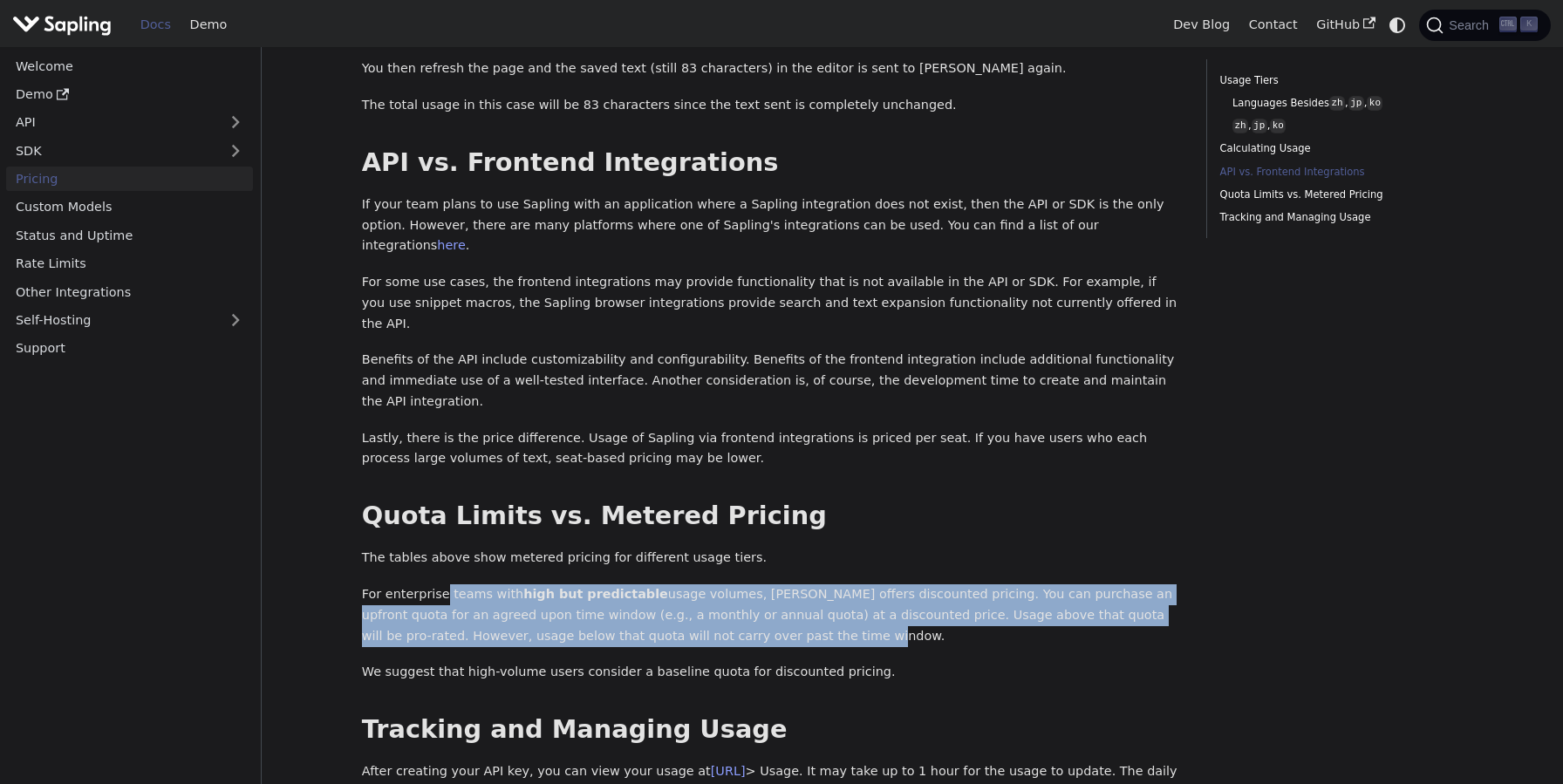
drag, startPoint x: 451, startPoint y: 498, endPoint x: 637, endPoint y: 542, distance: 191.1
click at [637, 584] on p "For enterprise teams with high but predictable usage volumes, Sapling offers di…" at bounding box center [772, 615] width 820 height 62
drag, startPoint x: 716, startPoint y: 493, endPoint x: 792, endPoint y: 539, distance: 88.8
click at [792, 584] on p "For enterprise teams with high but predictable usage volumes, Sapling offers di…" at bounding box center [772, 615] width 820 height 62
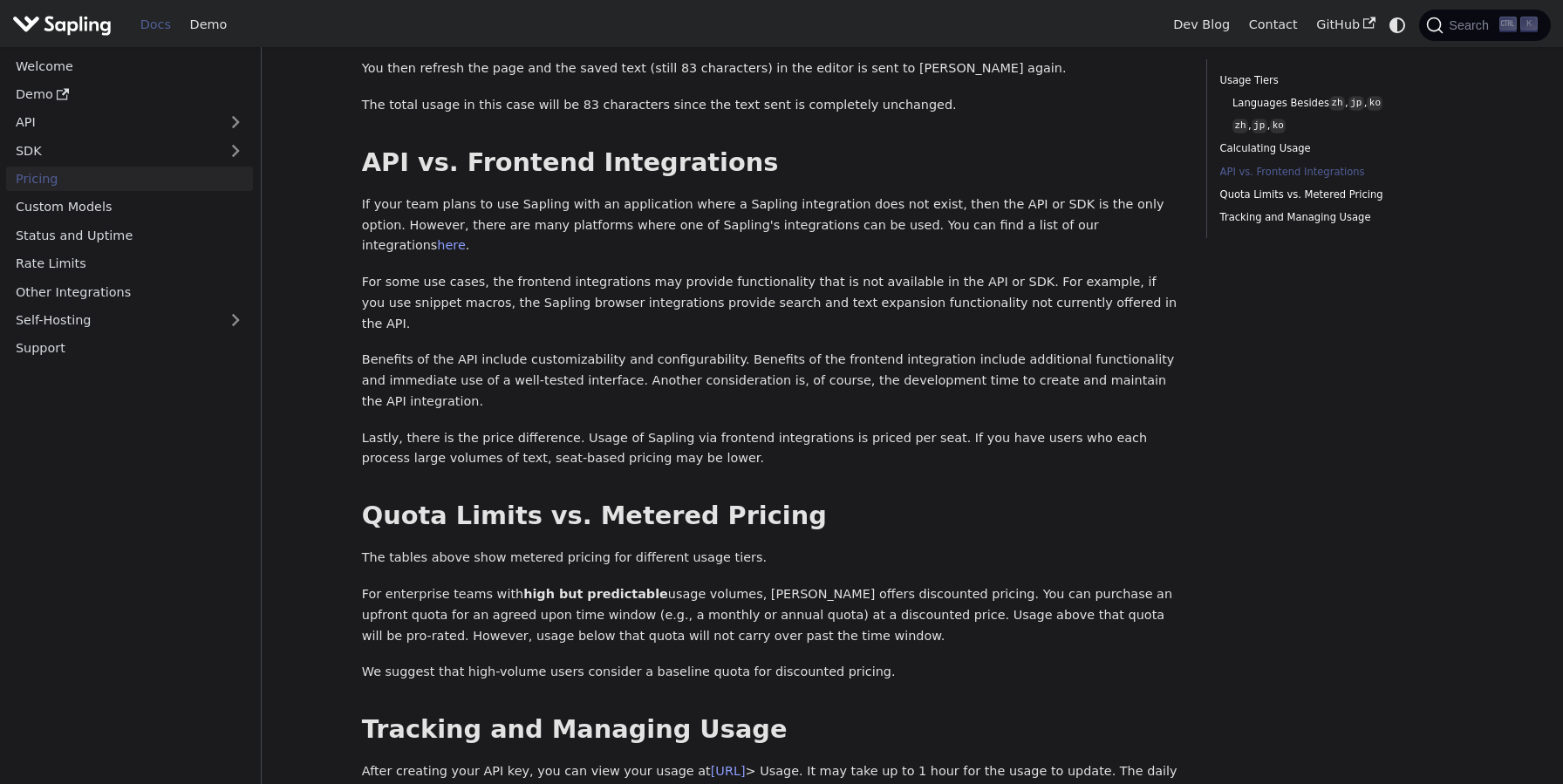
click at [792, 584] on p "For enterprise teams with high but predictable usage volumes, Sapling offers di…" at bounding box center [772, 615] width 820 height 62
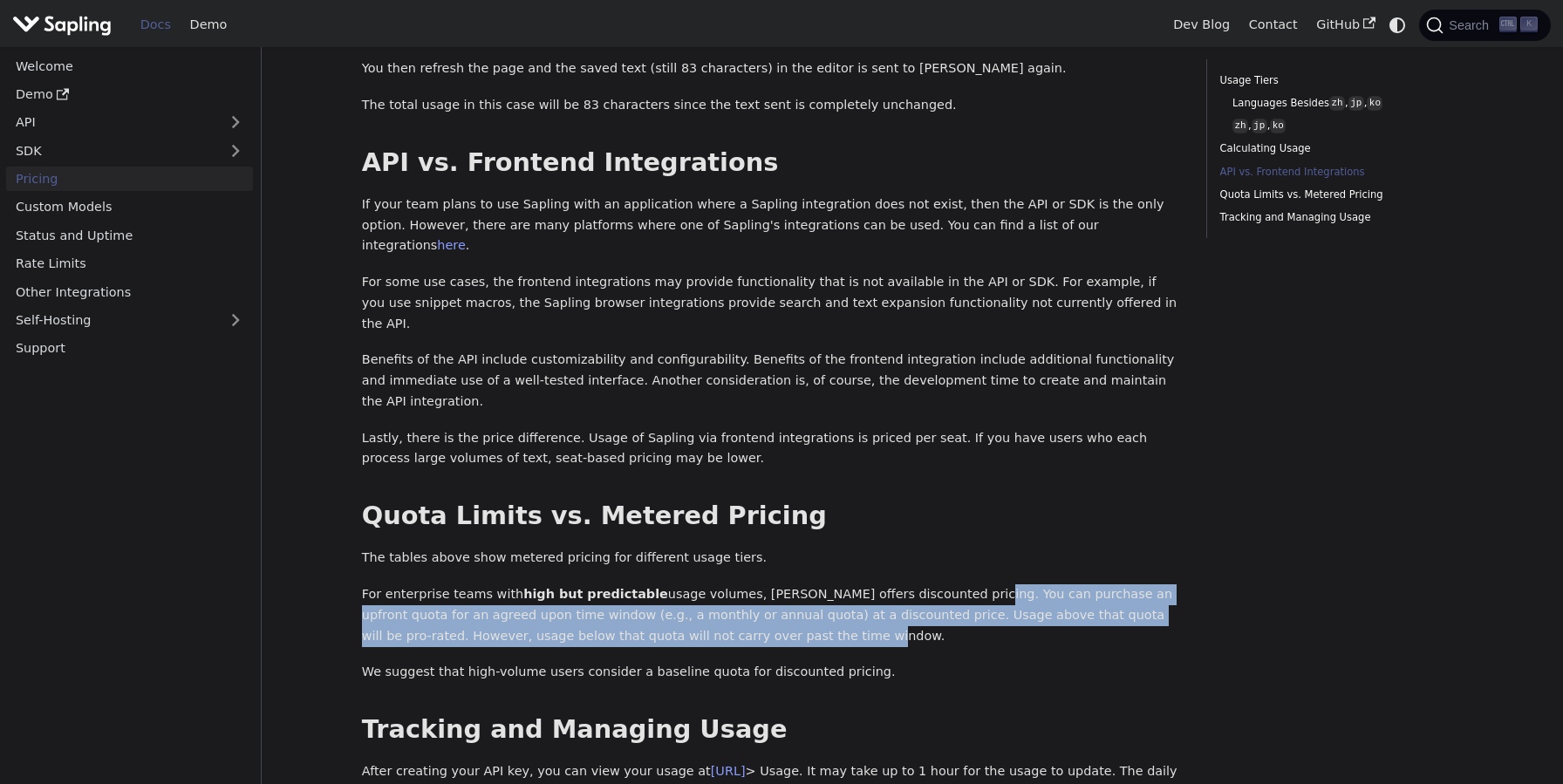
drag, startPoint x: 908, startPoint y: 487, endPoint x: 958, endPoint y: 536, distance: 70.0
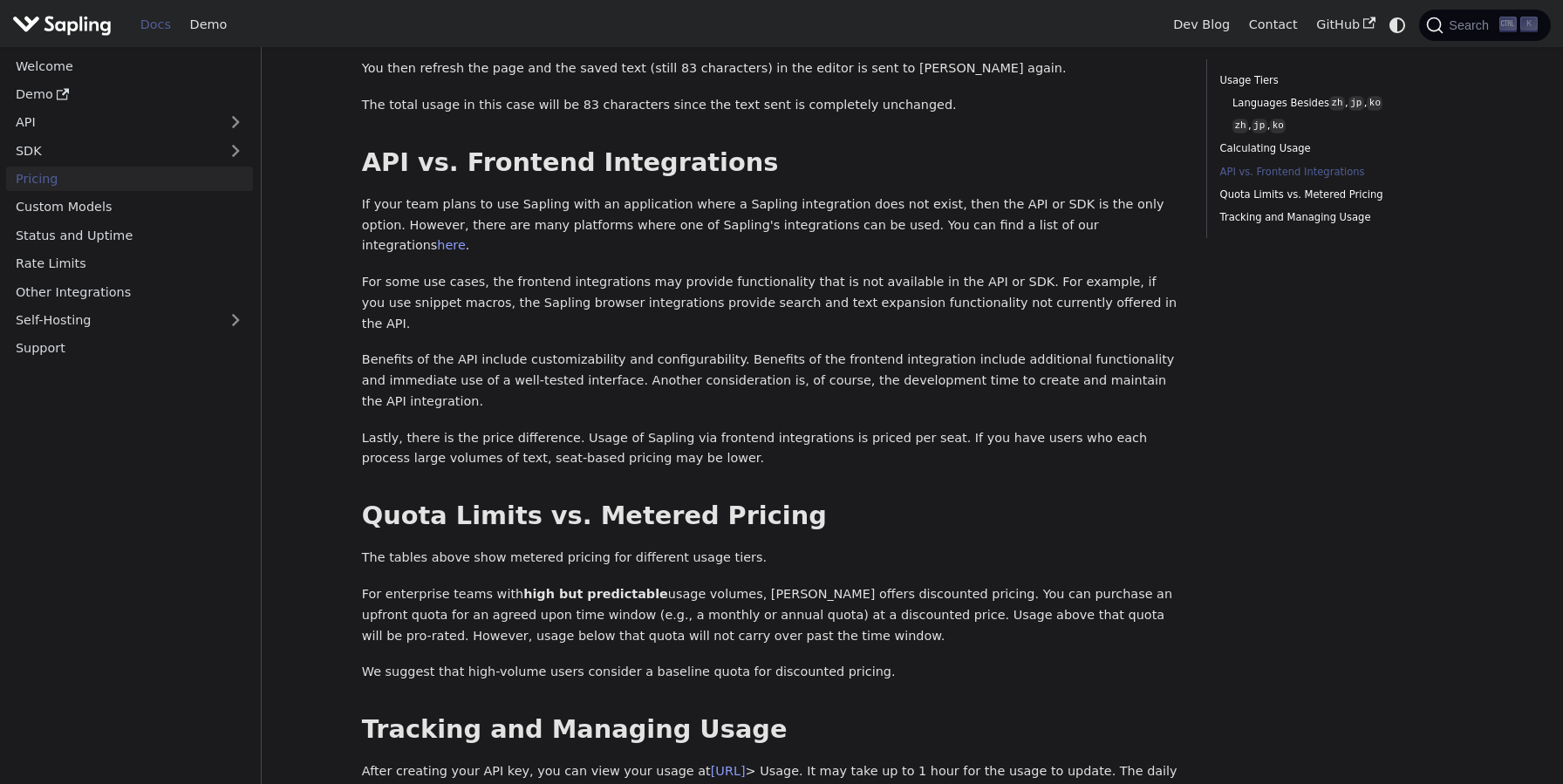
click at [958, 584] on p "For enterprise teams with high but predictable usage volumes, Sapling offers di…" at bounding box center [772, 615] width 820 height 62
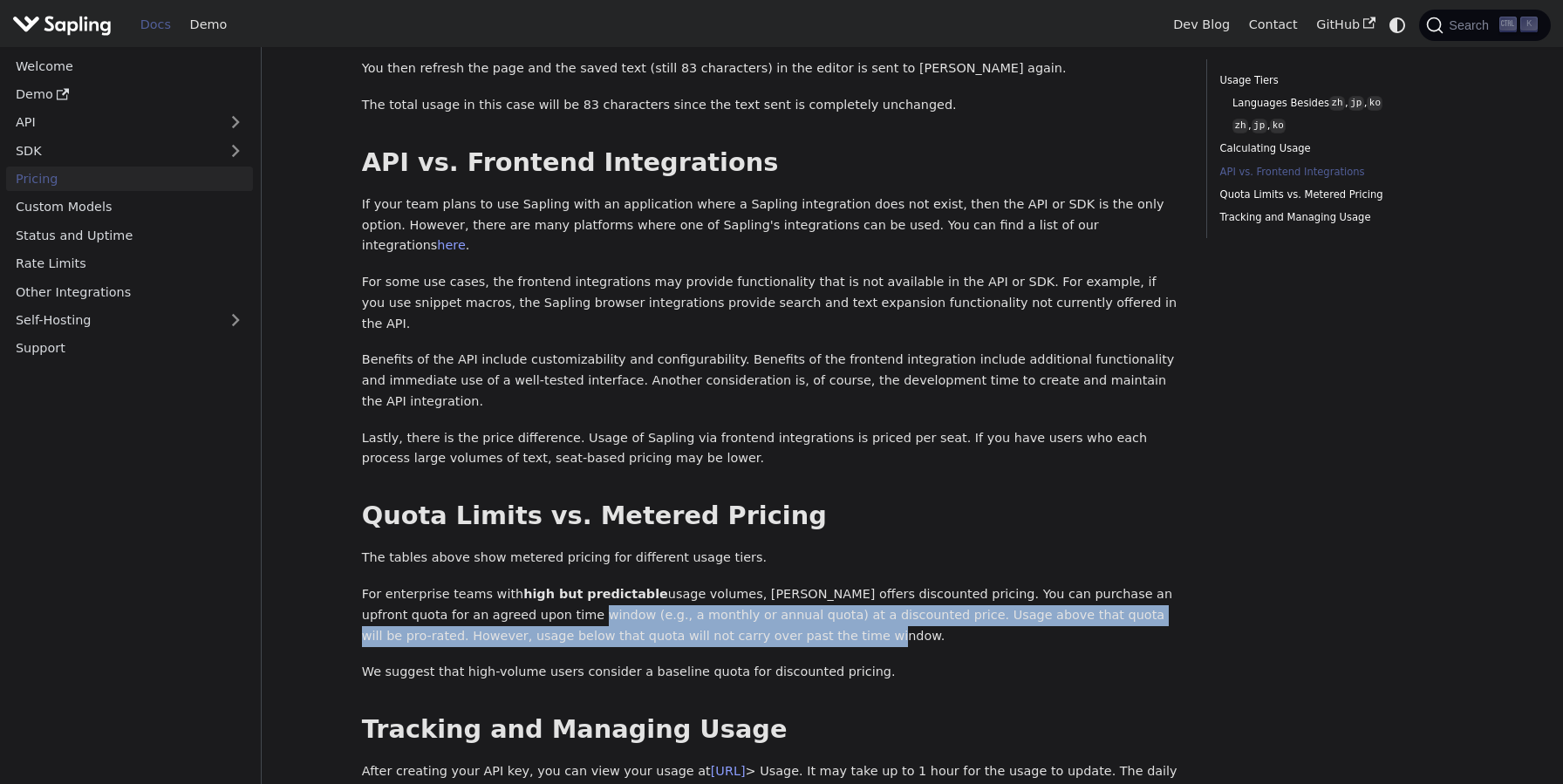
drag, startPoint x: 664, startPoint y: 542, endPoint x: 461, endPoint y: 518, distance: 204.4
click at [461, 584] on p "For enterprise teams with high but predictable usage volumes, Sapling offers di…" at bounding box center [772, 615] width 820 height 62
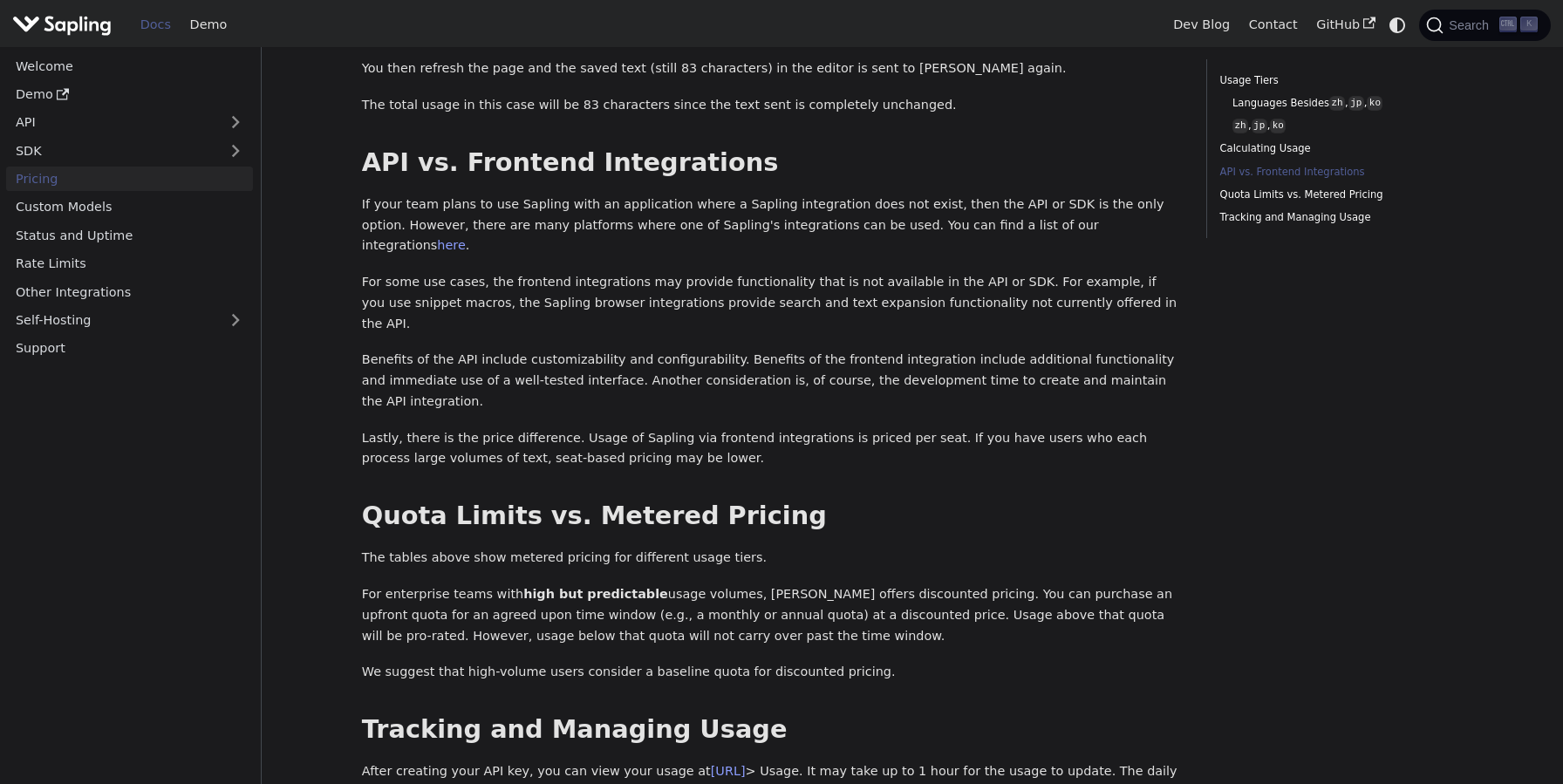
click at [453, 584] on p "For enterprise teams with high but predictable usage volumes, Sapling offers di…" at bounding box center [772, 615] width 820 height 62
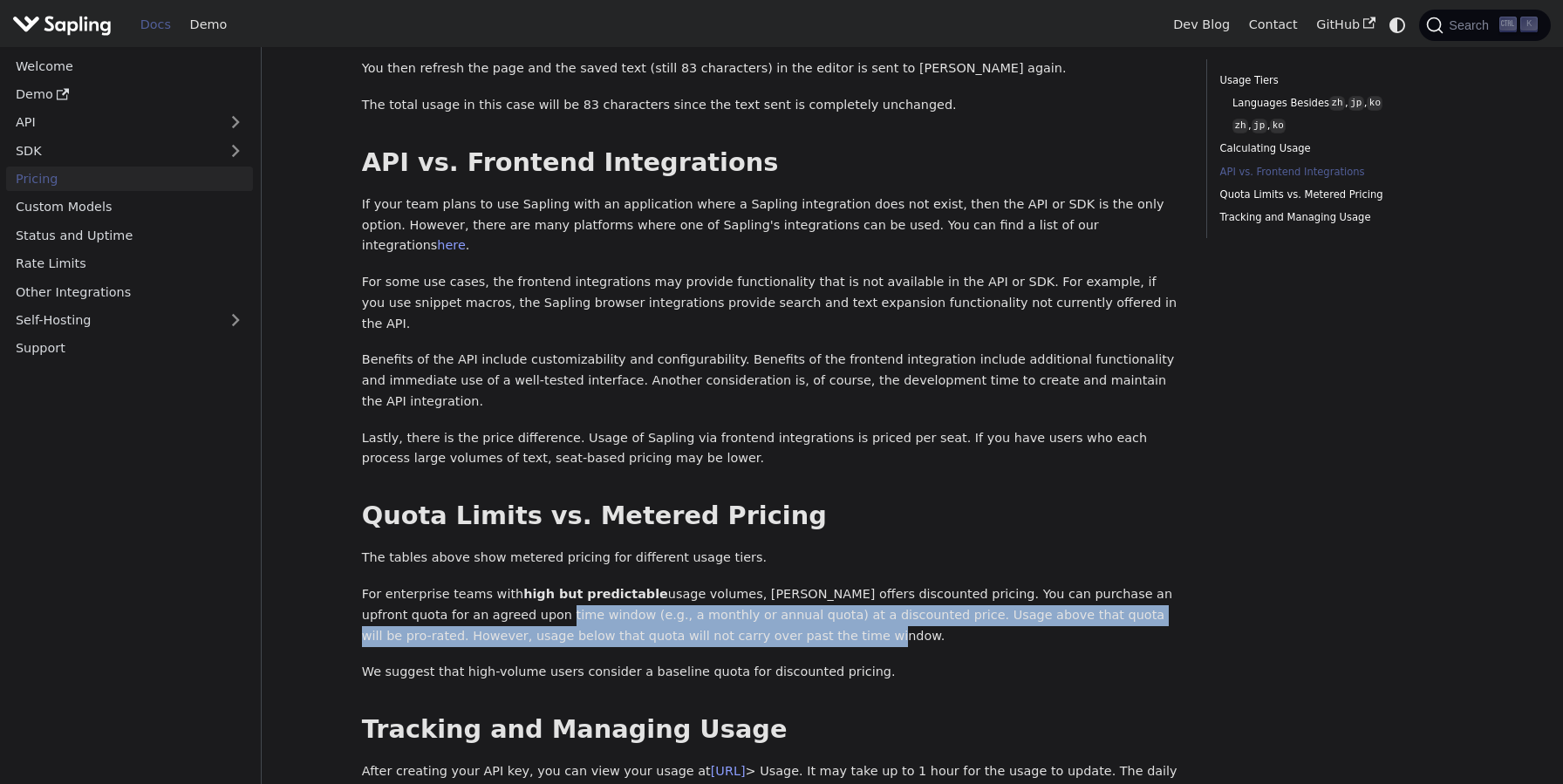
drag, startPoint x: 453, startPoint y: 516, endPoint x: 719, endPoint y: 541, distance: 267.2
click at [719, 584] on p "For enterprise teams with high but predictable usage volumes, Sapling offers di…" at bounding box center [772, 615] width 820 height 62
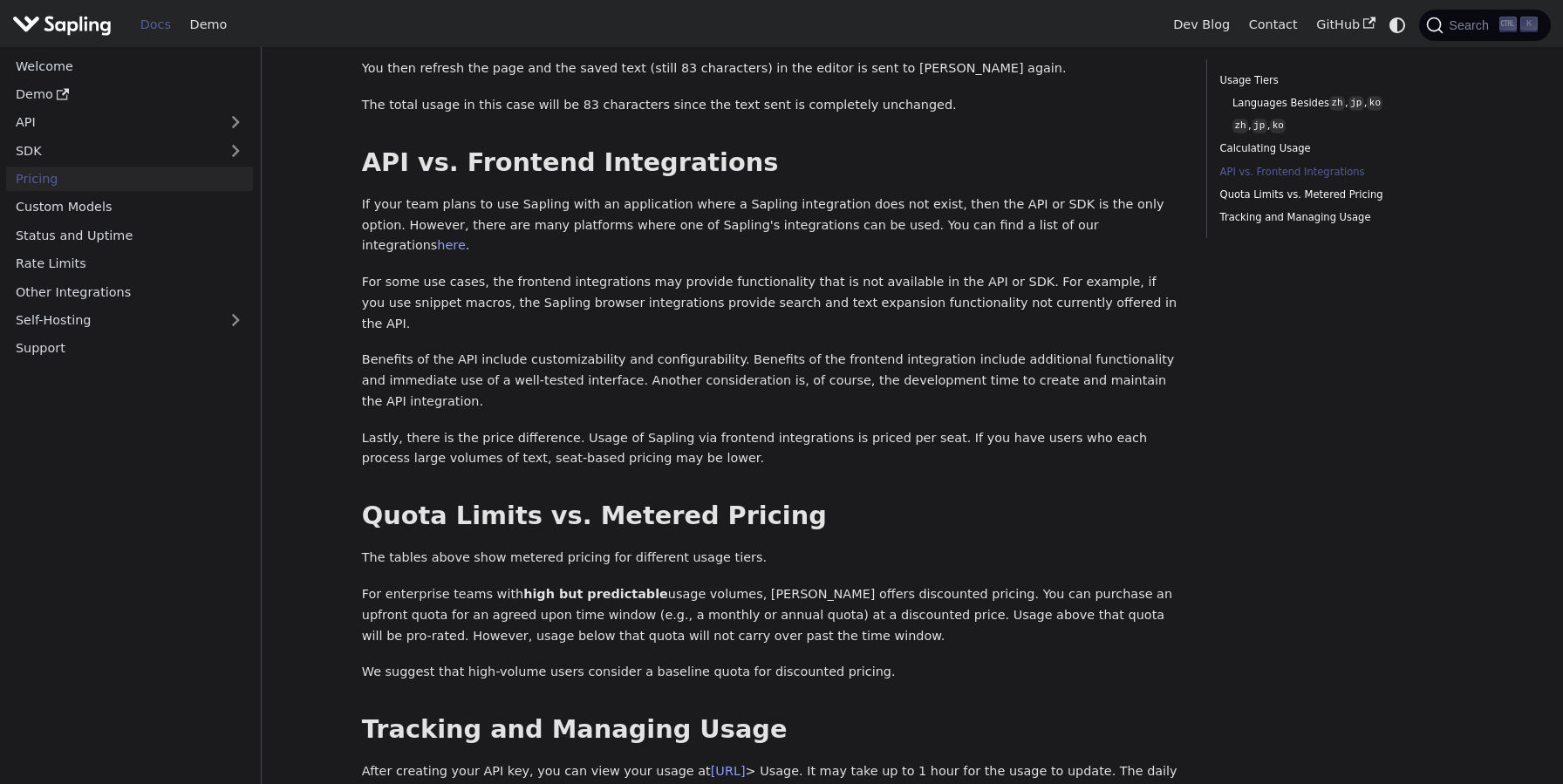
click at [718, 584] on p "For enterprise teams with high but predictable usage volumes, Sapling offers di…" at bounding box center [772, 615] width 820 height 62
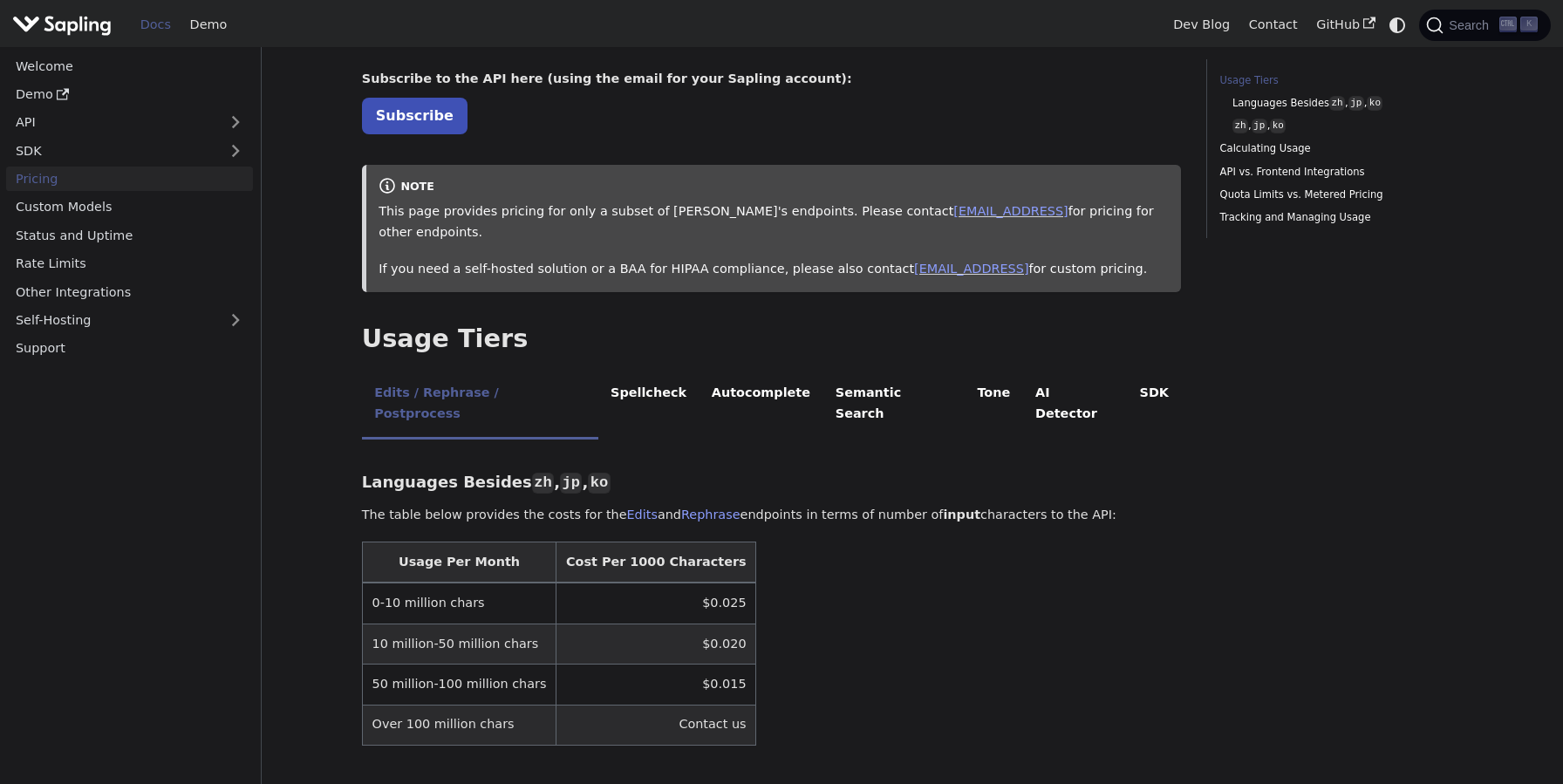
scroll to position [0, 0]
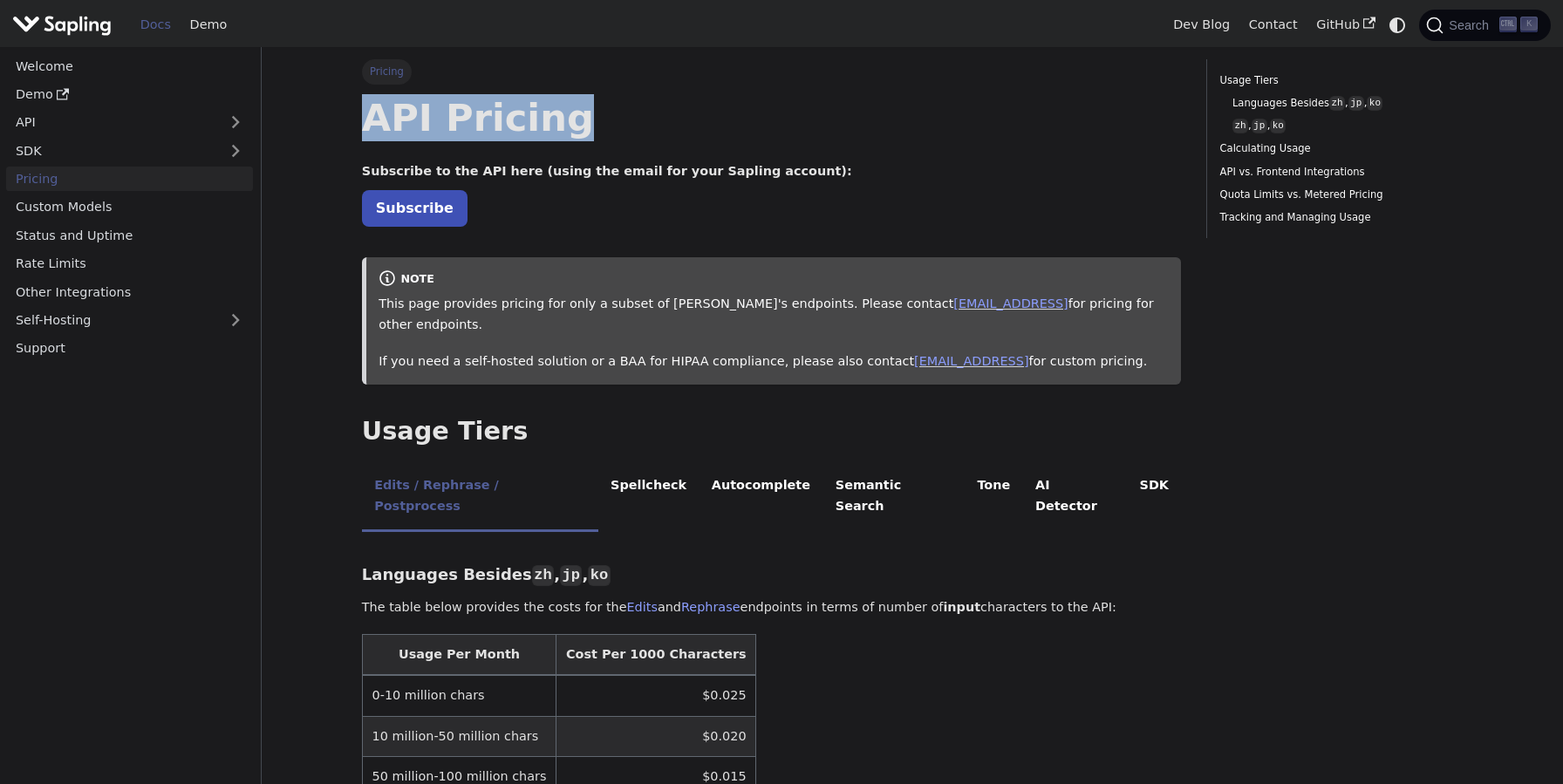
drag, startPoint x: 371, startPoint y: 131, endPoint x: 580, endPoint y: 126, distance: 209.1
click at [580, 126] on h1 "API Pricing" at bounding box center [772, 117] width 820 height 47
click at [591, 126] on h1 "API Pricing" at bounding box center [772, 117] width 820 height 47
drag, startPoint x: 560, startPoint y: 125, endPoint x: 376, endPoint y: 111, distance: 184.5
click at [376, 111] on h1 "API Pricing" at bounding box center [772, 117] width 820 height 47
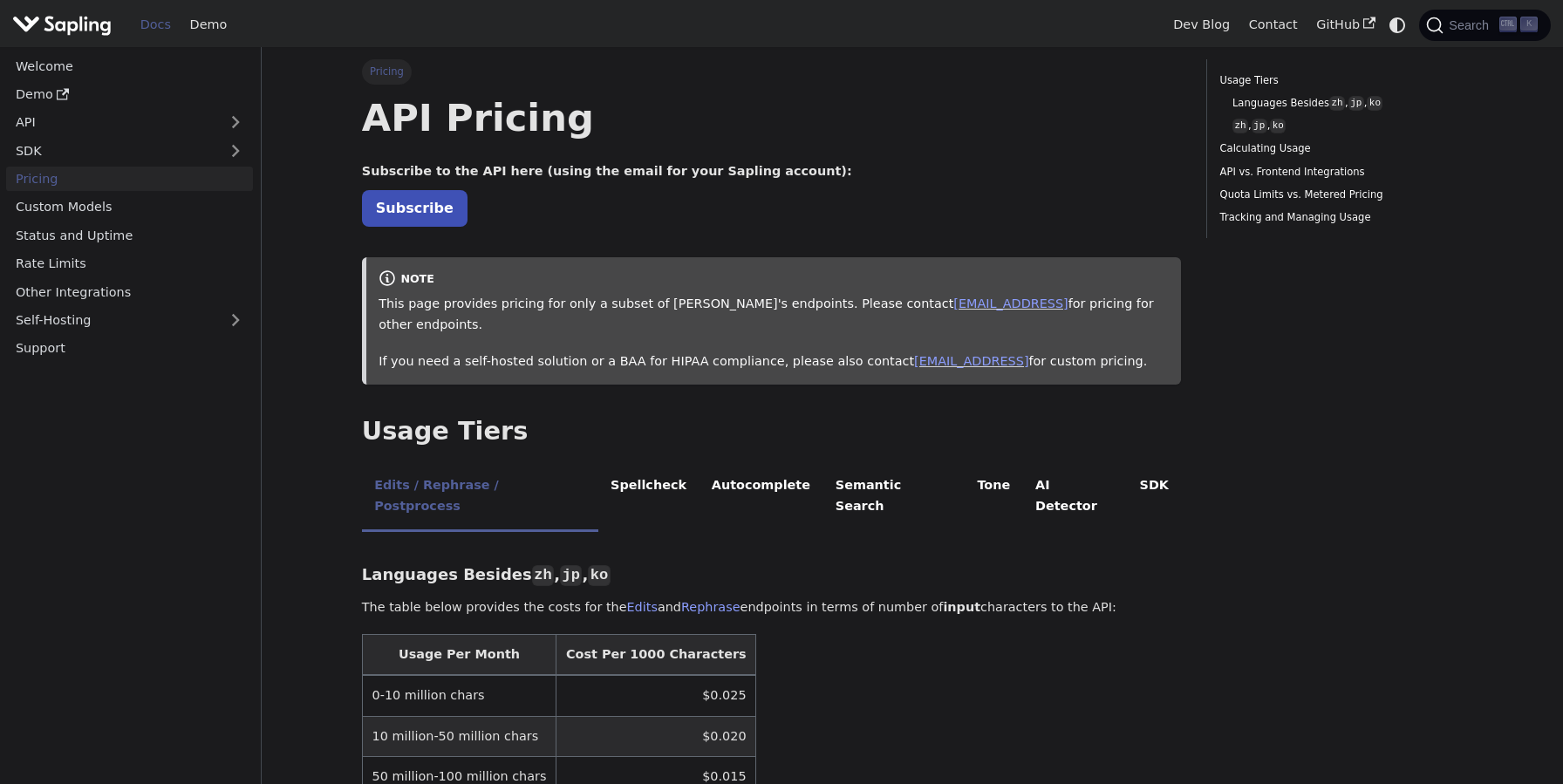
click at [376, 111] on h1 "API Pricing" at bounding box center [772, 117] width 820 height 47
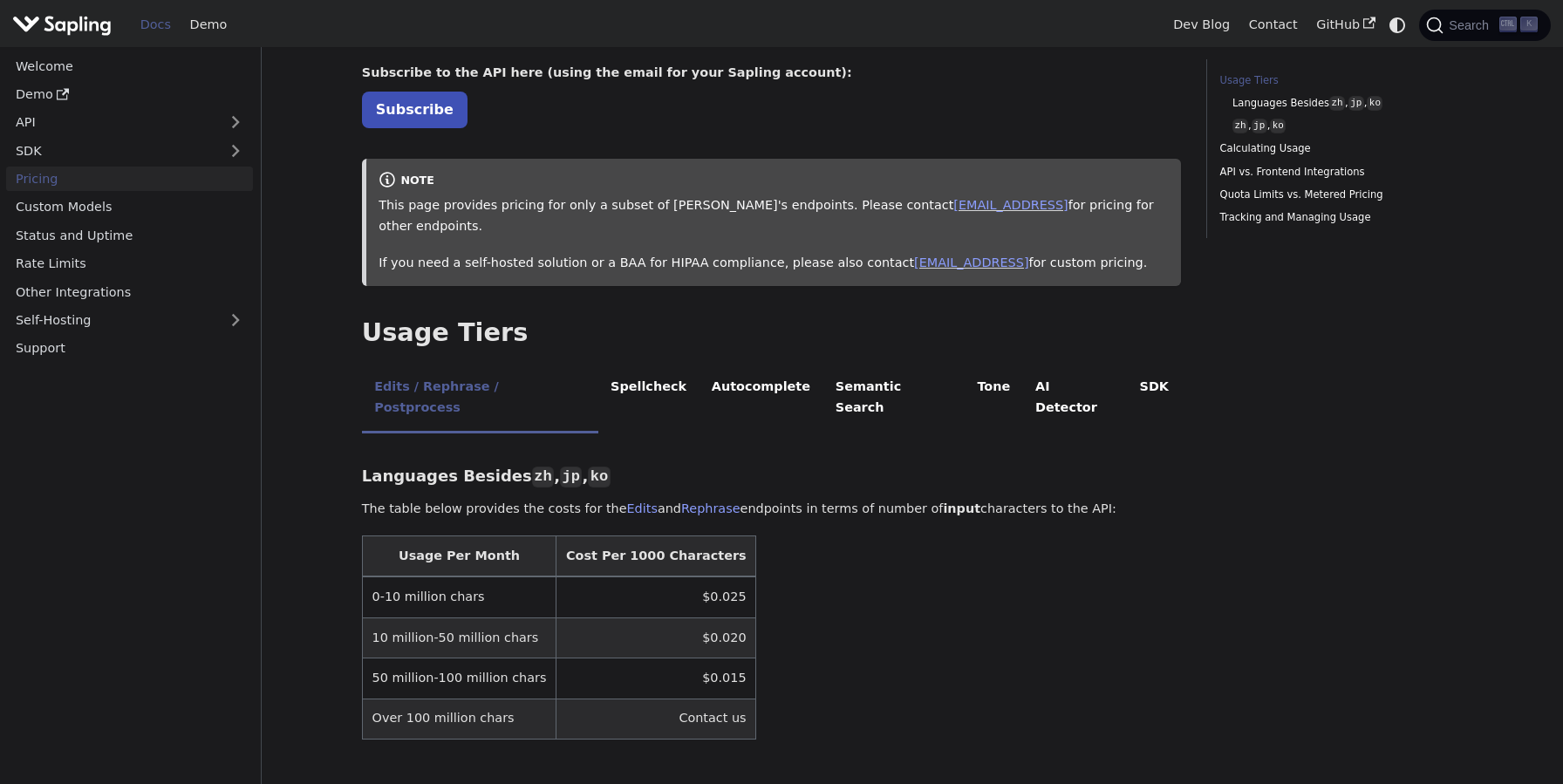
scroll to position [184, 0]
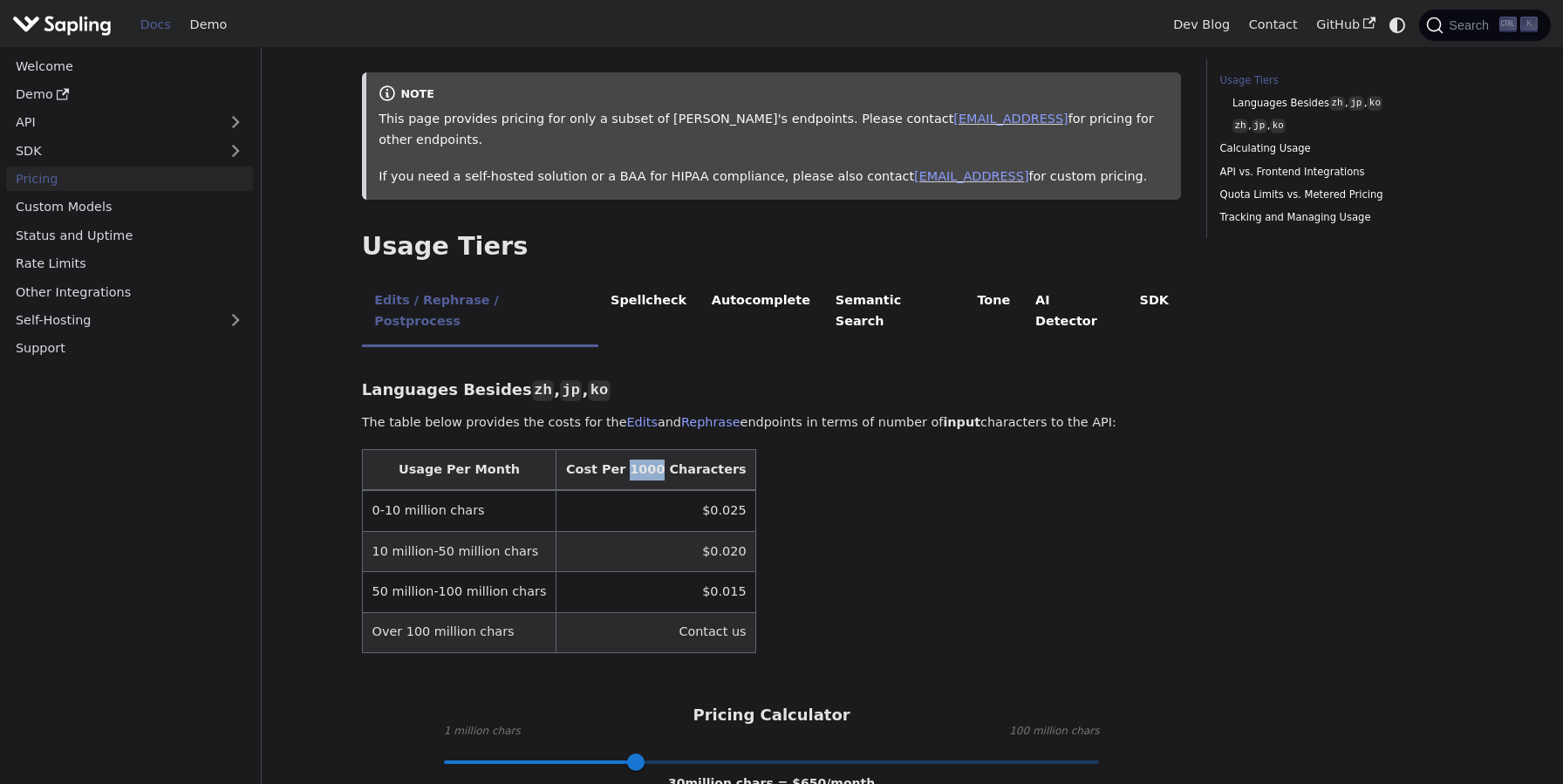
drag, startPoint x: 597, startPoint y: 432, endPoint x: 625, endPoint y: 430, distance: 28.1
click at [625, 450] on th "Cost Per 1000 Characters" at bounding box center [656, 470] width 200 height 41
